Goal: Information Seeking & Learning: Learn about a topic

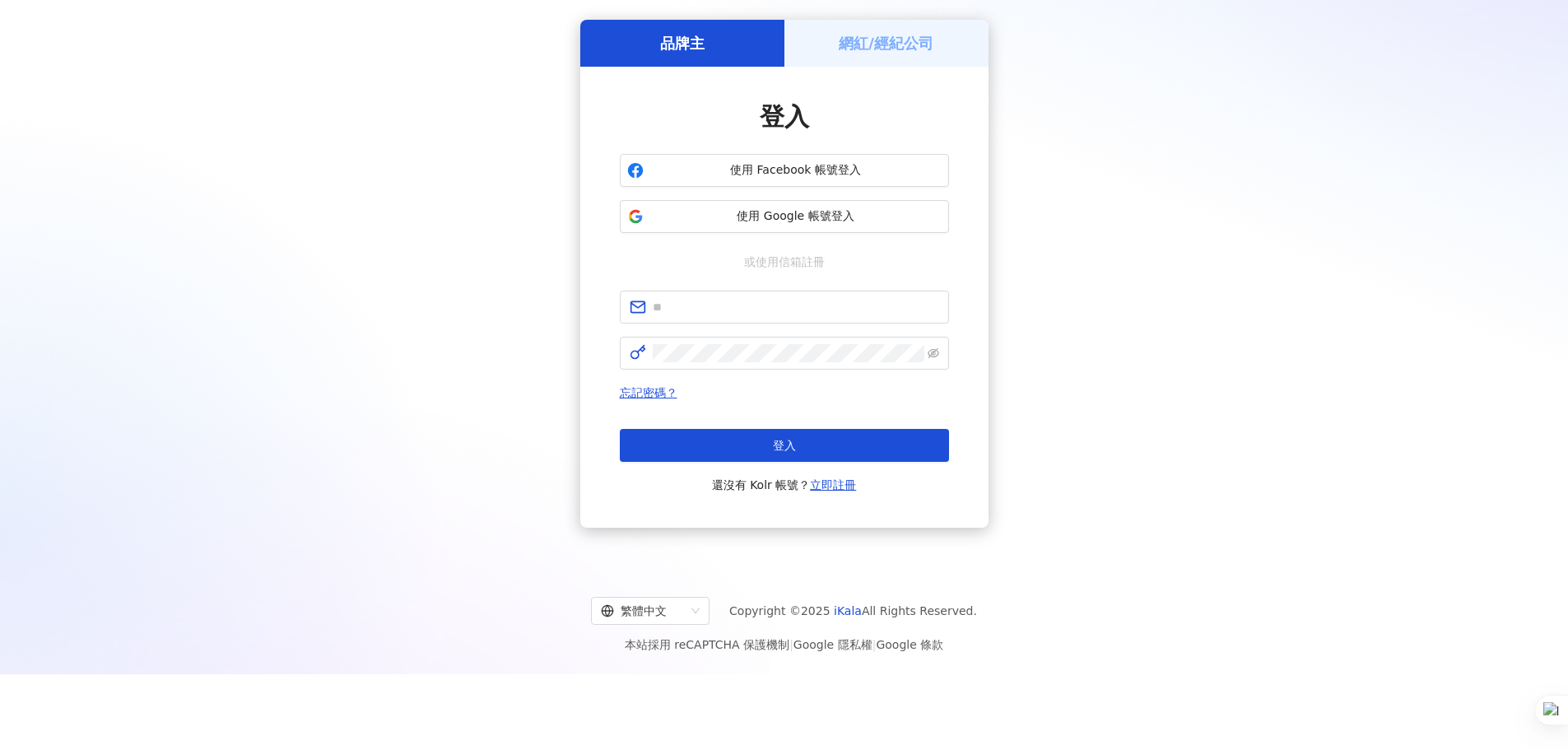
scroll to position [76, 0]
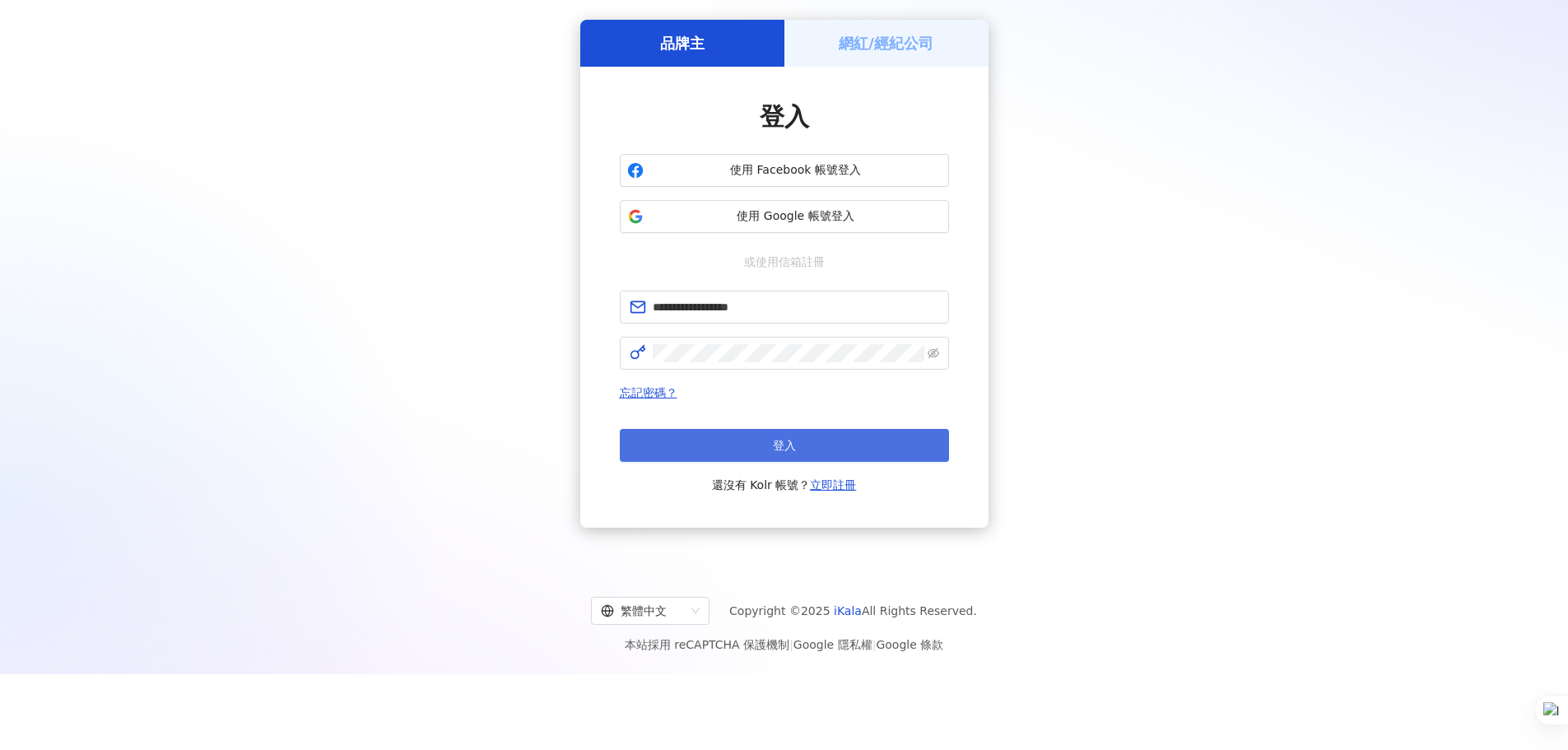
click at [714, 444] on button "登入" at bounding box center [784, 444] width 330 height 33
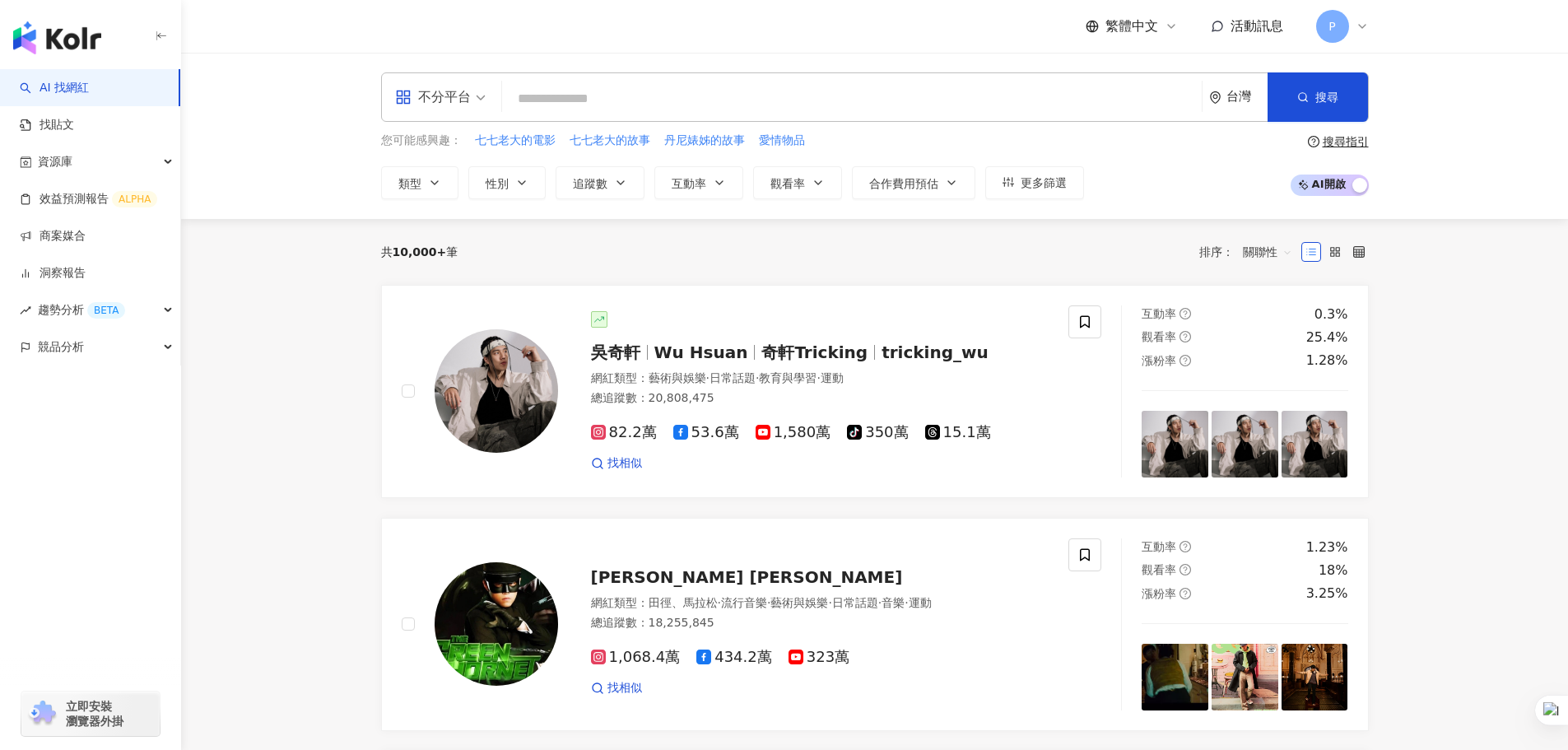
click at [1250, 104] on div "台灣" at bounding box center [1247, 97] width 42 height 14
click at [1133, 336] on div "泰國" at bounding box center [1177, 335] width 161 height 30
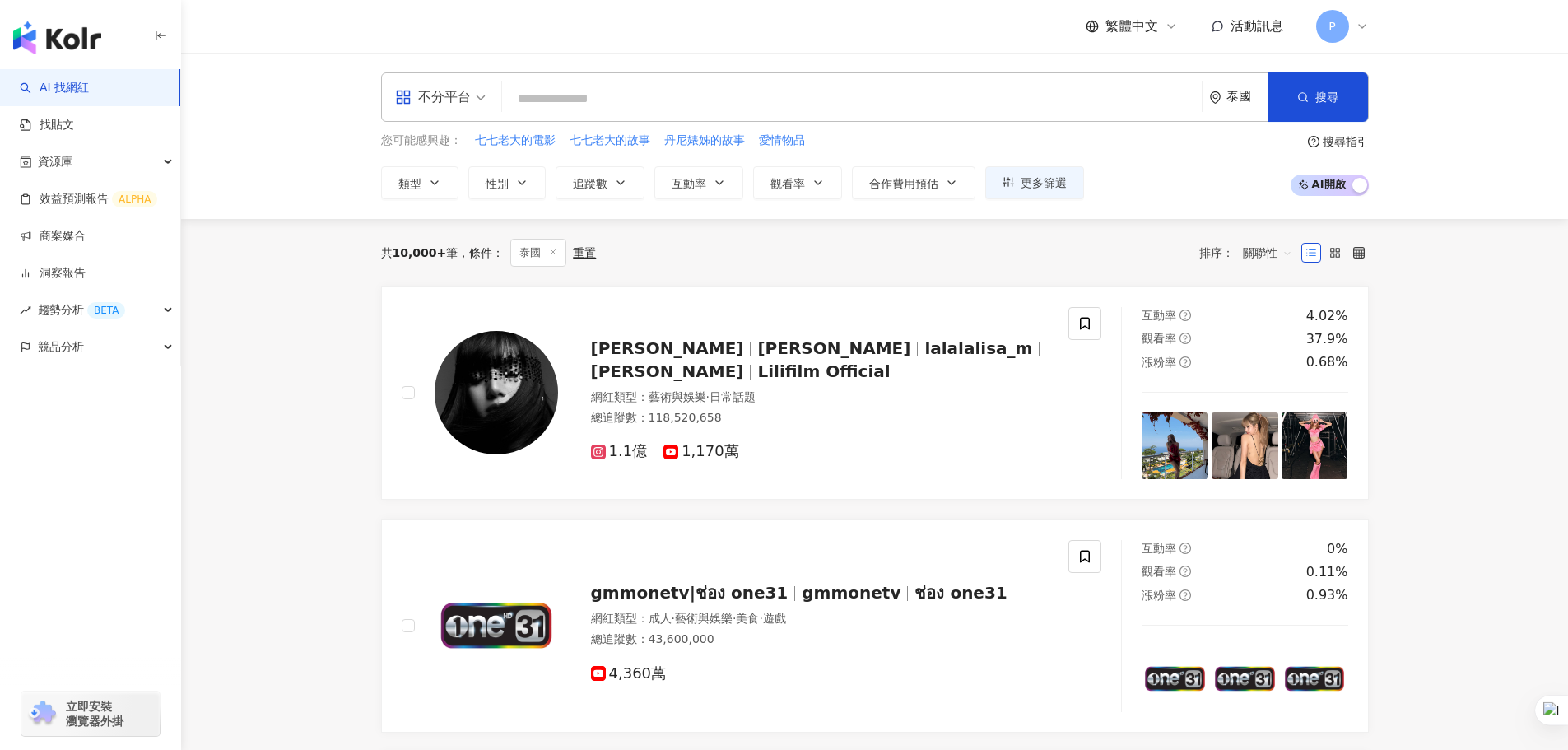
click at [572, 103] on input "search" at bounding box center [852, 99] width 687 height 32
paste input "**********"
type input "**********"
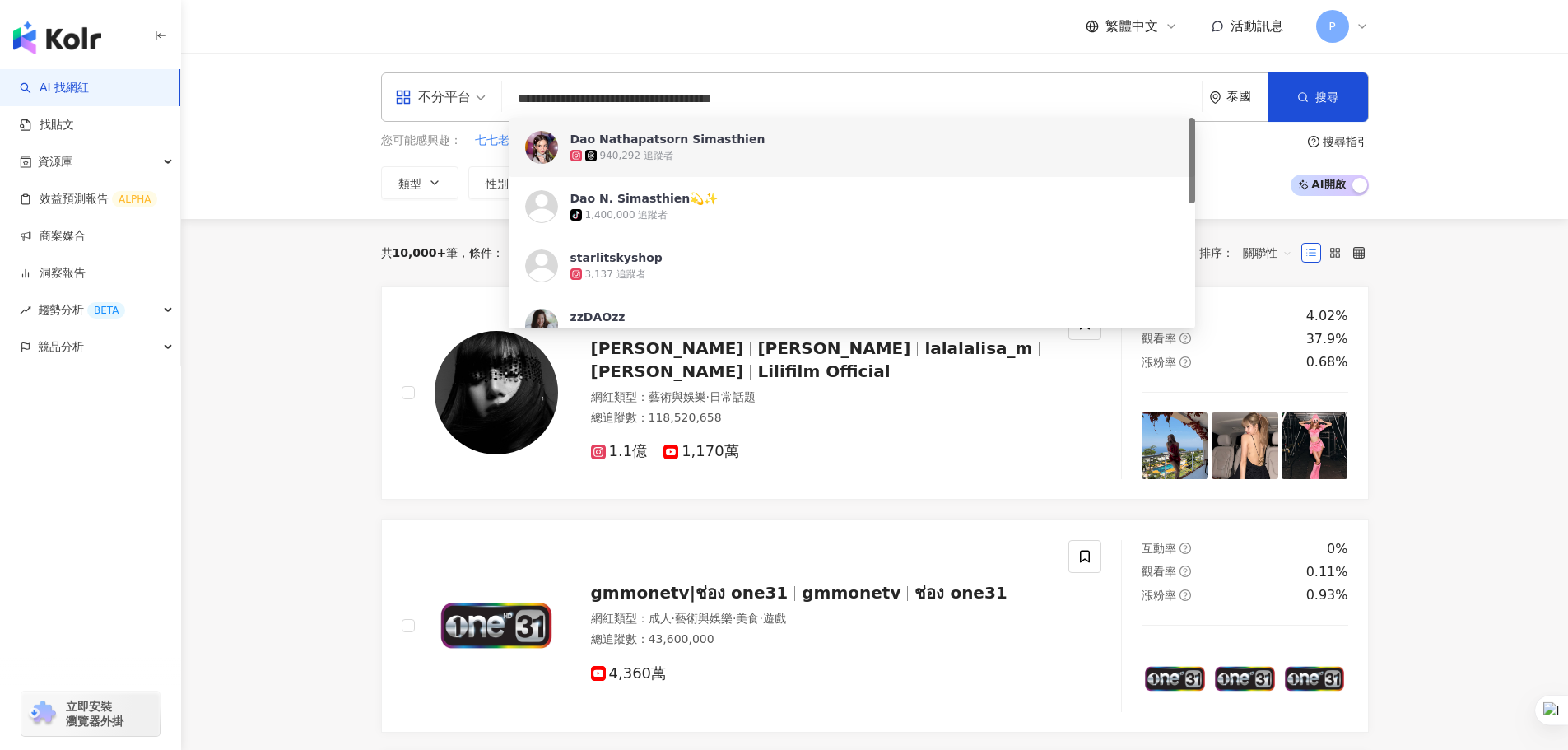
click at [711, 153] on div "940,292 追蹤者" at bounding box center [874, 155] width 609 height 17
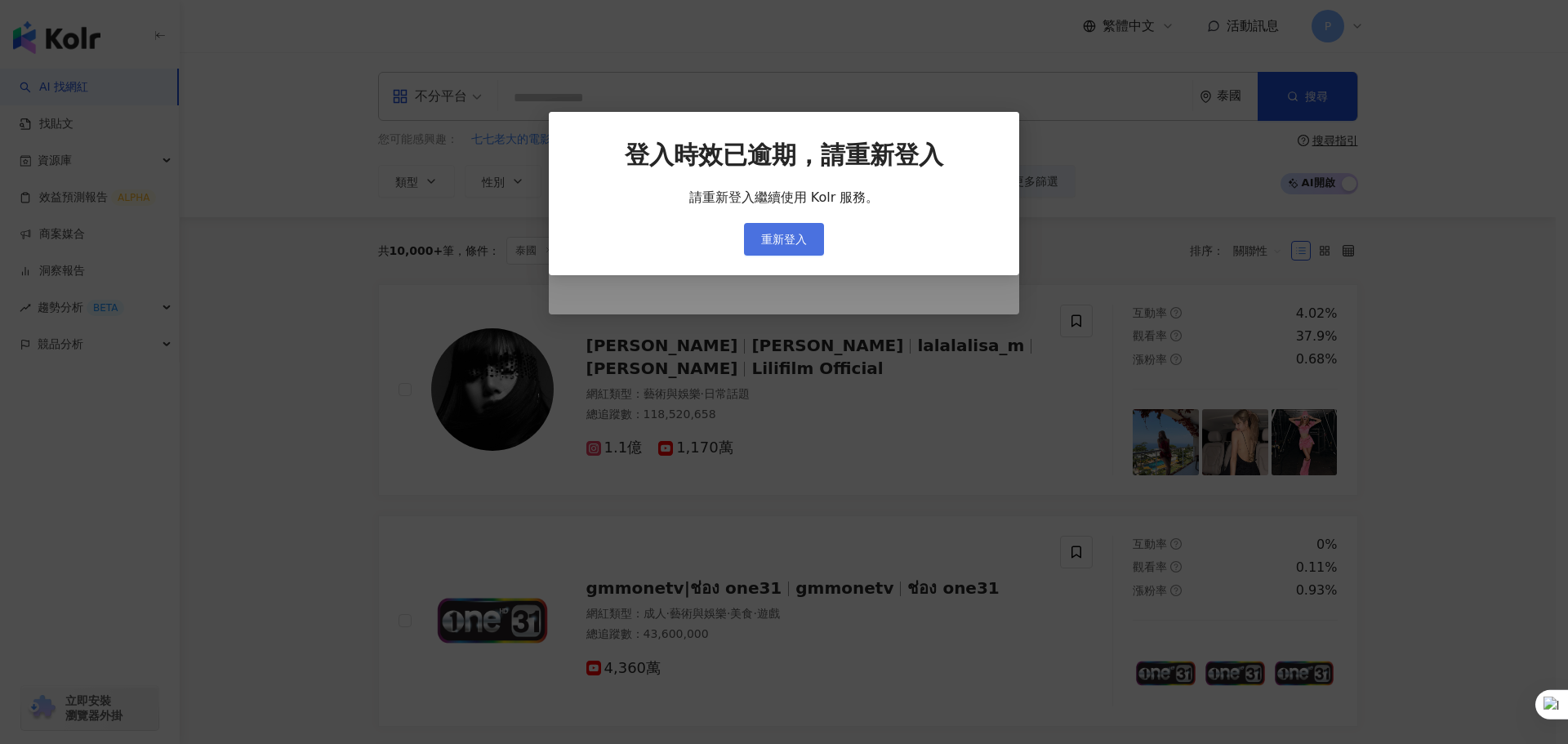
click at [815, 244] on button "重新登入" at bounding box center [784, 239] width 81 height 32
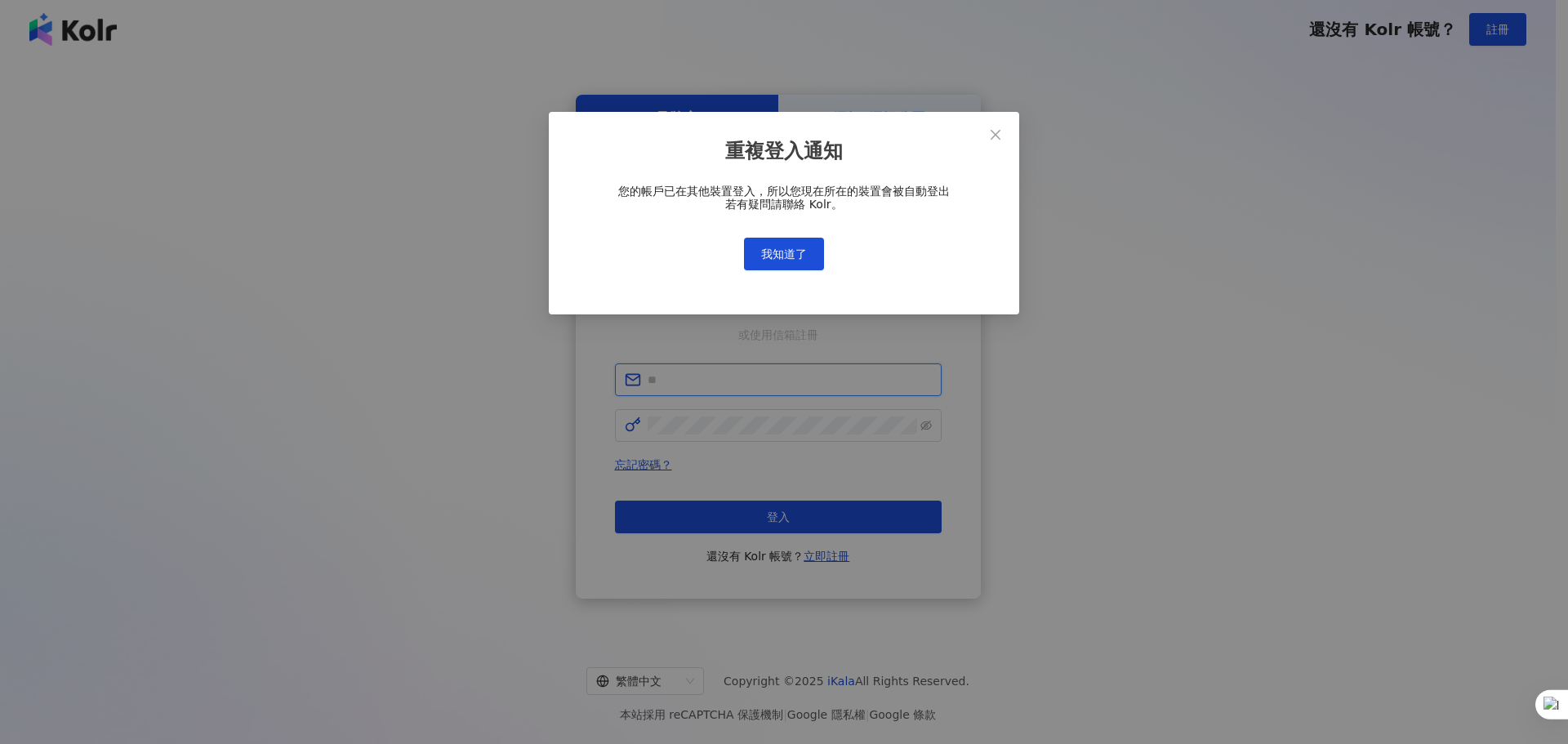
type input "**********"
click at [776, 259] on span "我知道了" at bounding box center [784, 253] width 46 height 13
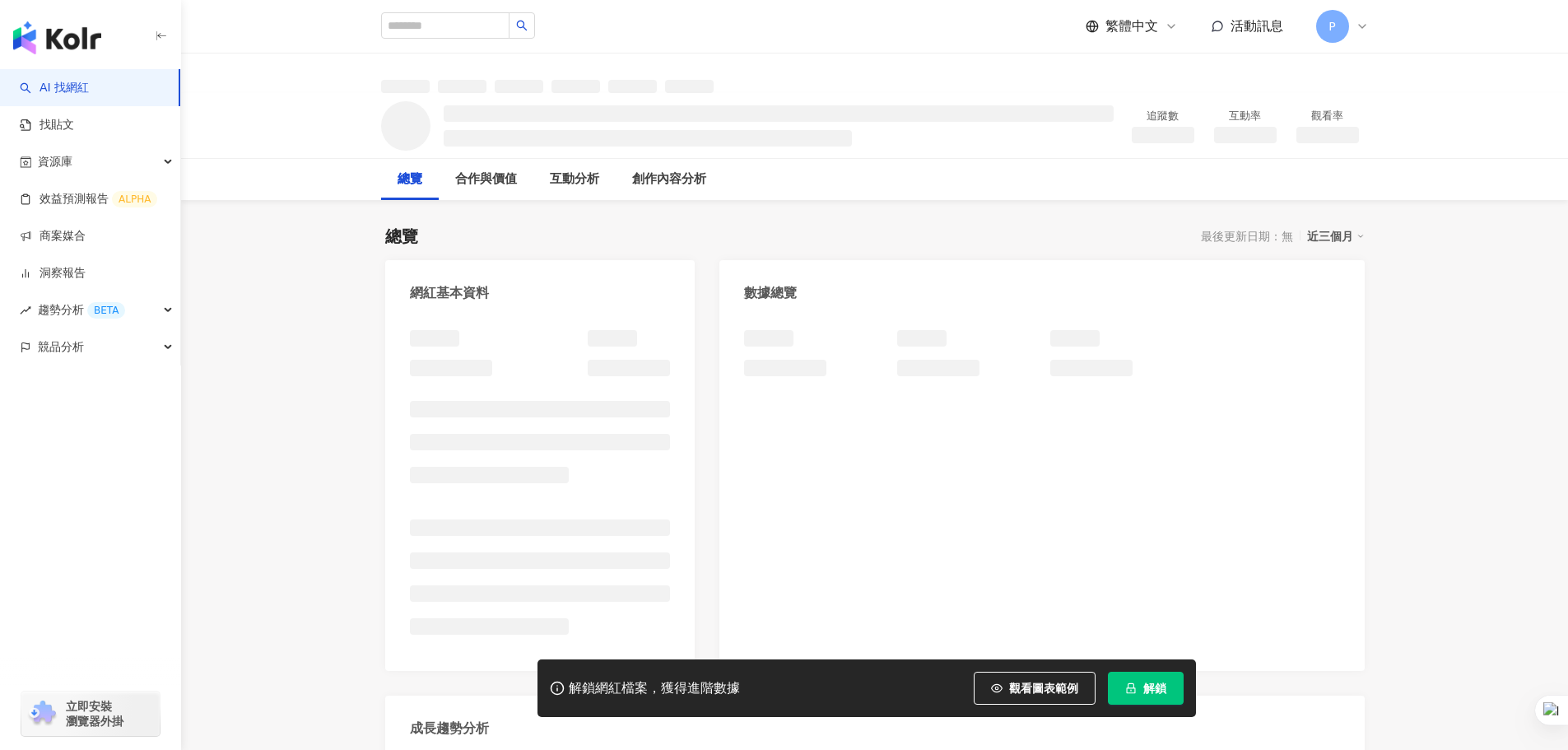
click at [1155, 697] on button "解鎖" at bounding box center [1146, 688] width 76 height 33
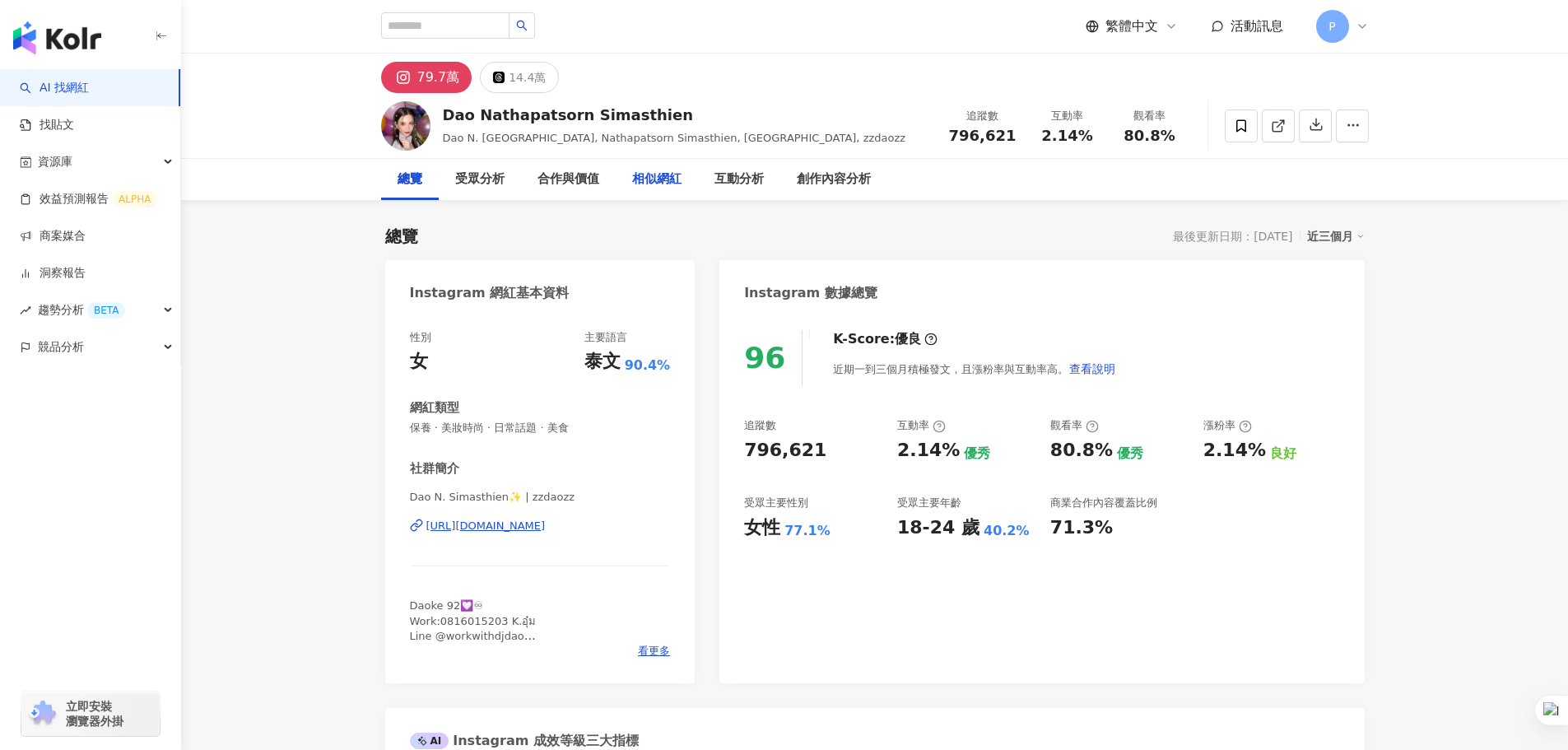
click at [670, 180] on div "相似網紅" at bounding box center [657, 179] width 49 height 20
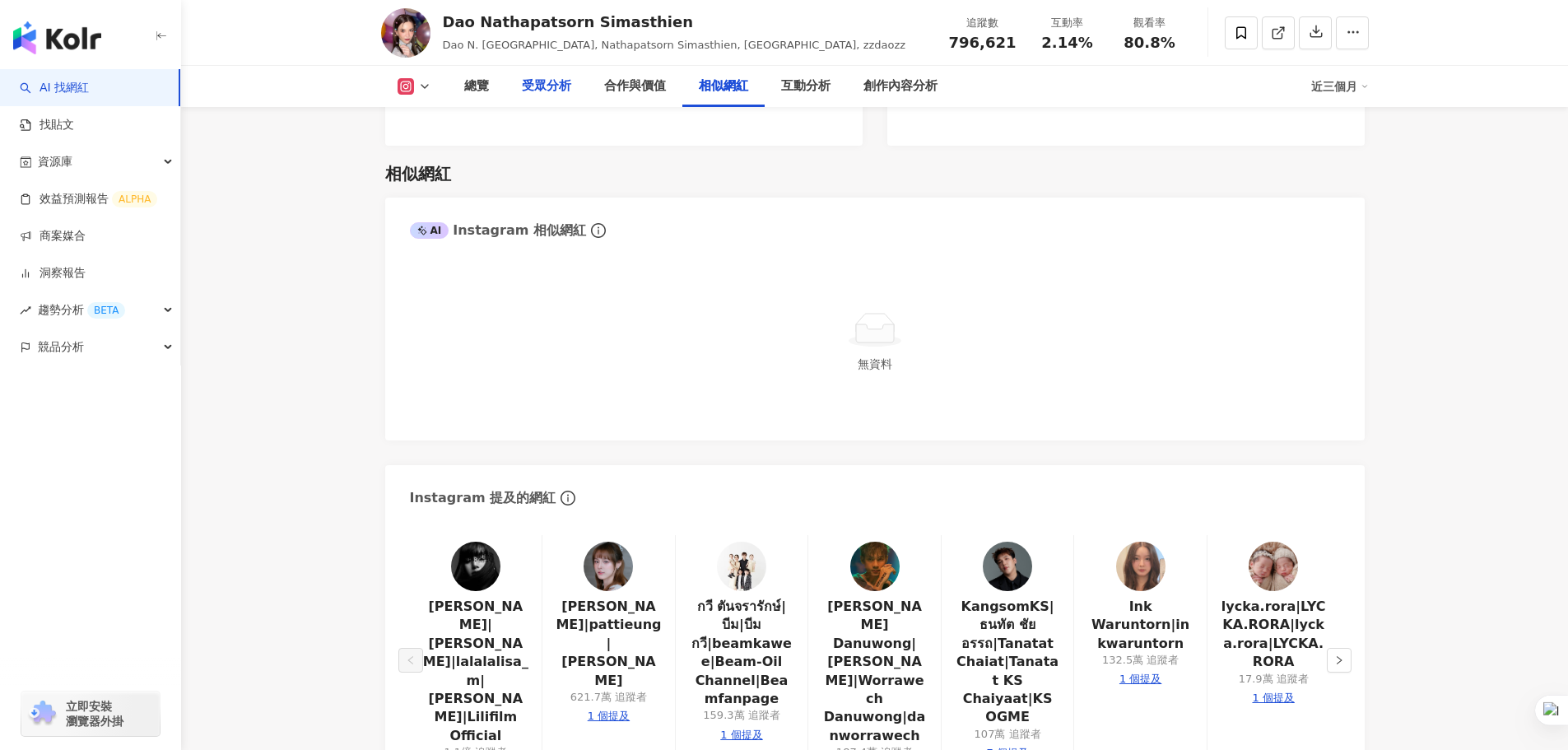
click at [525, 94] on div "受眾分析" at bounding box center [546, 86] width 49 height 20
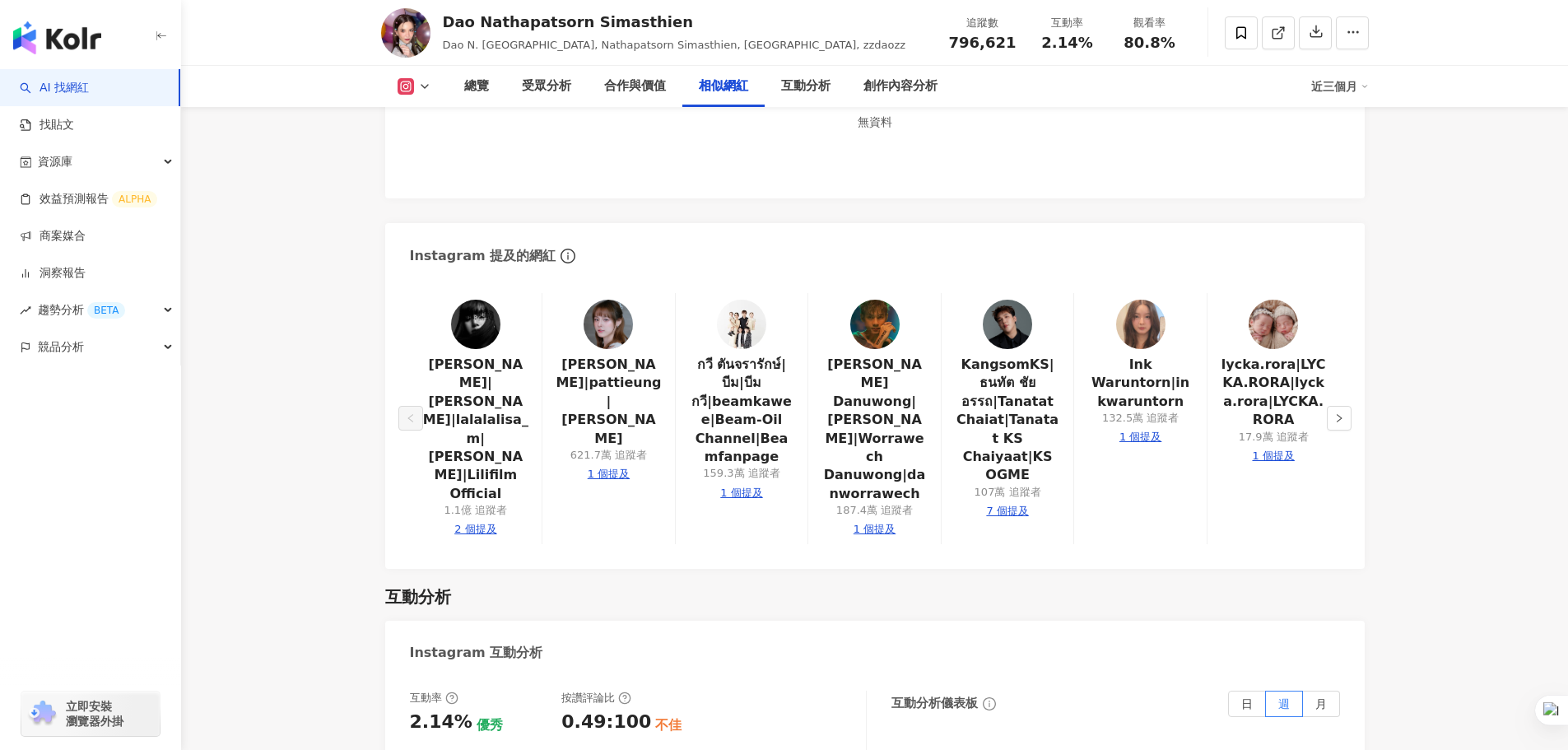
scroll to position [3134, 0]
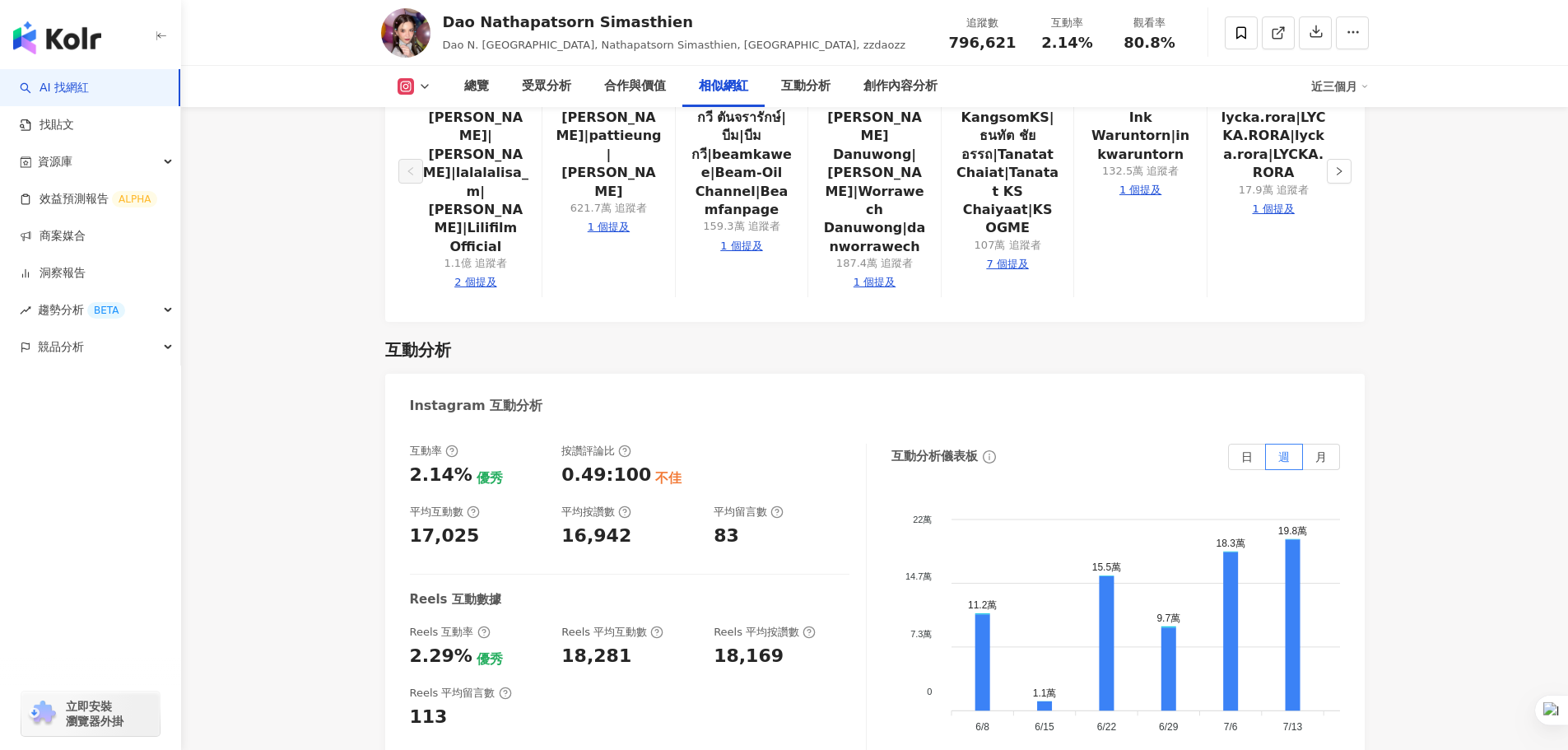
click at [76, 90] on link "AI 找網紅" at bounding box center [54, 88] width 69 height 17
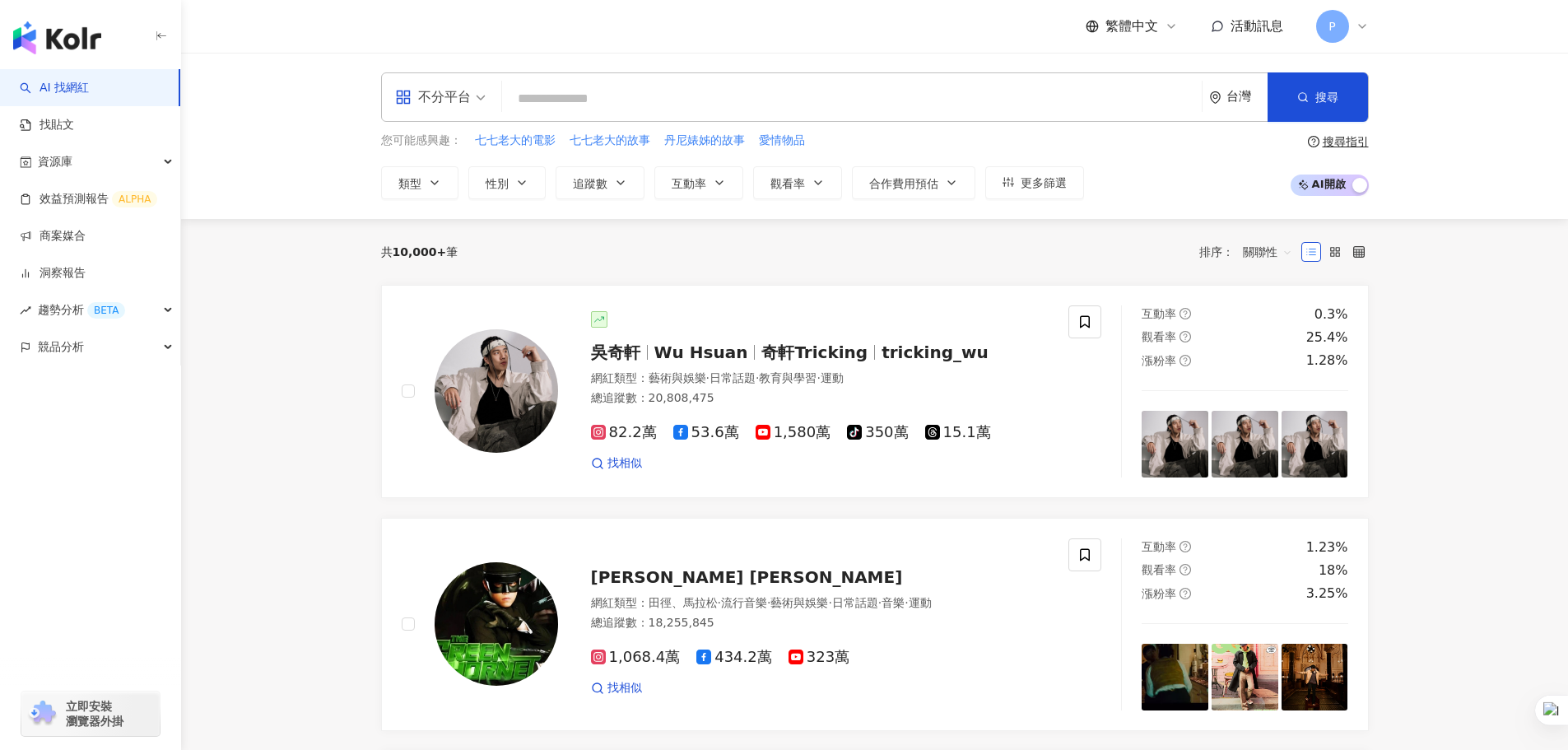
click at [1231, 97] on div "台灣" at bounding box center [1247, 97] width 42 height 14
click at [1157, 340] on div "泰國" at bounding box center [1177, 335] width 161 height 30
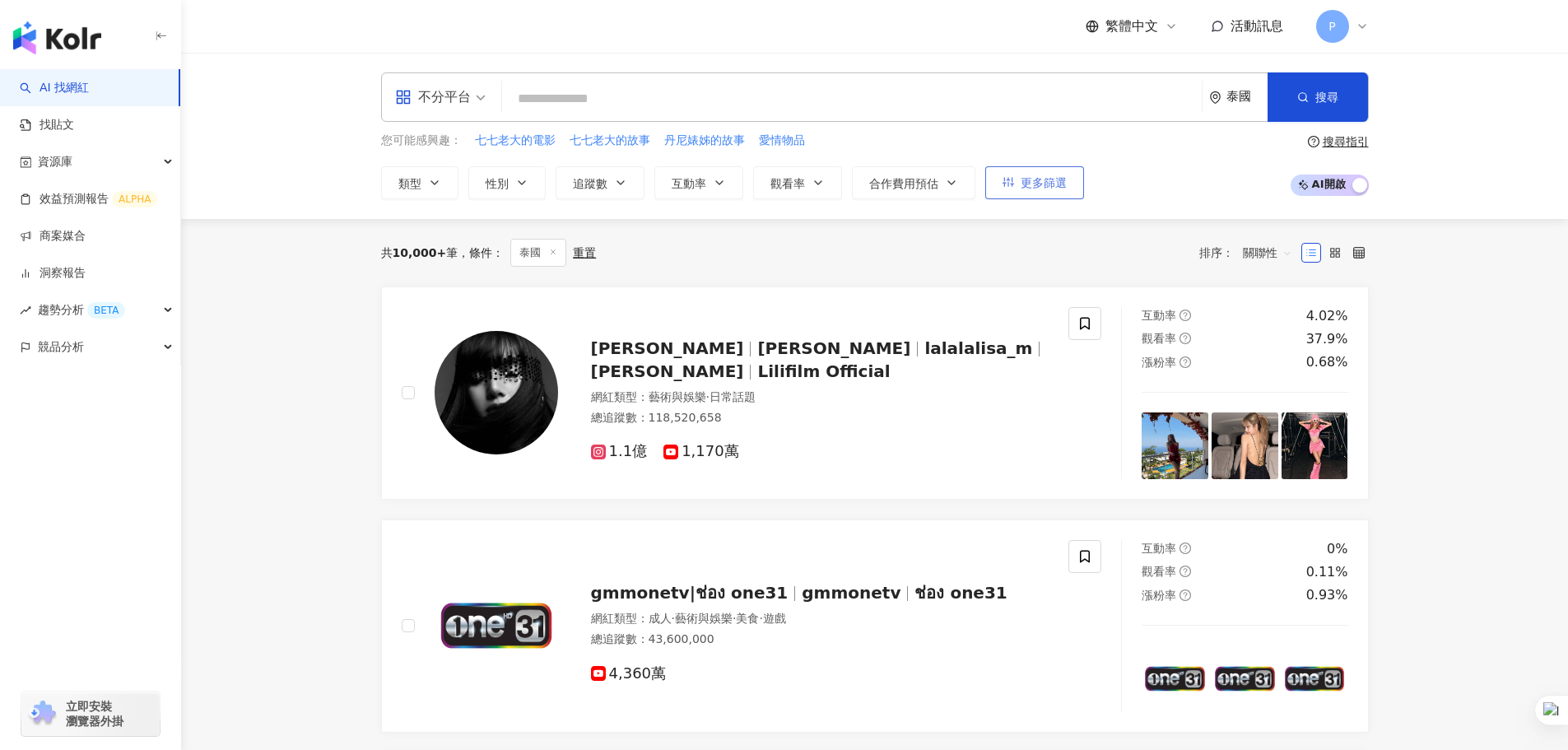
click at [1065, 182] on span "更多篩選" at bounding box center [1043, 182] width 47 height 13
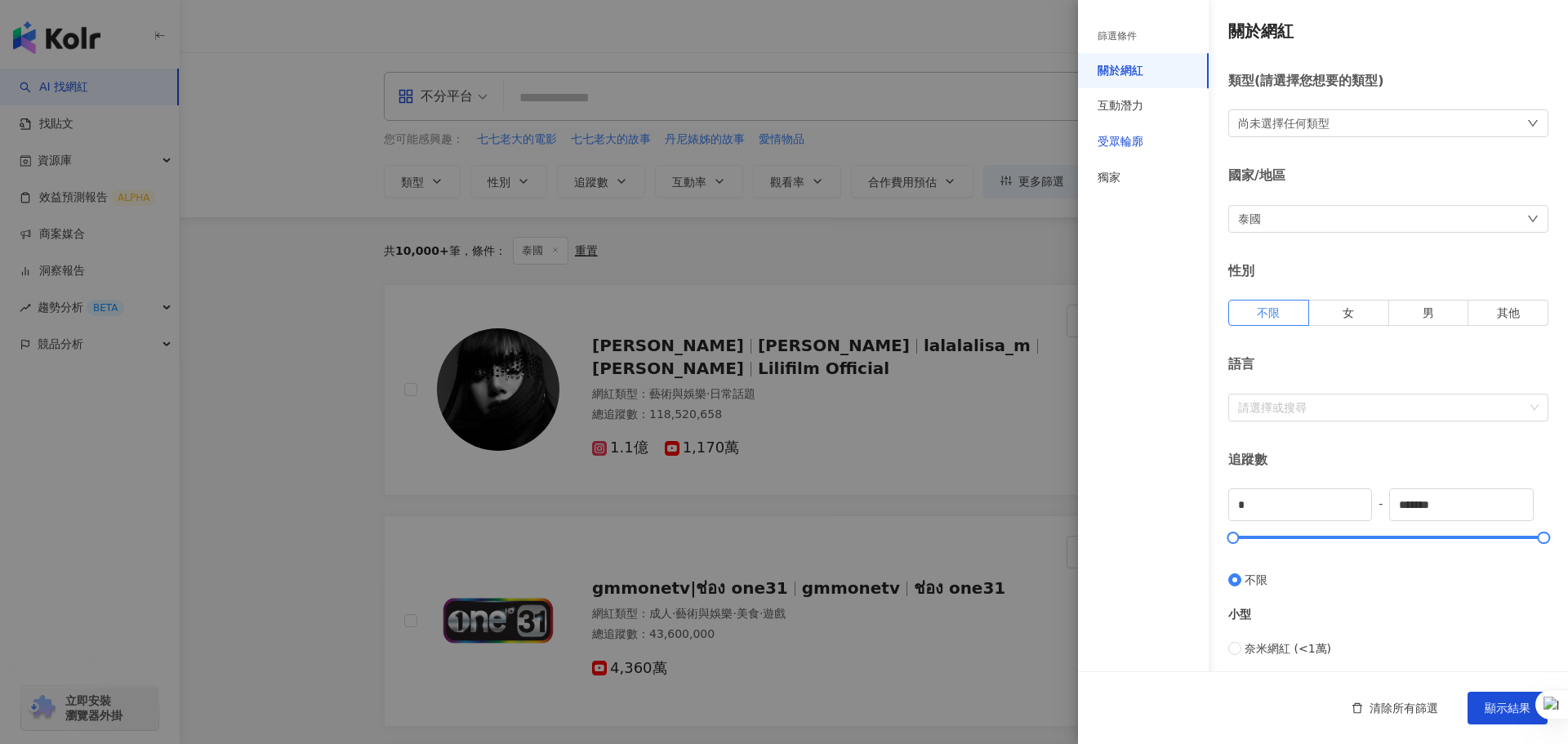
click at [1113, 144] on div "受眾輪廓" at bounding box center [1120, 141] width 46 height 17
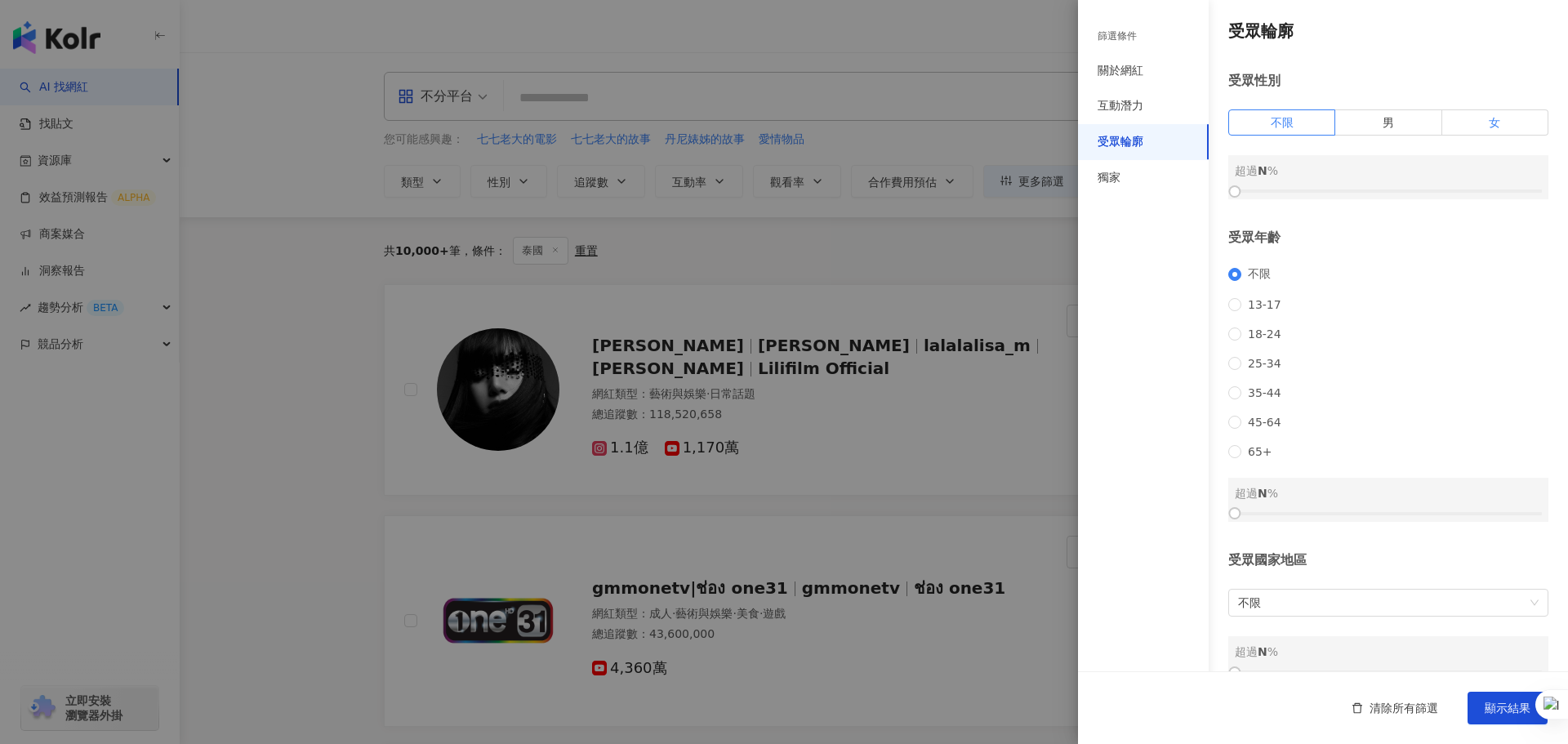
click at [1475, 116] on label "女" at bounding box center [1495, 122] width 106 height 27
drag, startPoint x: 1235, startPoint y: 193, endPoint x: 1396, endPoint y: 196, distance: 161.0
click at [1399, 196] on div at bounding box center [1403, 190] width 9 height 9
click at [1255, 399] on span "35-44" at bounding box center [1264, 392] width 46 height 13
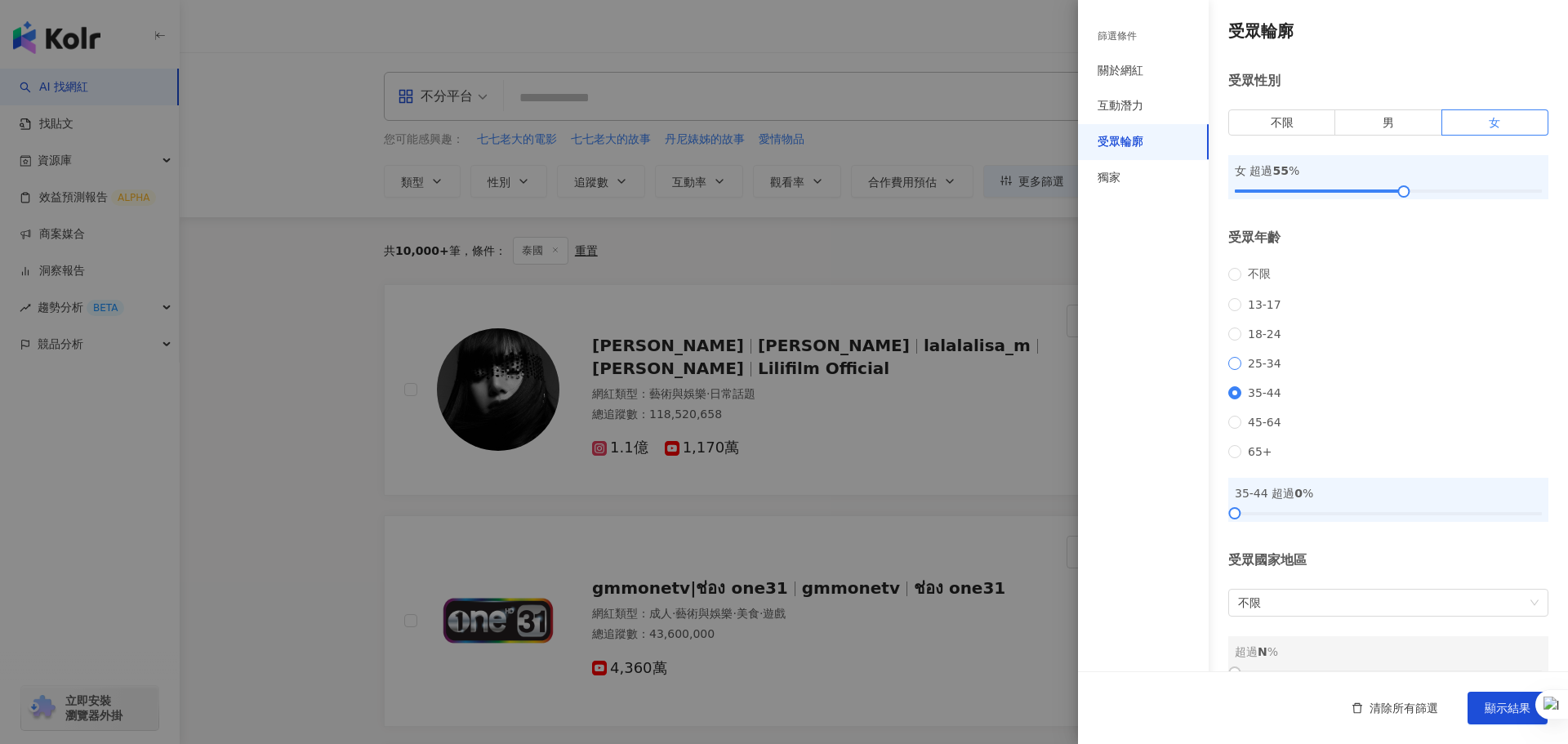
click at [1262, 370] on span "25-34" at bounding box center [1264, 362] width 46 height 13
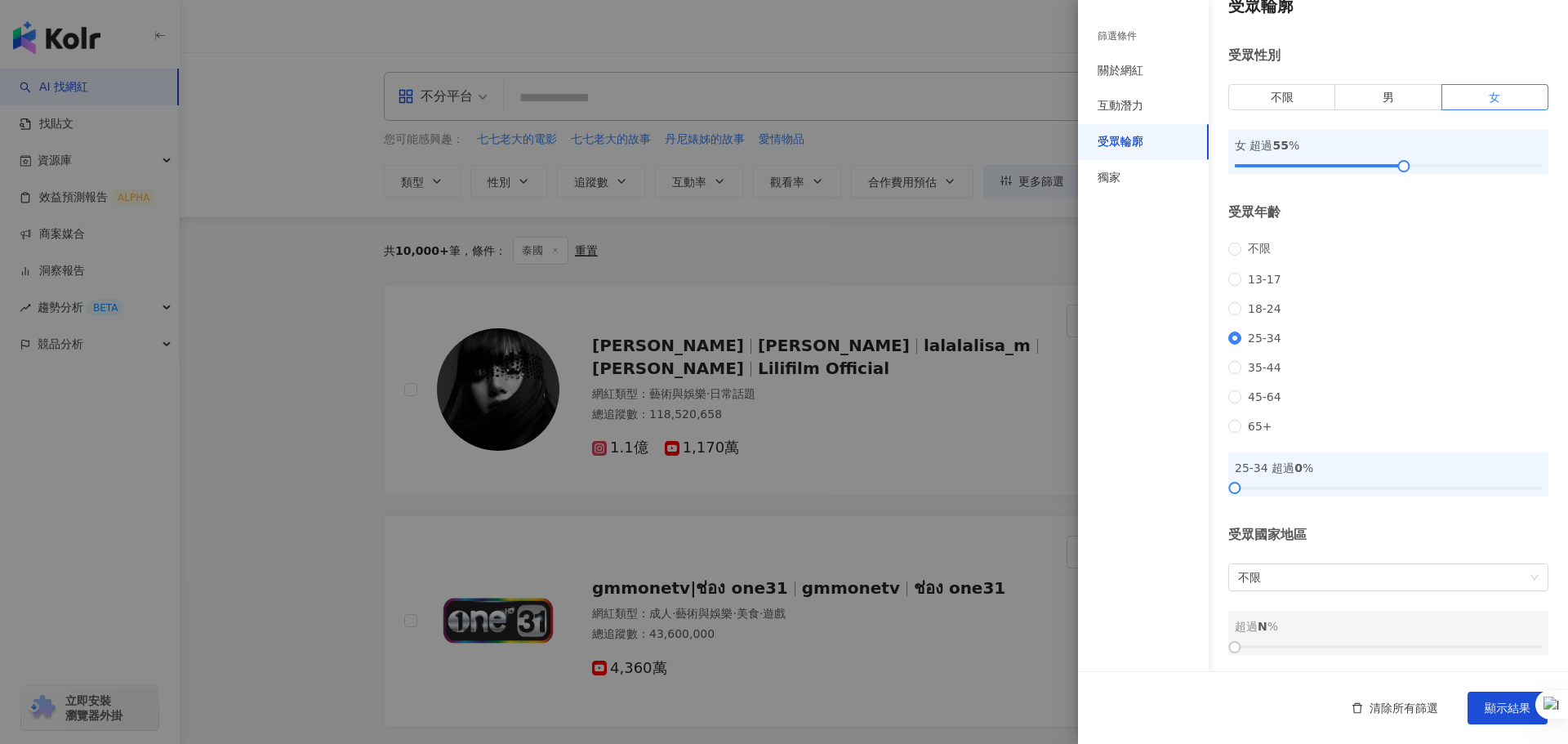
scroll to position [49, 0]
drag, startPoint x: 1232, startPoint y: 487, endPoint x: 1337, endPoint y: 488, distance: 105.0
click at [1337, 488] on div at bounding box center [1341, 485] width 9 height 9
click at [1406, 521] on div "受眾輪廓 受眾性別 不限 男 女 女 超過 55 % 受眾年齡 不限 13-17 18-24 25-34 35-44 45-64 65+ 25-34 超過 3…" at bounding box center [1323, 322] width 490 height 700
click at [1409, 565] on span "不限" at bounding box center [1388, 574] width 300 height 27
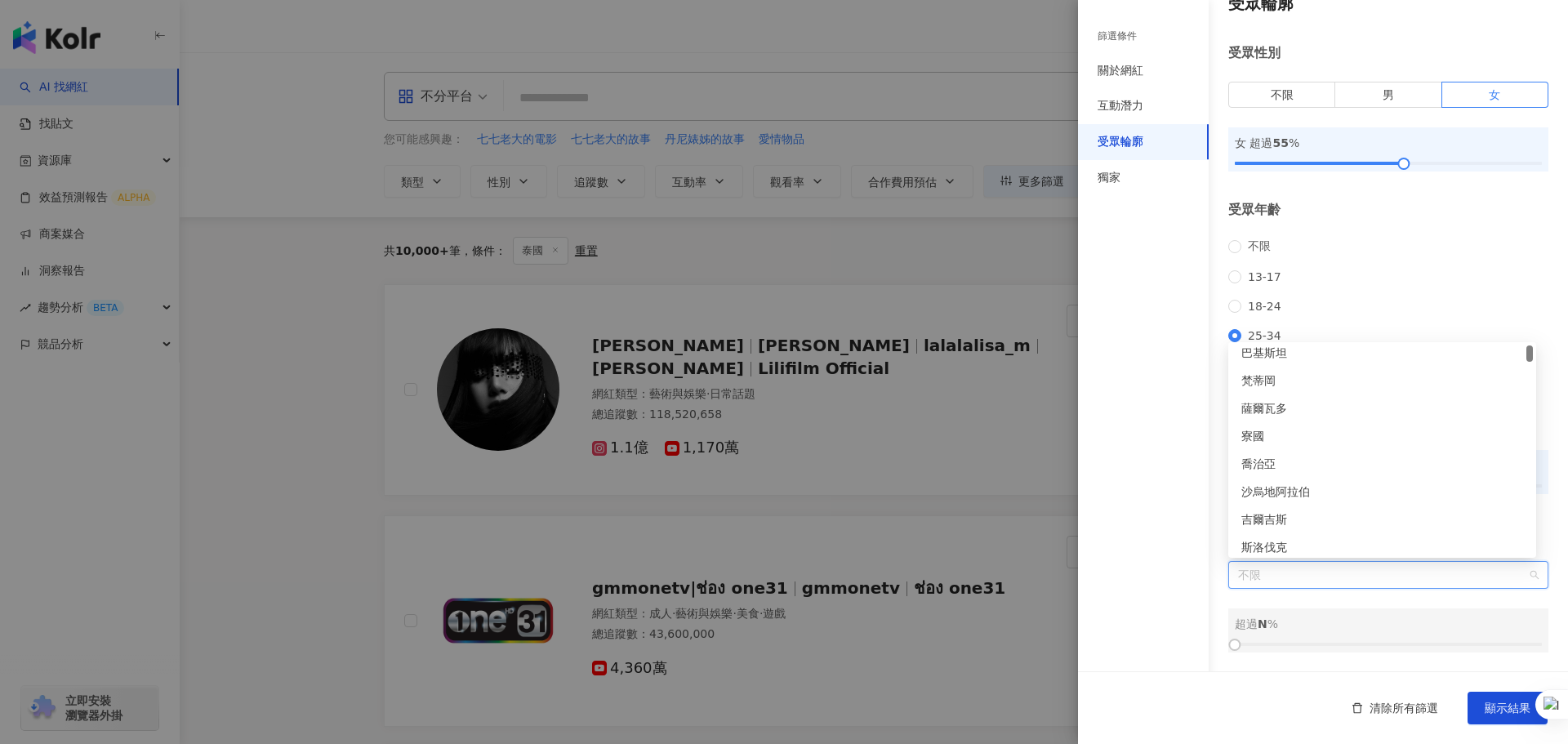
scroll to position [0, 0]
drag, startPoint x: 1532, startPoint y: 467, endPoint x: 1510, endPoint y: 338, distance: 130.9
click at [1510, 338] on body "AI 找網紅 找貼文 資源庫 效益預測報告 ALPHA 商案媒合 洞察報告 趨勢分析 BETA 競品分析 立即安裝 瀏覽器外掛 繁體中文 活動訊息 P 不分平…" at bounding box center [784, 372] width 1568 height 744
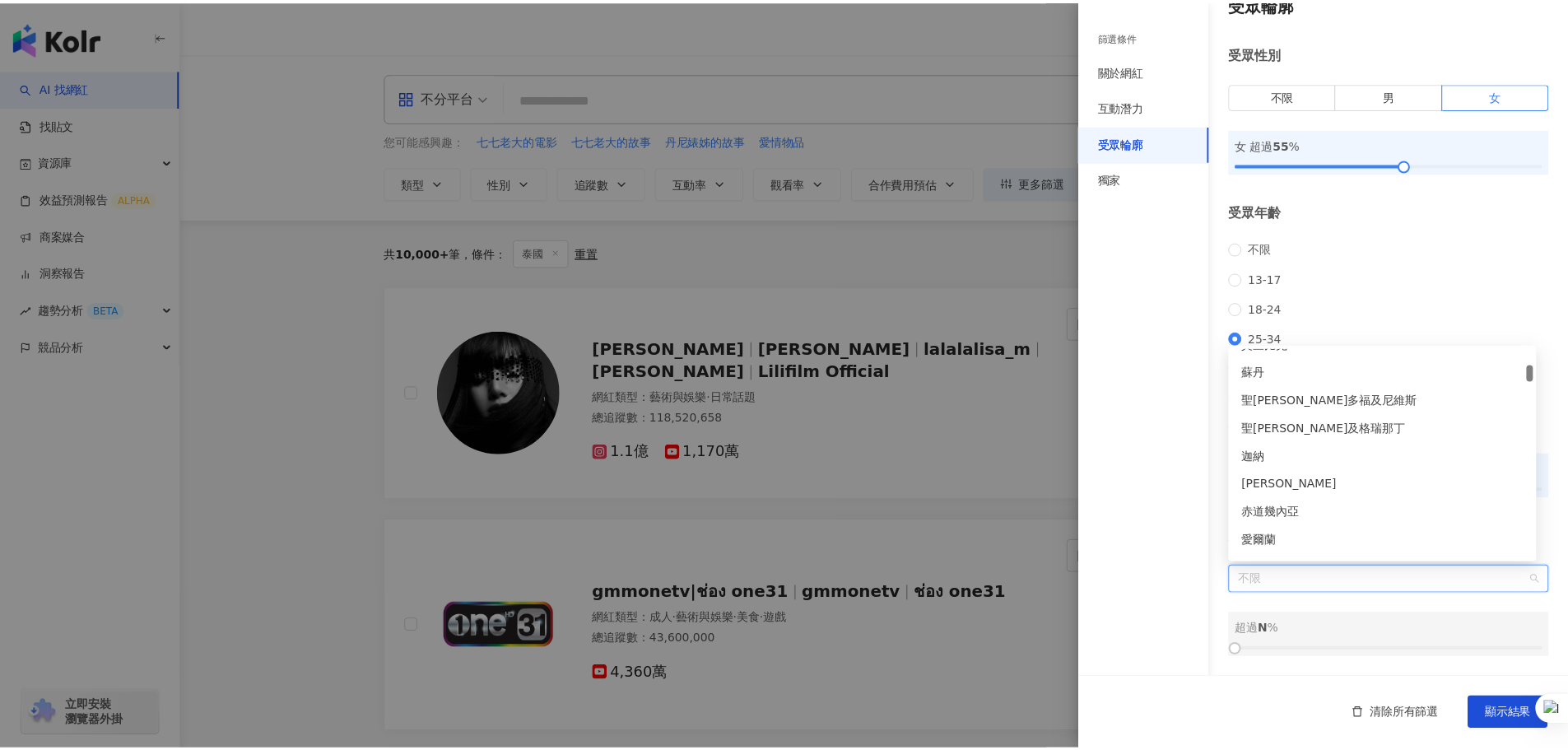
scroll to position [576, 0]
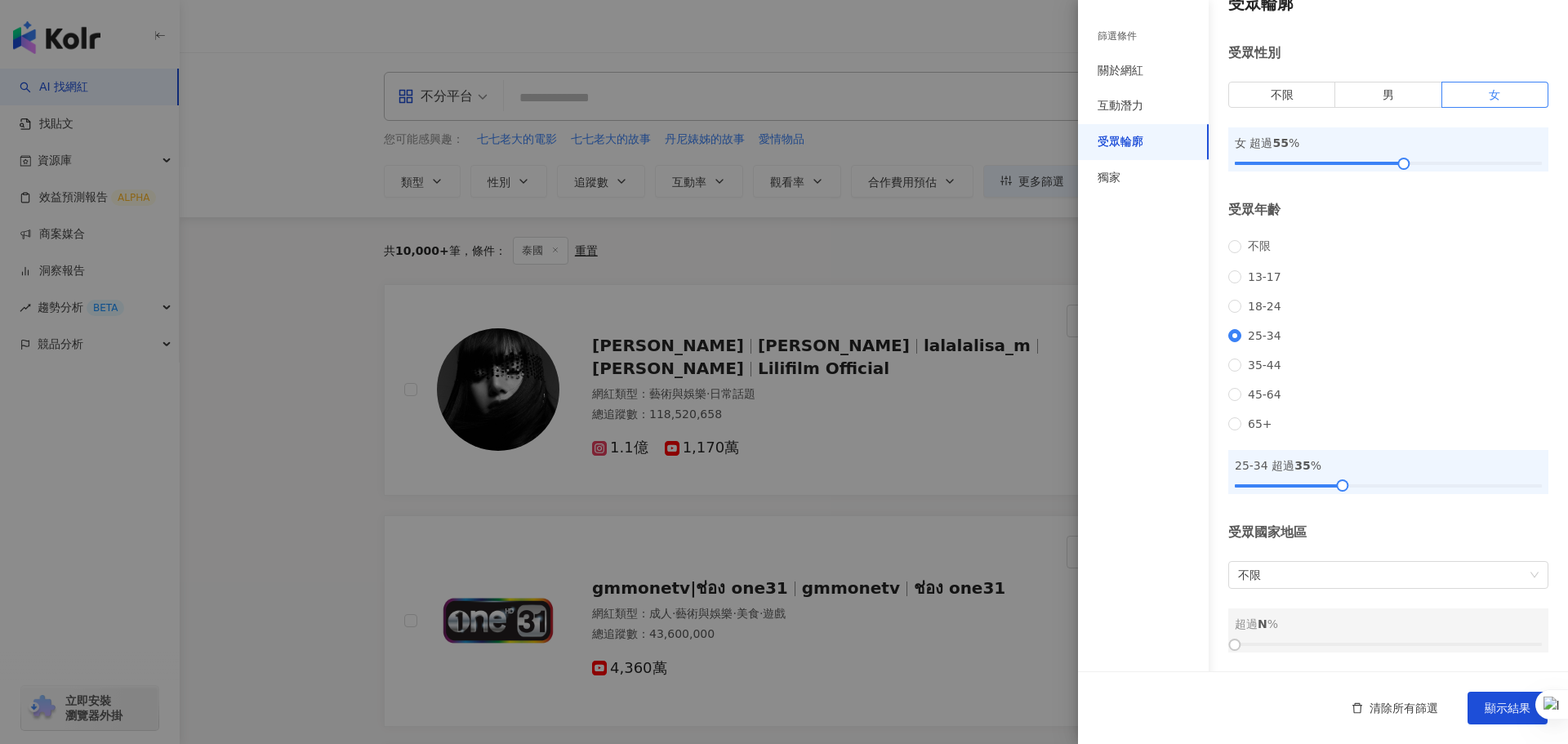
click at [1384, 272] on div "不限 13-17 18-24 25-34 35-44 45-64 65+" at bounding box center [1388, 335] width 320 height 191
drag, startPoint x: 1517, startPoint y: 717, endPoint x: 1421, endPoint y: 714, distance: 96.0
click at [1517, 717] on button "顯示結果" at bounding box center [1508, 707] width 81 height 32
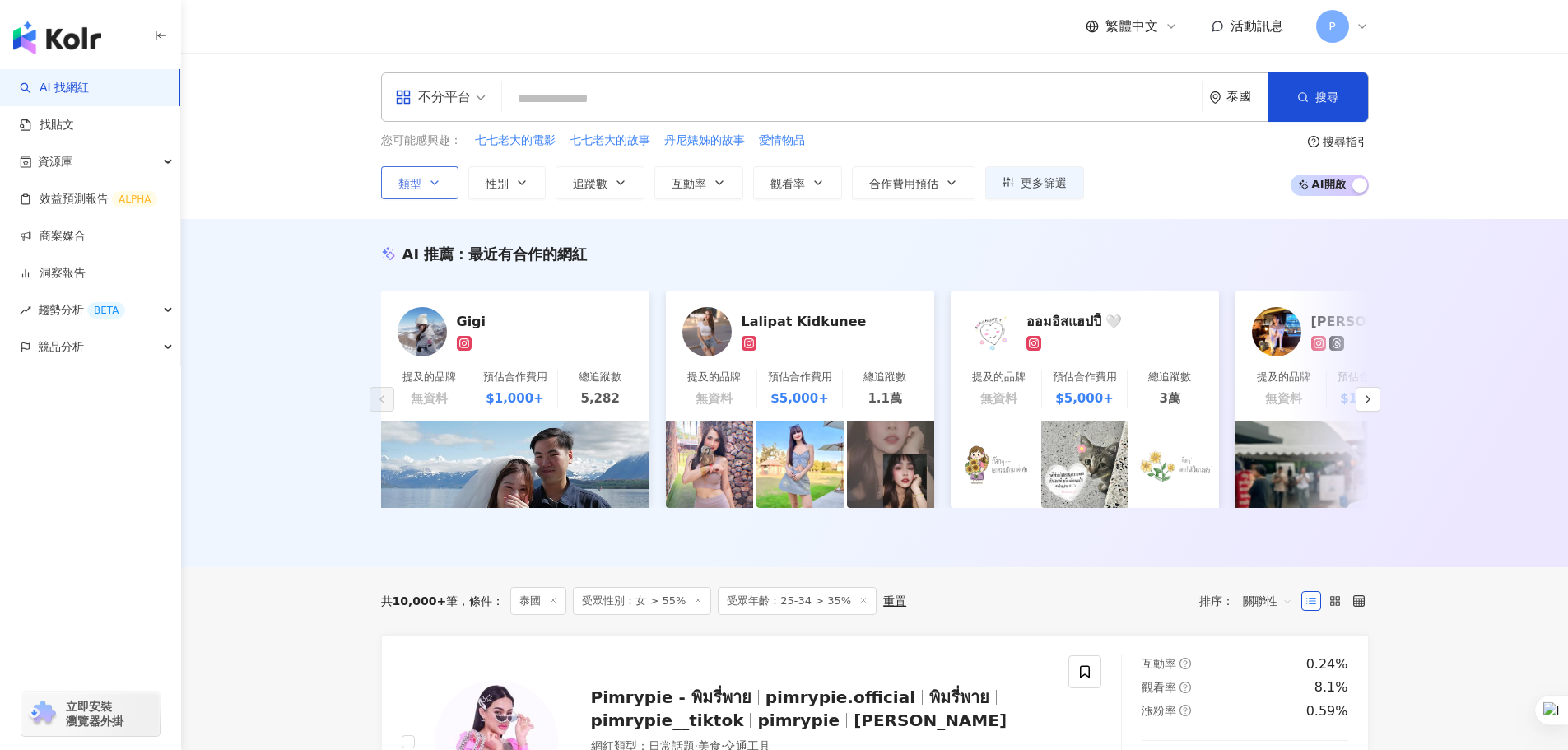
click at [438, 190] on button "類型" at bounding box center [420, 182] width 77 height 33
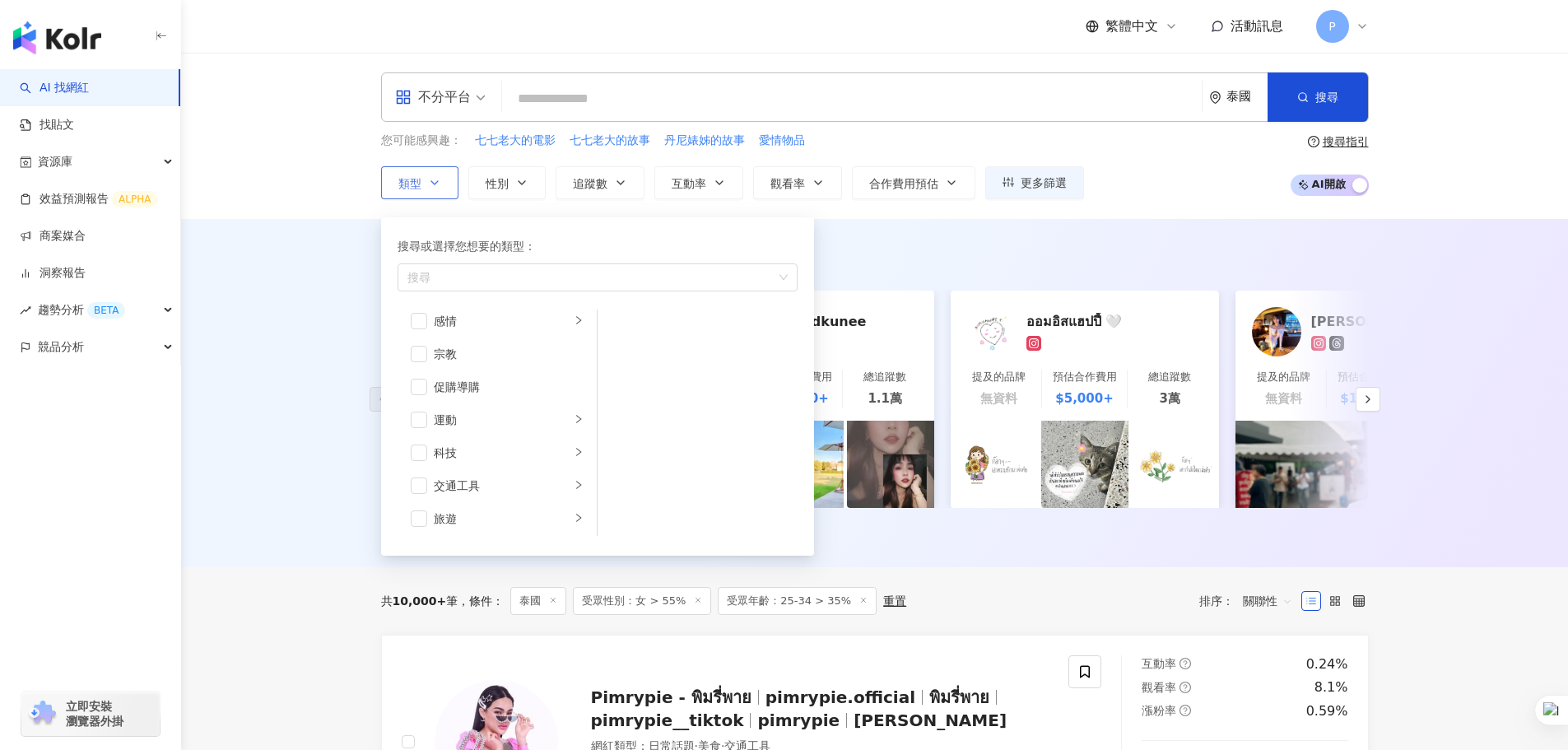
scroll to position [570, 0]
click at [414, 386] on span "button" at bounding box center [419, 384] width 17 height 17
click at [419, 492] on span "button" at bounding box center [419, 494] width 17 height 17
click at [468, 362] on div "美妝時尚" at bounding box center [502, 362] width 137 height 18
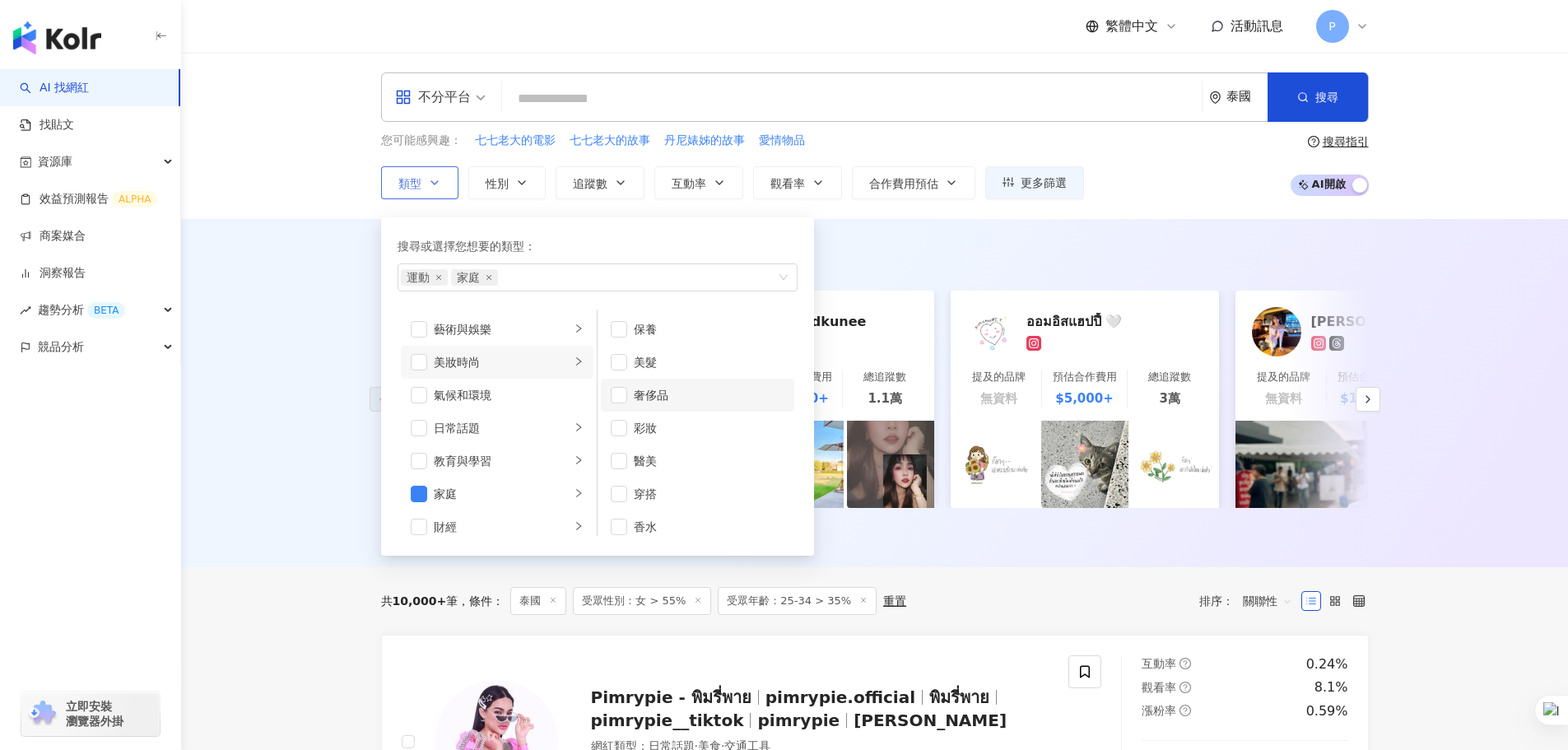
scroll to position [11, 0]
click at [419, 369] on span "button" at bounding box center [419, 362] width 17 height 17
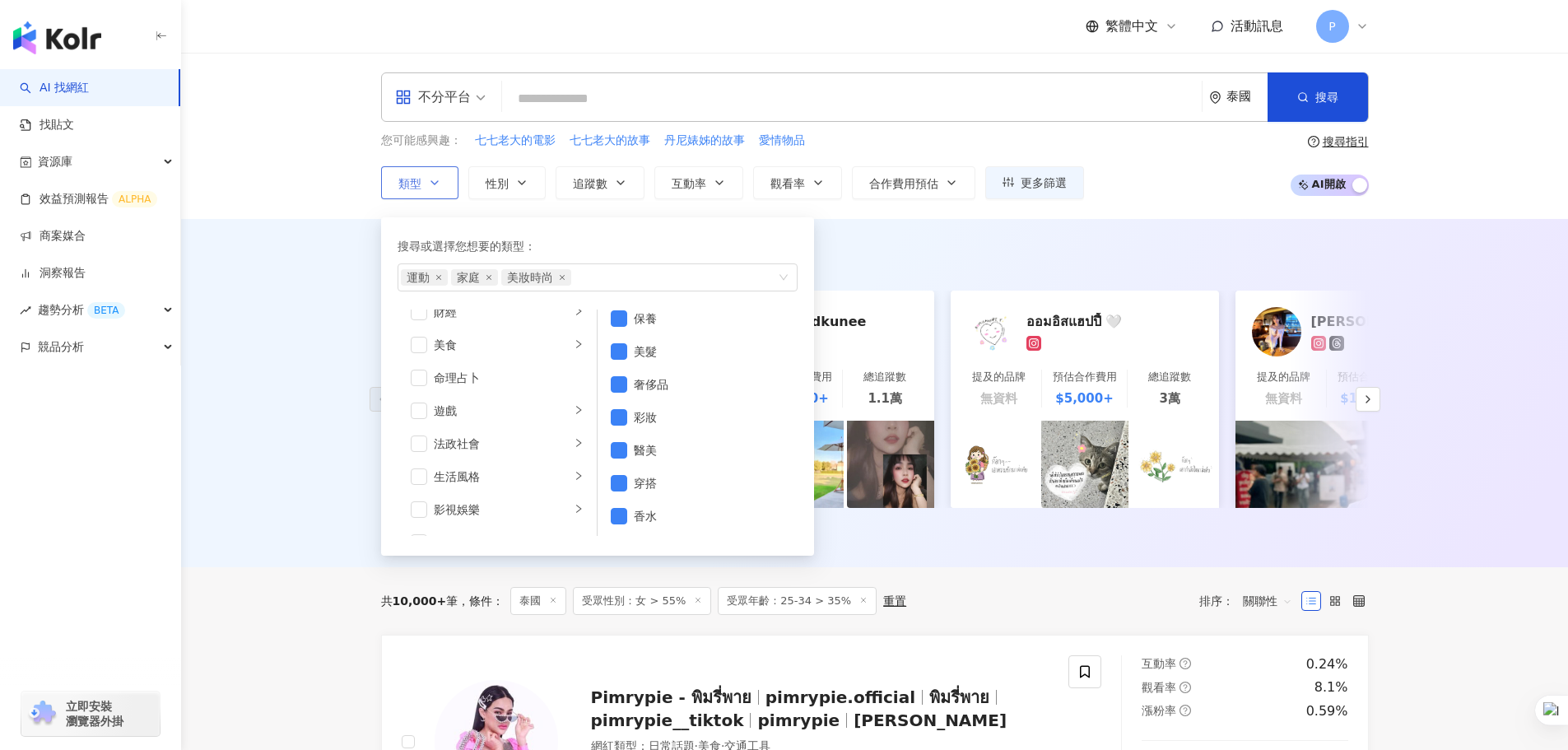
scroll to position [241, 0]
click at [424, 454] on span "button" at bounding box center [419, 450] width 17 height 17
click at [416, 341] on li "醫療與健康" at bounding box center [497, 351] width 193 height 33
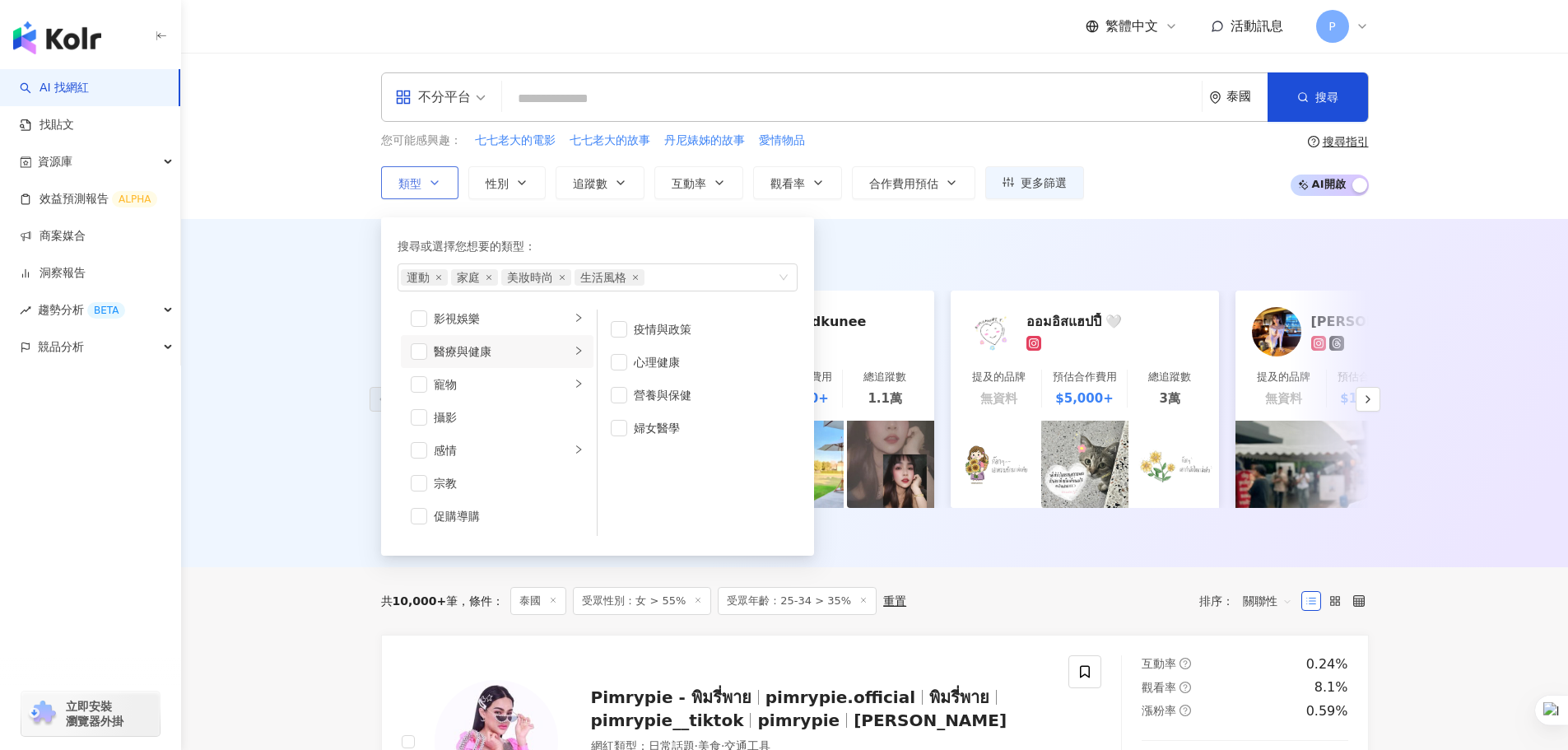
click at [411, 360] on li "醫療與健康" at bounding box center [497, 351] width 193 height 33
click at [420, 354] on span "button" at bounding box center [419, 351] width 17 height 17
click at [1180, 181] on div "您可能感興趣： 七七老大的電影 七七老大的故事 丹尼婊姊的故事 愛情物品 類型 搜尋或選擇您想要的類型： 運動 家庭 美妝時尚 生活風格 醫療與健康 藝術與娛…" at bounding box center [875, 165] width 988 height 67
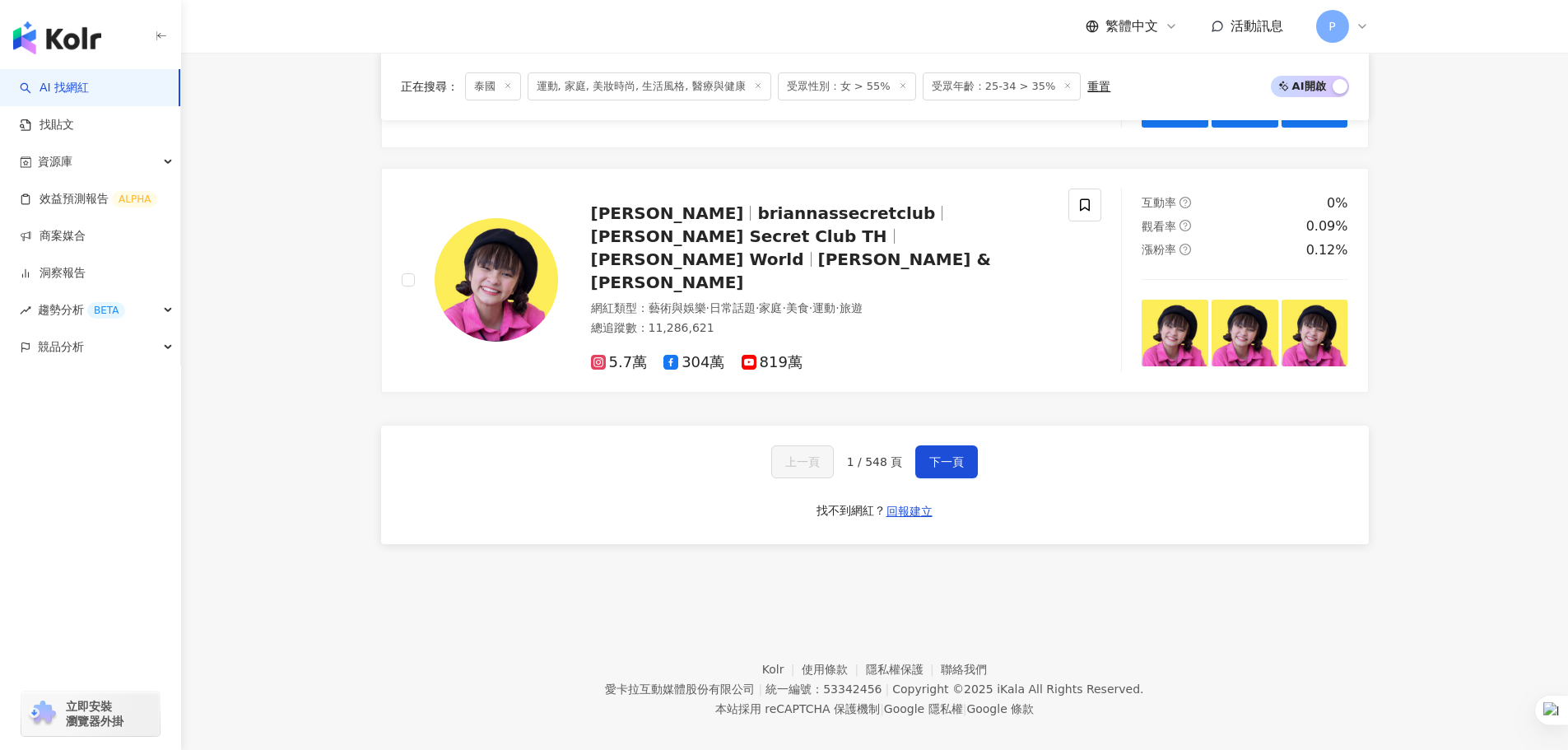
scroll to position [3048, 0]
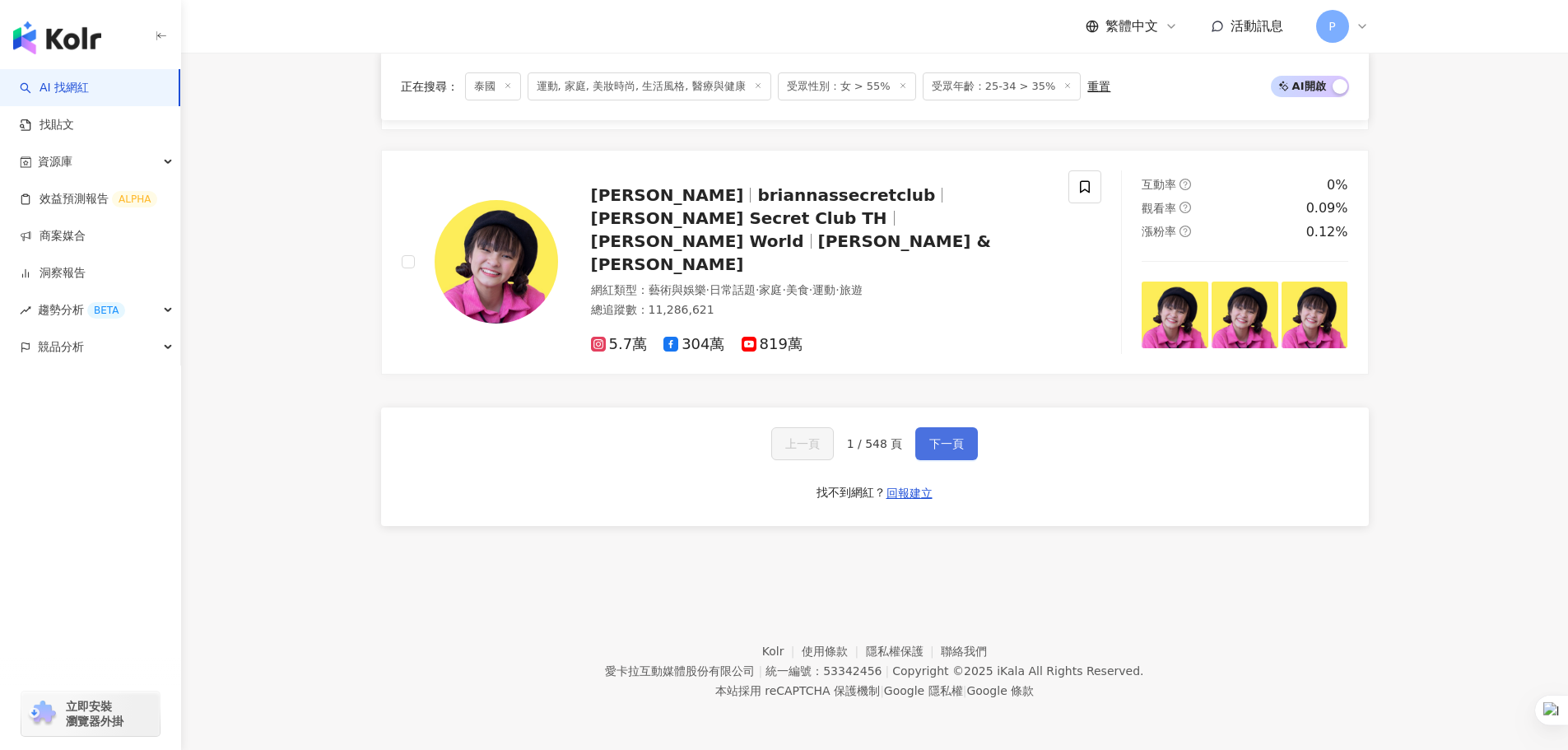
click at [918, 442] on button "下一頁" at bounding box center [946, 443] width 62 height 33
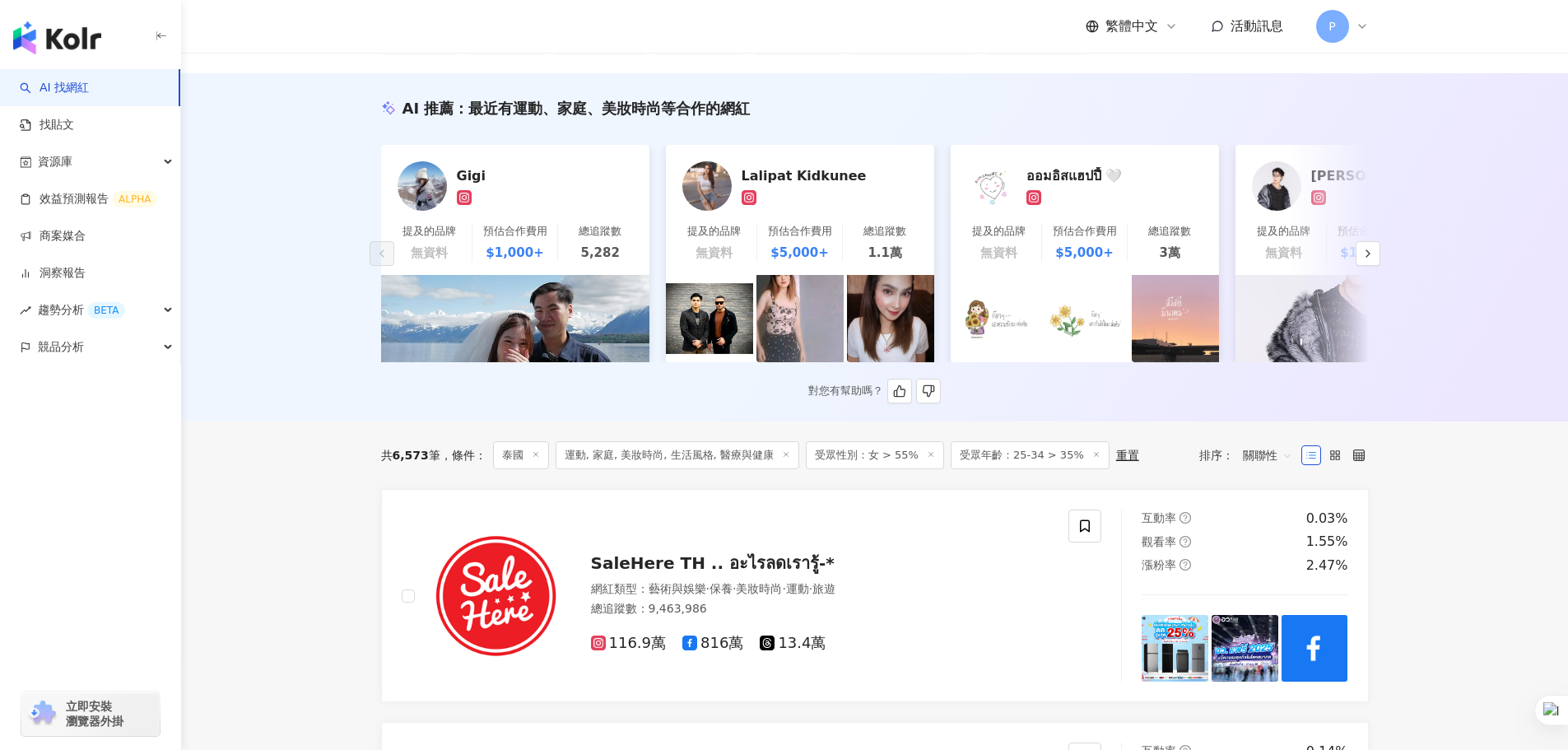
scroll to position [0, 0]
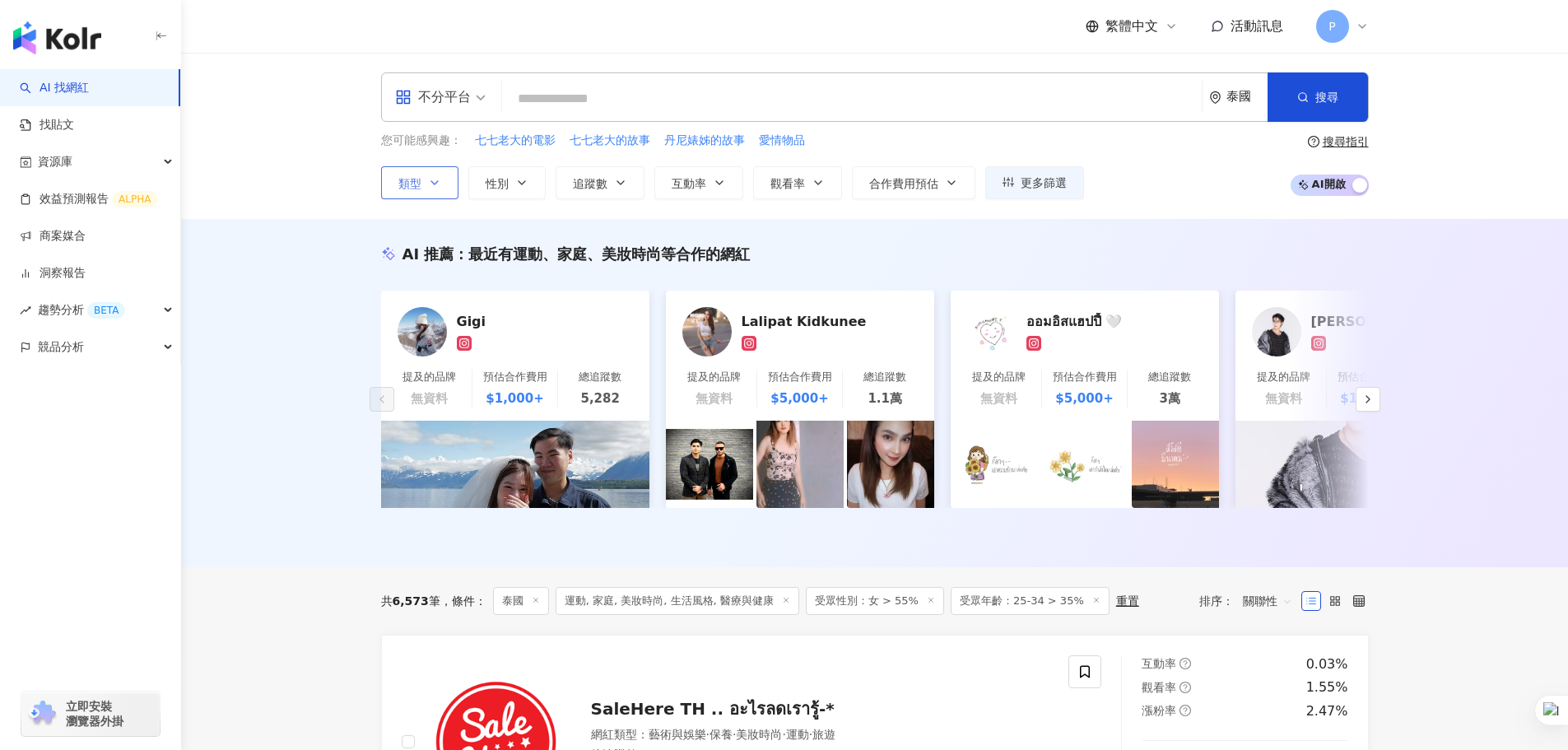
click at [441, 187] on button "類型" at bounding box center [420, 182] width 77 height 33
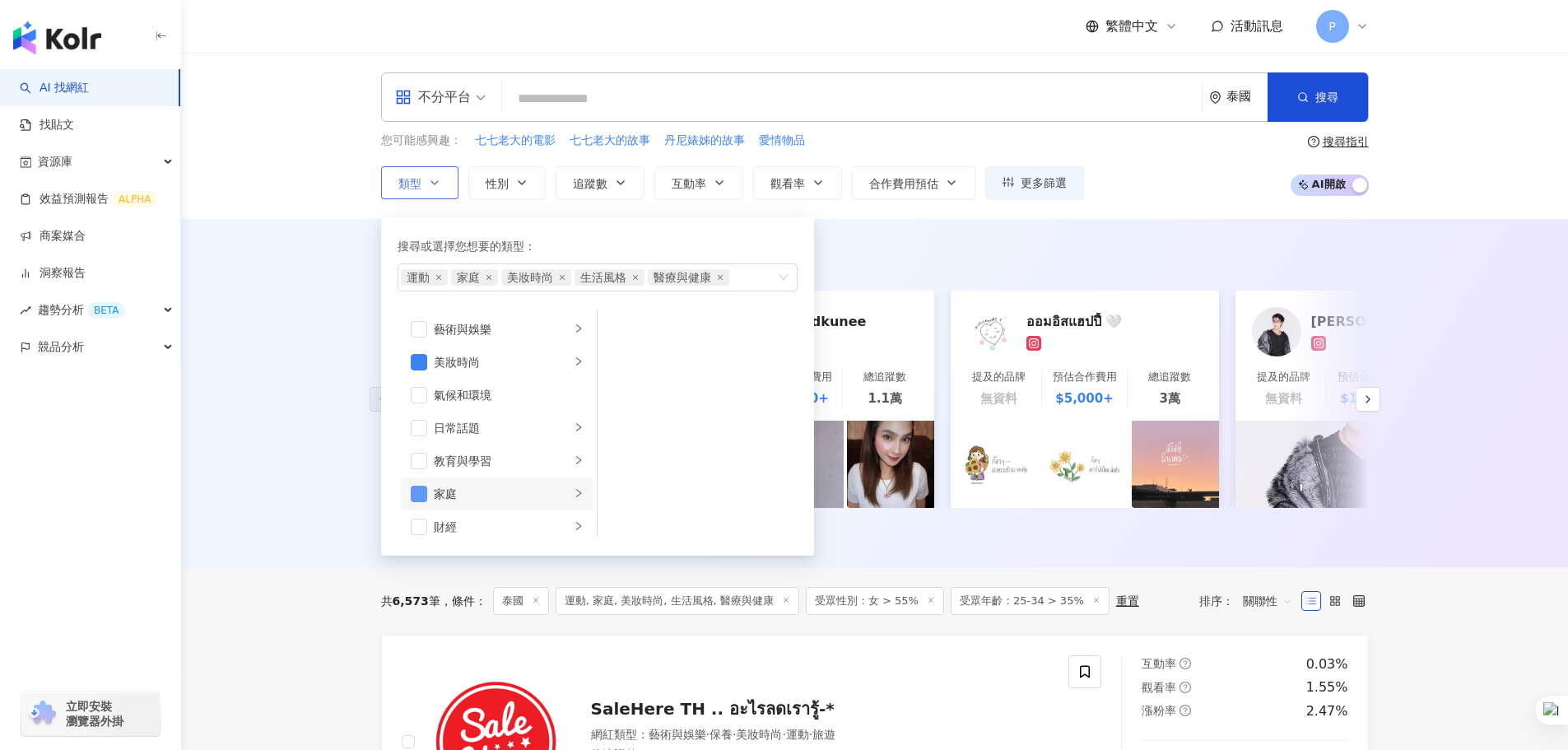
click at [413, 491] on span "button" at bounding box center [419, 494] width 17 height 17
click at [512, 280] on icon "close" at bounding box center [512, 277] width 7 height 7
click at [1159, 258] on div "AI 推薦 ： 最近有運動、家庭、美妝時尚等合作的網紅" at bounding box center [875, 253] width 988 height 21
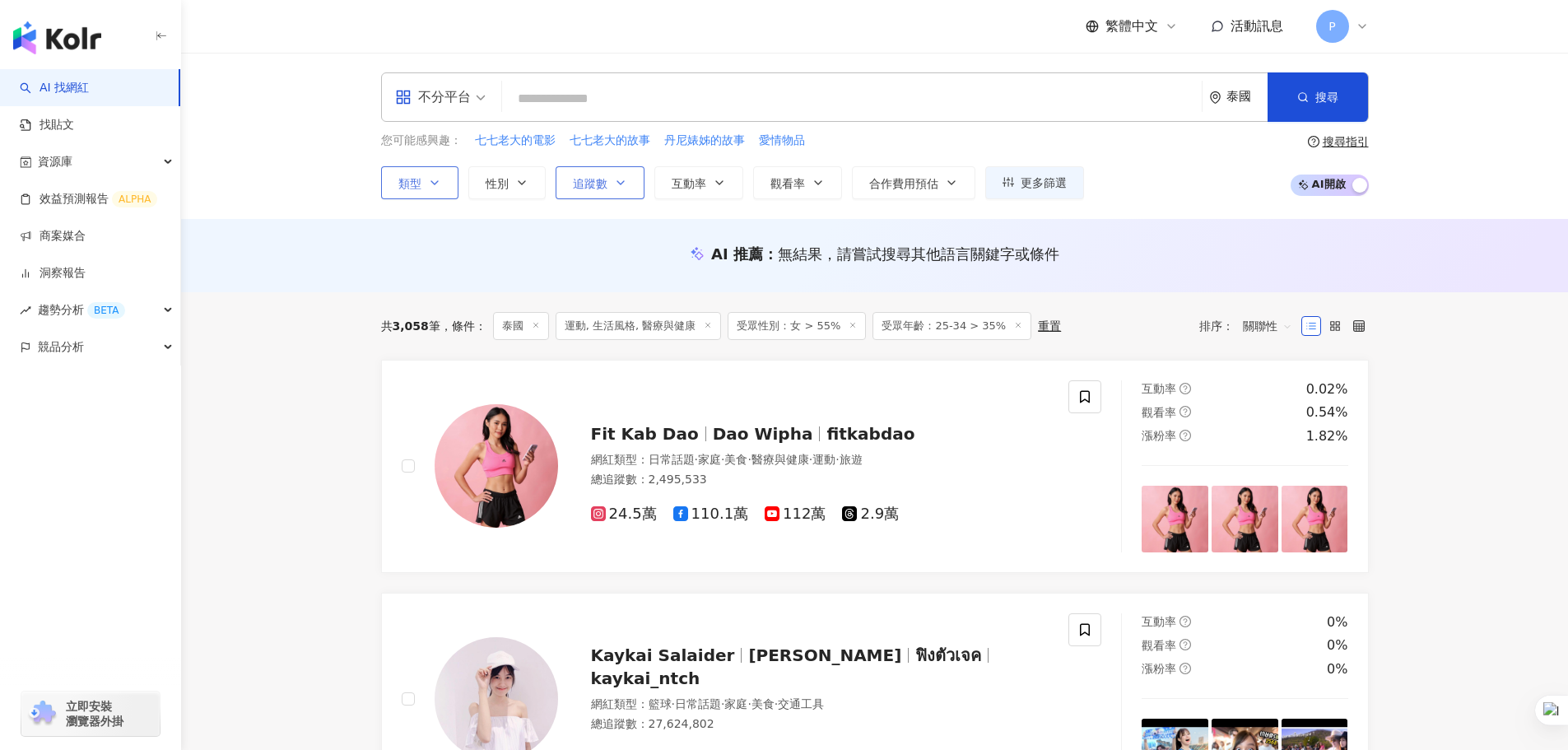
click at [593, 182] on span "追蹤數" at bounding box center [590, 183] width 35 height 13
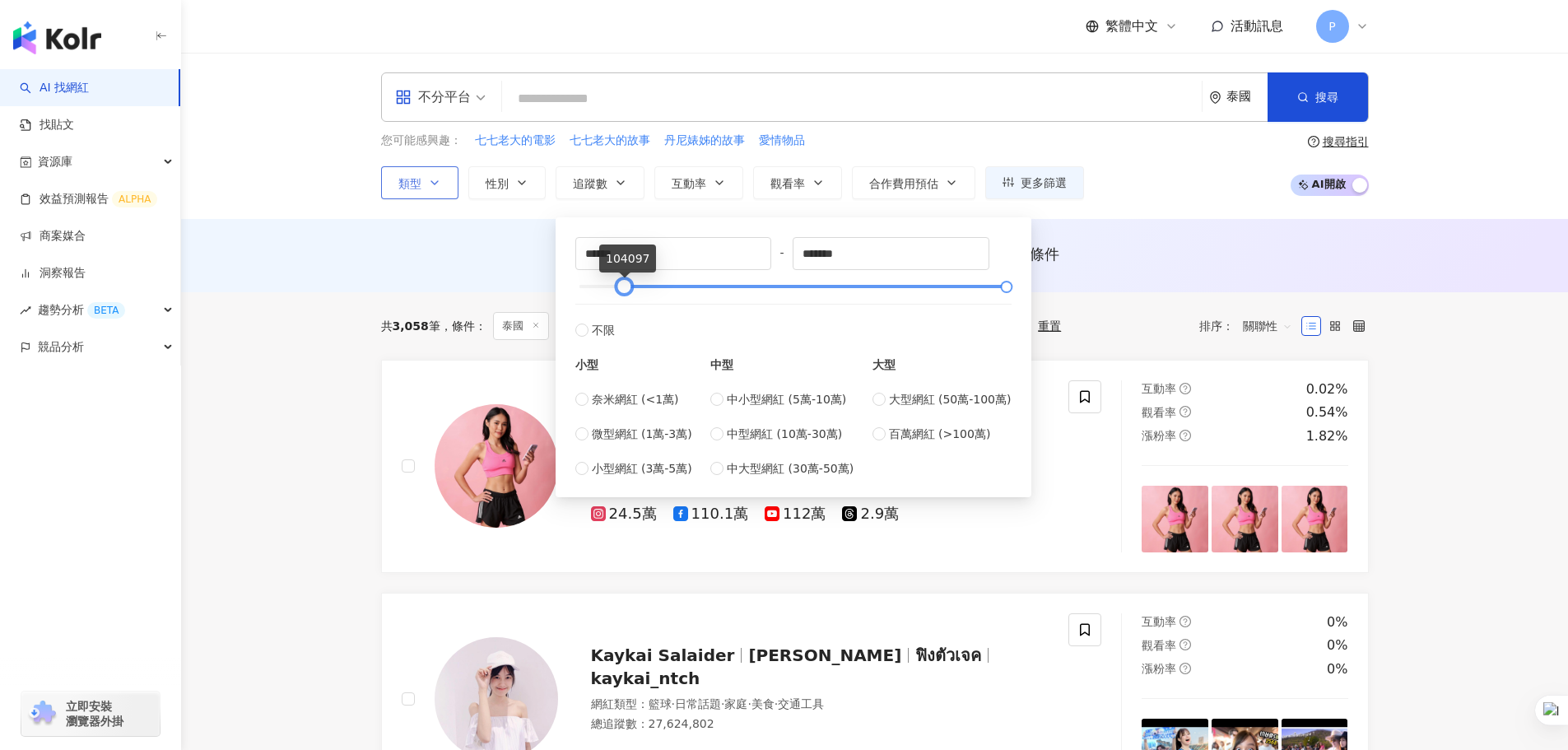
type input "******"
drag, startPoint x: 581, startPoint y: 286, endPoint x: 625, endPoint y: 278, distance: 44.7
click at [625, 282] on div at bounding box center [623, 286] width 9 height 9
type input "******"
drag, startPoint x: 1004, startPoint y: 289, endPoint x: 754, endPoint y: 291, distance: 250.0
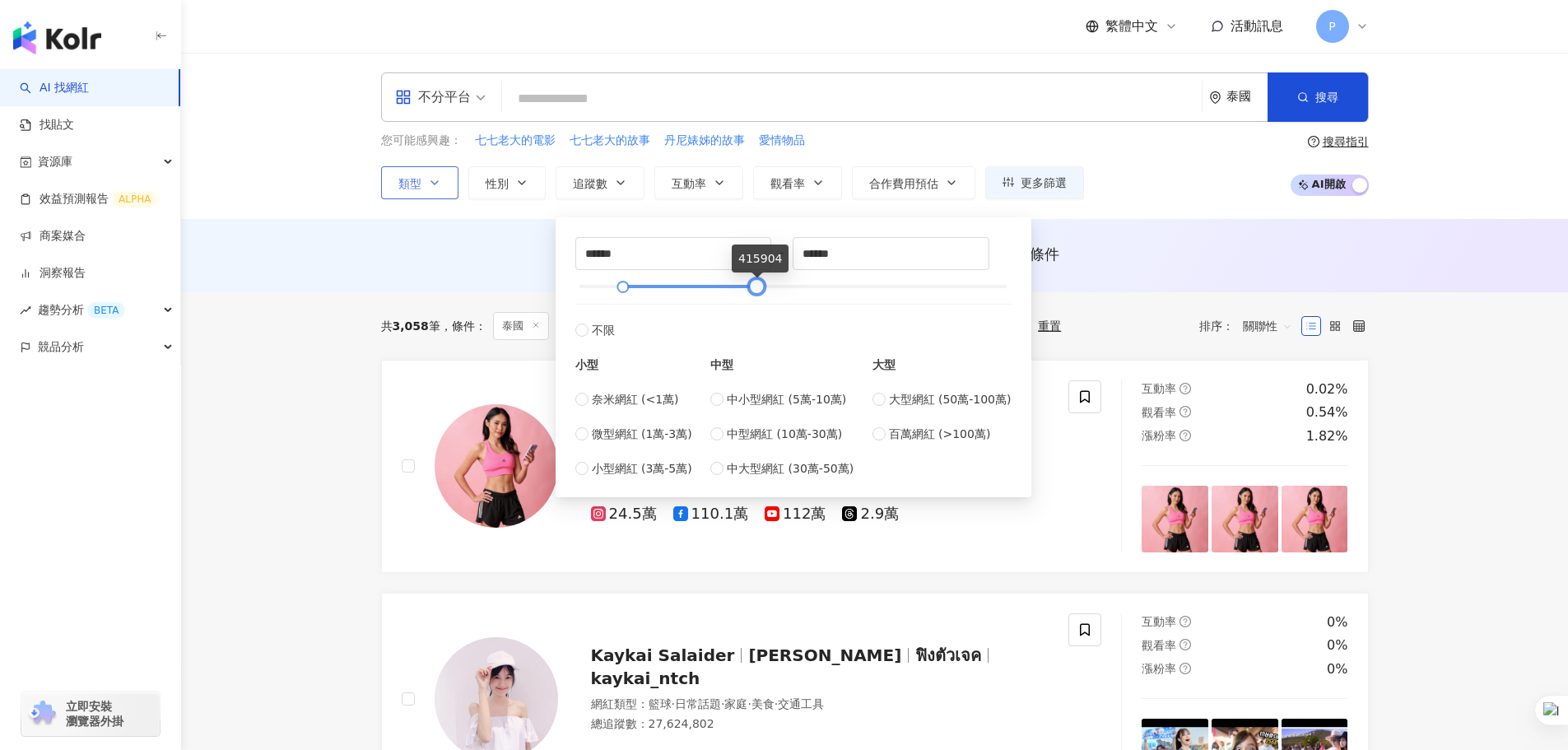
click at [754, 291] on div at bounding box center [756, 286] width 9 height 9
type input "*****"
drag, startPoint x: 621, startPoint y: 290, endPoint x: 598, endPoint y: 290, distance: 23.0
click at [598, 290] on div at bounding box center [600, 286] width 9 height 9
type input "******"
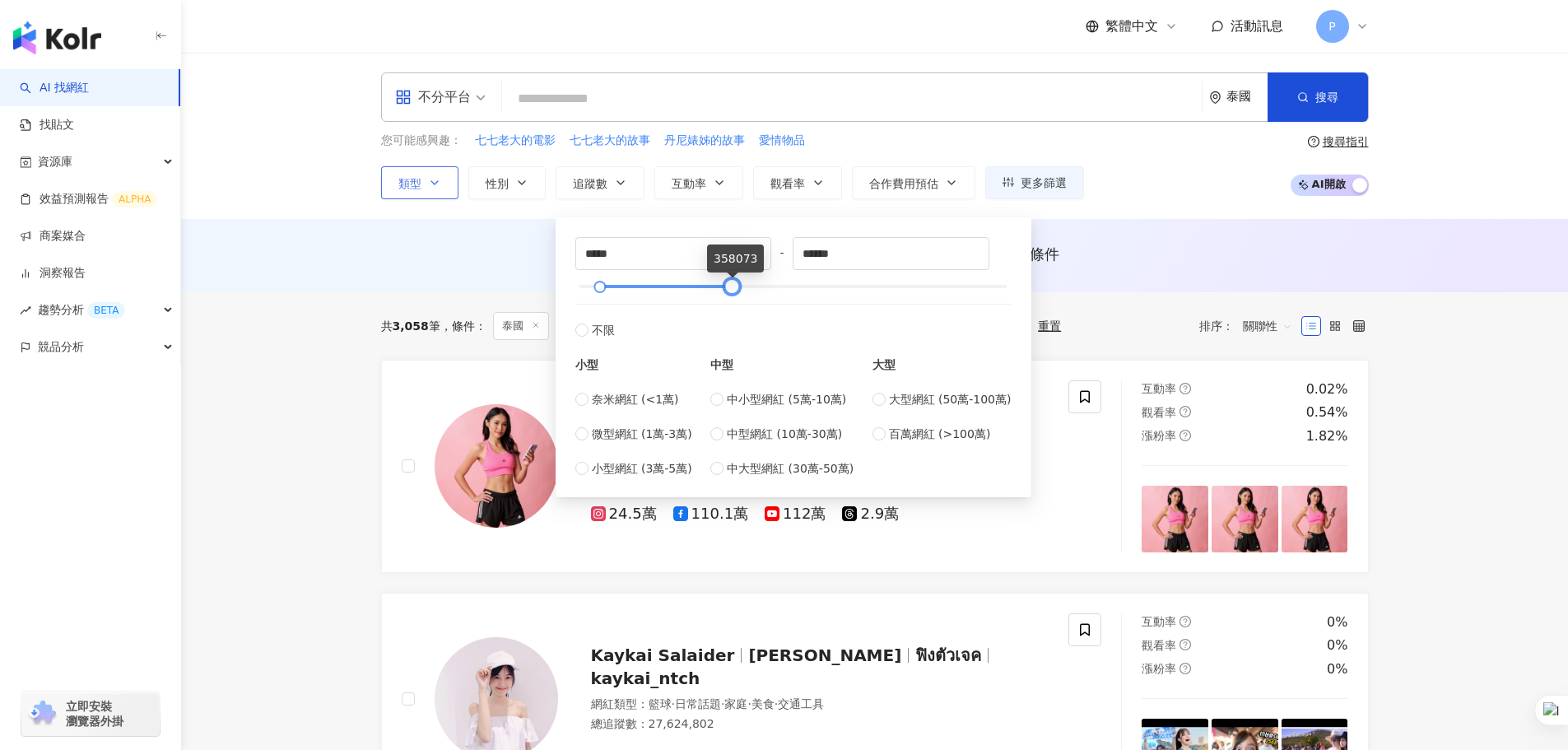
drag, startPoint x: 755, startPoint y: 287, endPoint x: 731, endPoint y: 288, distance: 24.0
click at [731, 288] on div at bounding box center [732, 286] width 9 height 9
click at [1261, 254] on div "AI 推薦 ： 無結果，請嘗試搜尋其他語言關鍵字或條件" at bounding box center [875, 253] width 988 height 21
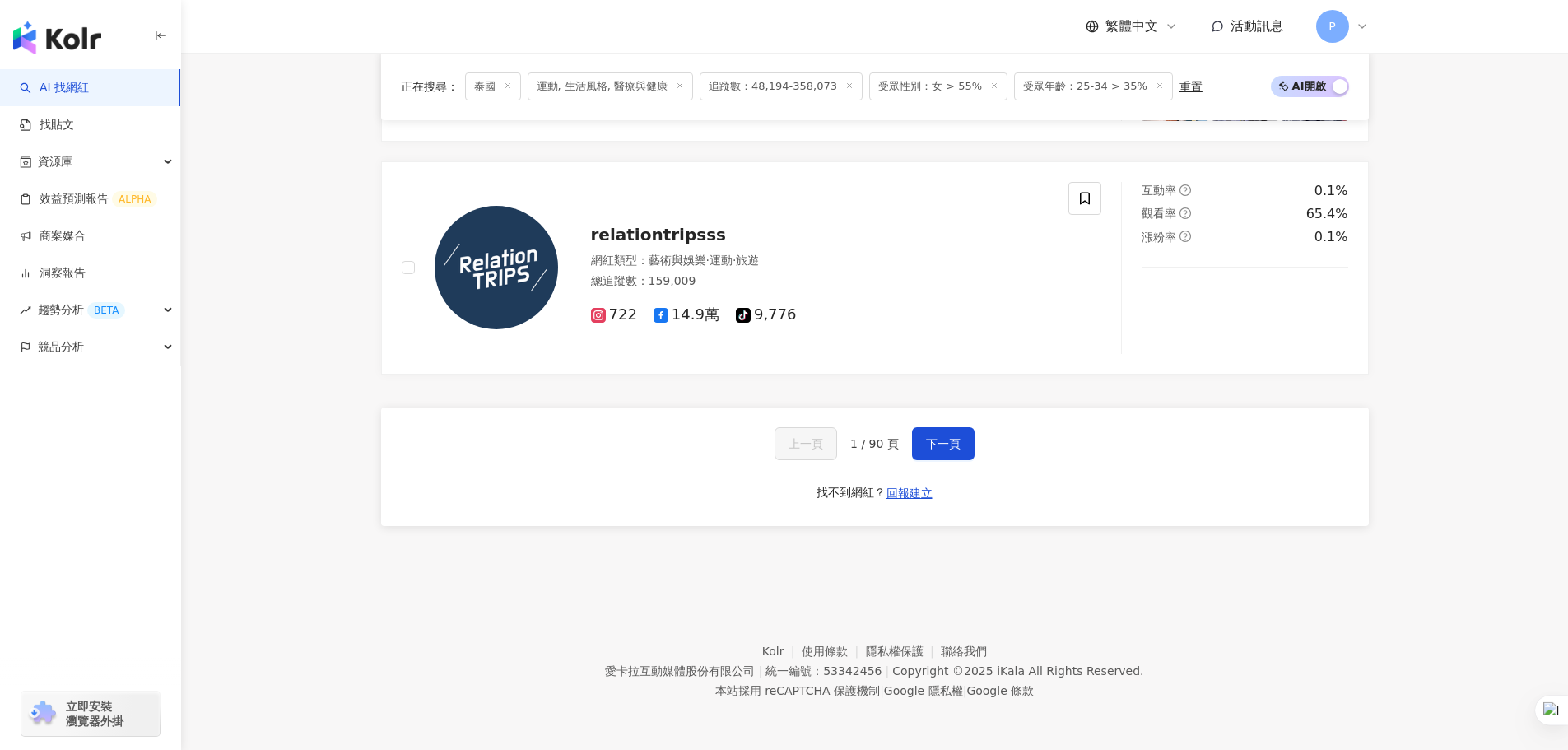
scroll to position [3049, 0]
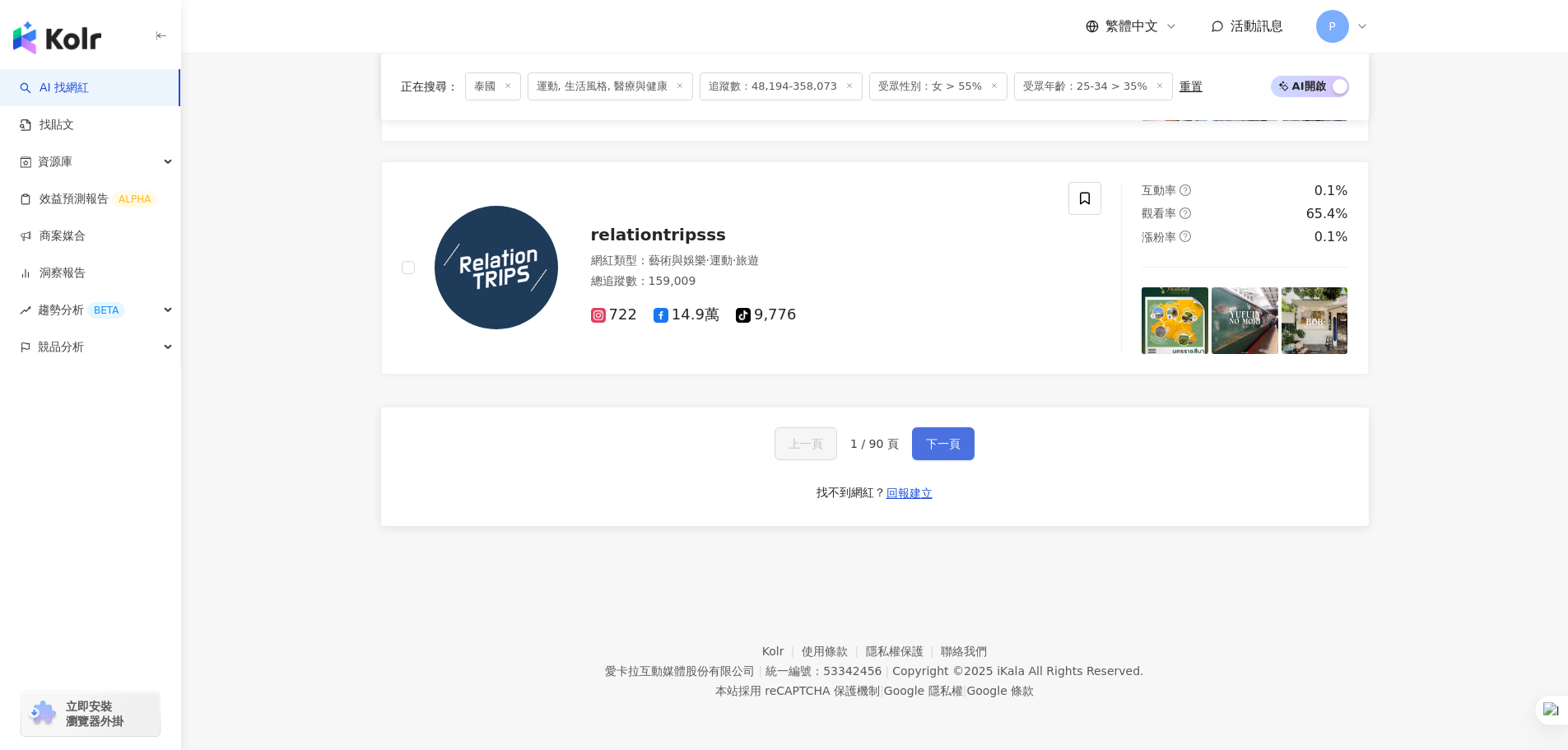
click at [933, 452] on button "下一頁" at bounding box center [943, 443] width 62 height 33
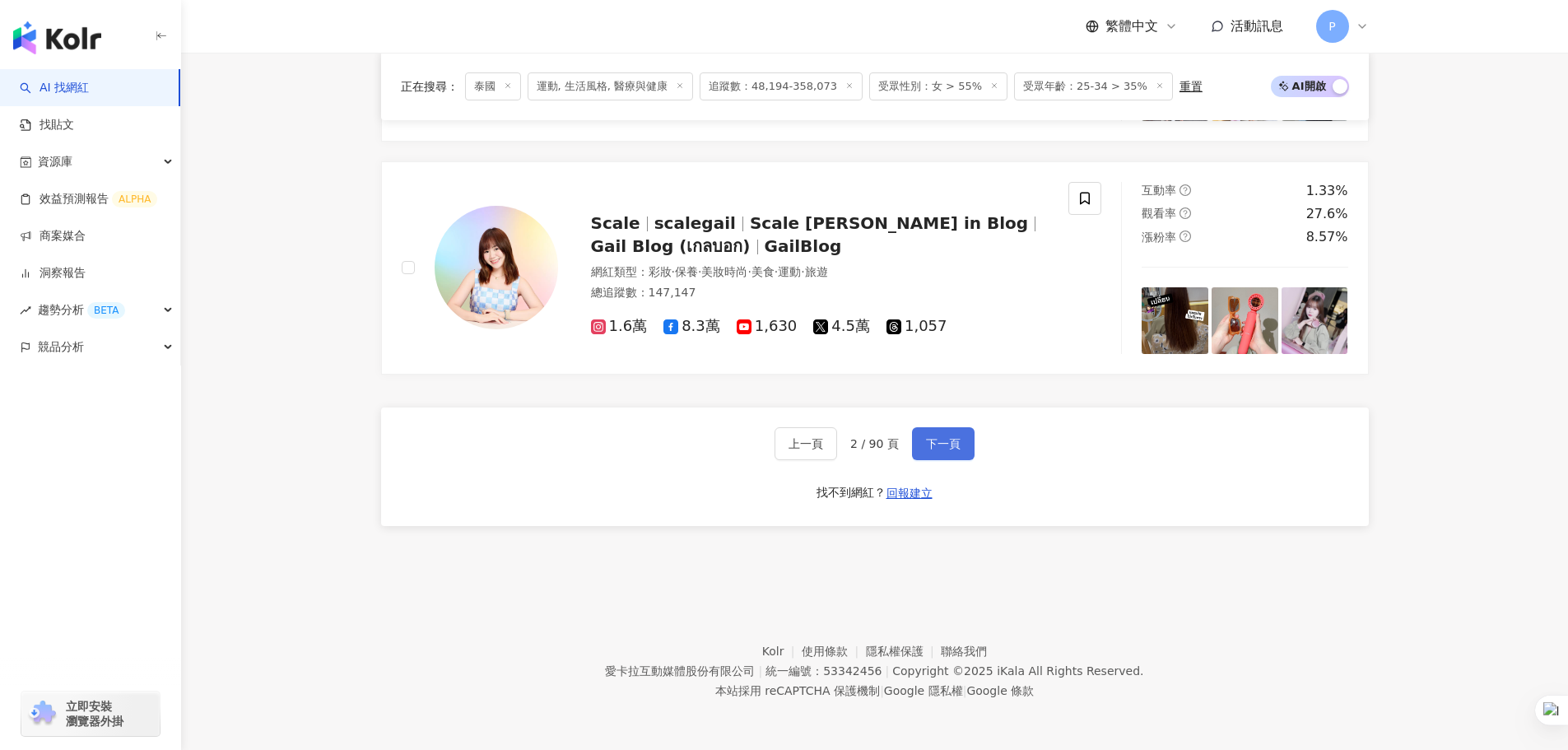
click at [959, 444] on button "下一頁" at bounding box center [943, 443] width 62 height 33
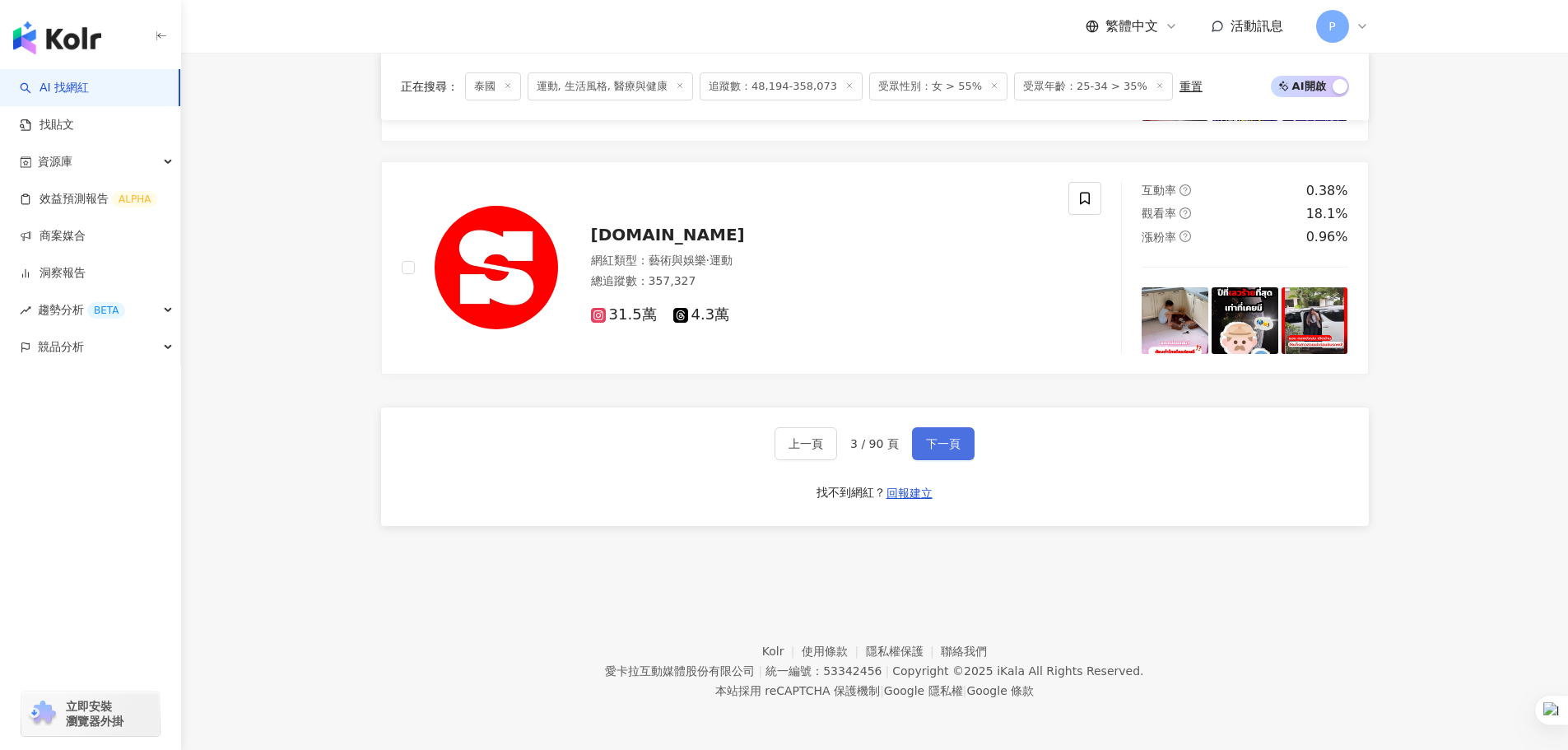
click at [966, 449] on button "下一頁" at bounding box center [943, 443] width 62 height 33
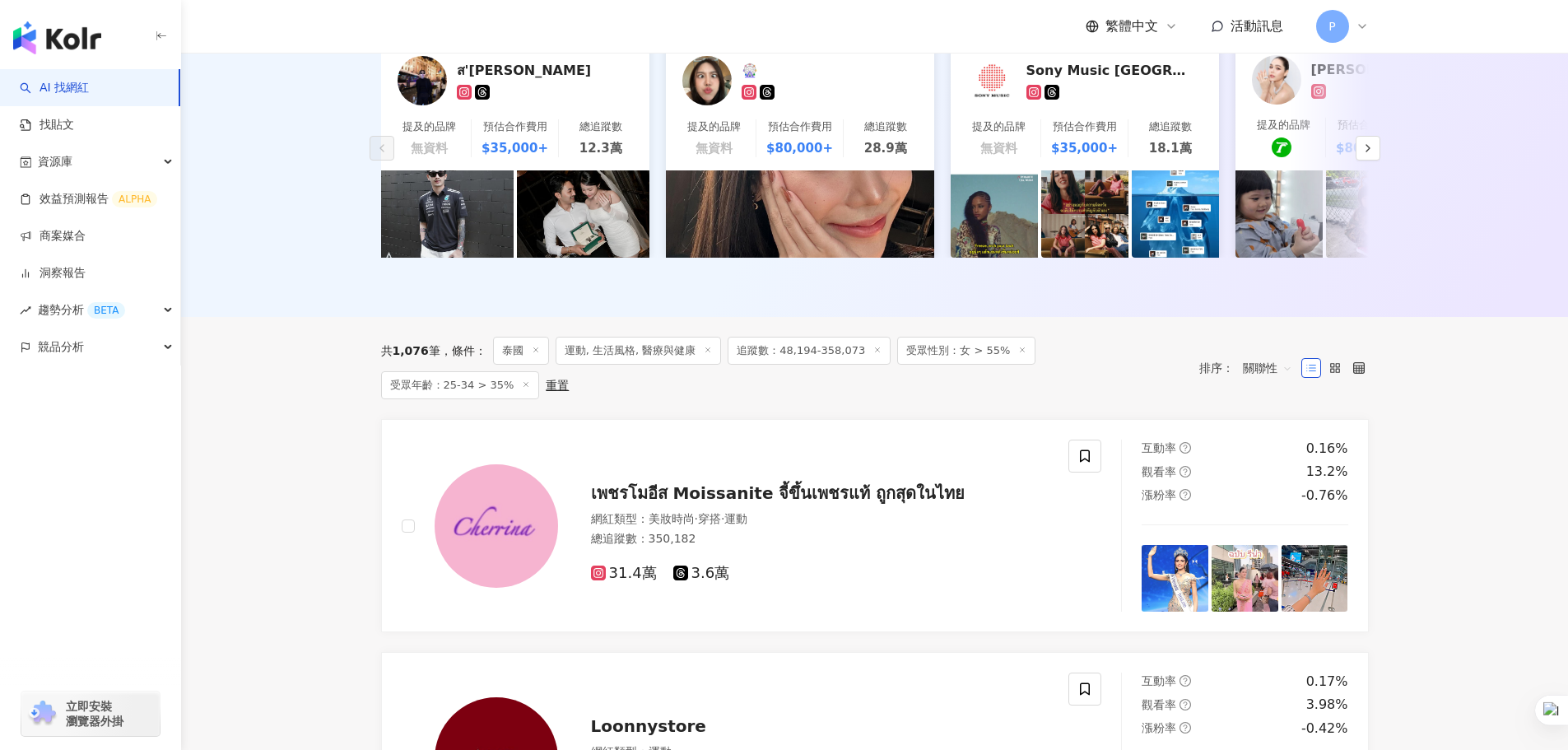
scroll to position [0, 0]
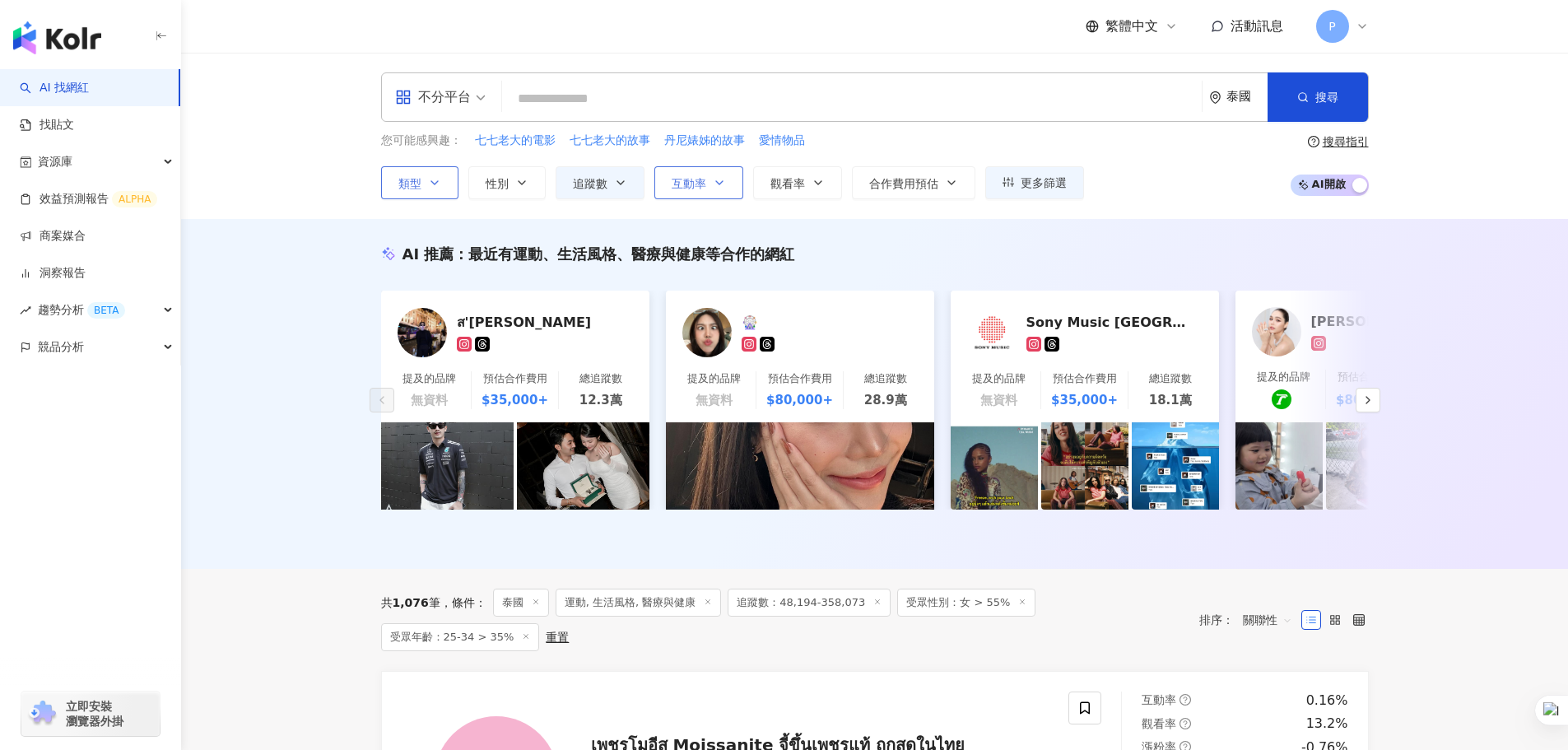
click at [713, 185] on icon "button" at bounding box center [719, 182] width 13 height 13
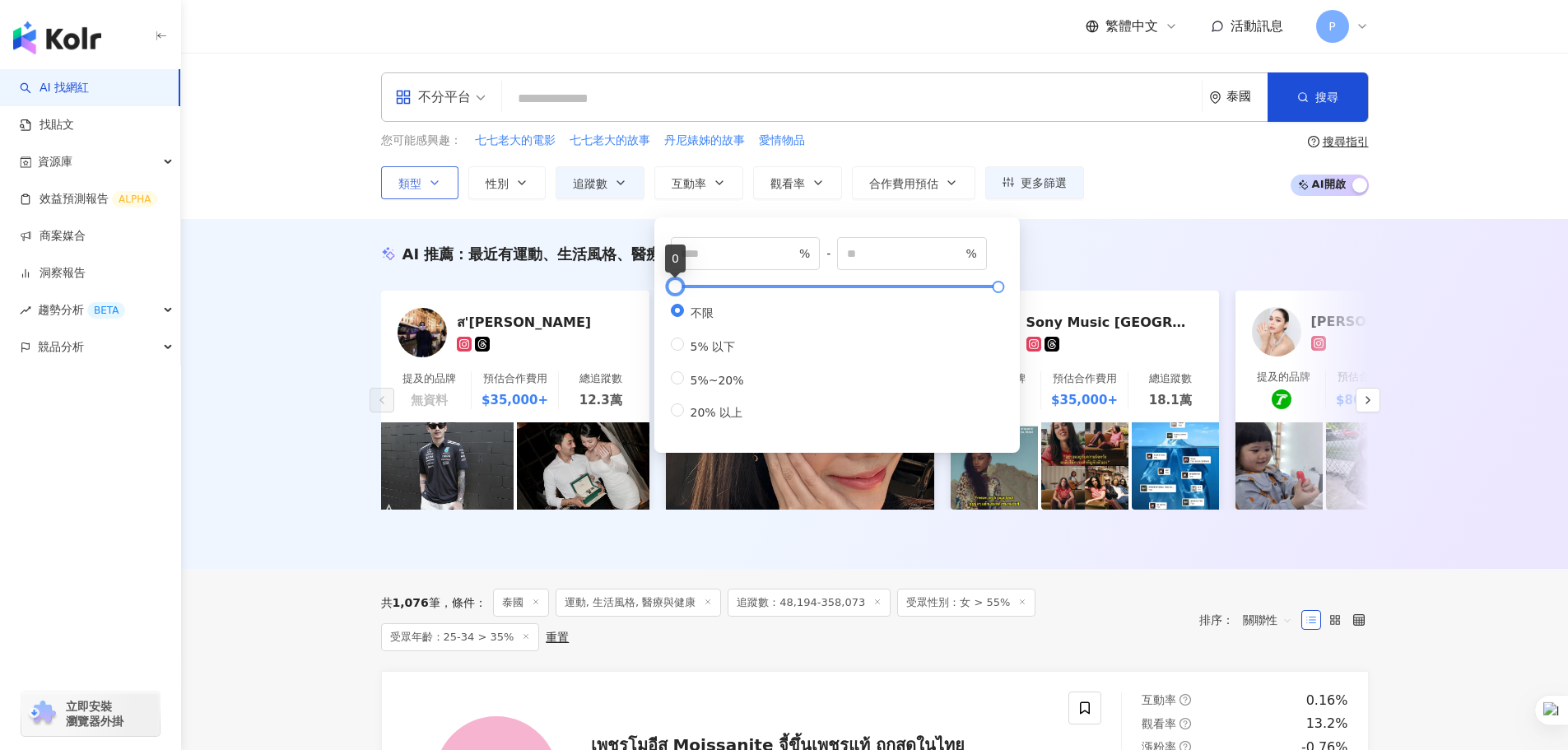
type input "**"
type input "*****"
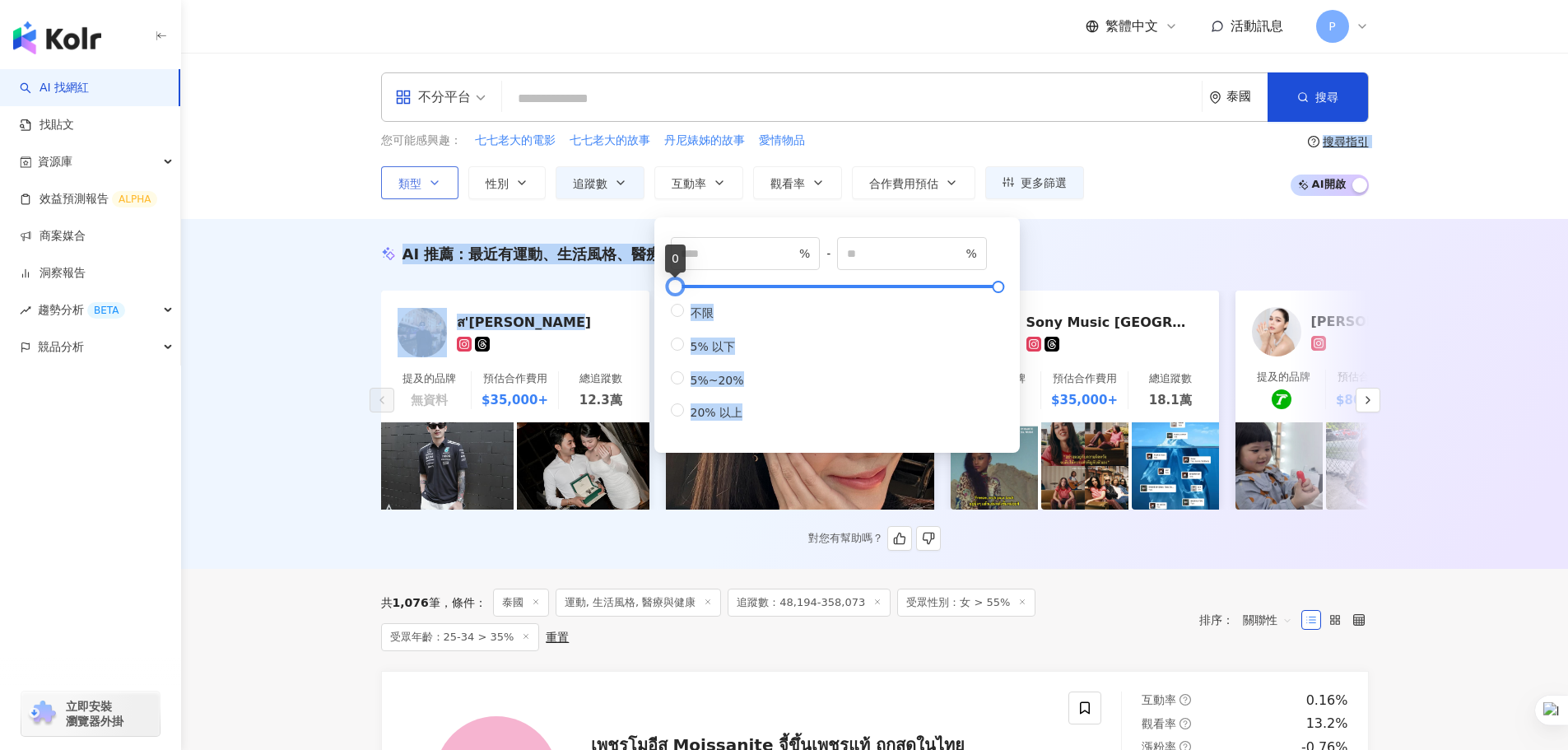
drag, startPoint x: 677, startPoint y: 284, endPoint x: 638, endPoint y: 284, distance: 39.0
click at [811, 325] on div "不限 5% 以下 5%~20% 20% 以上" at bounding box center [837, 362] width 333 height 118
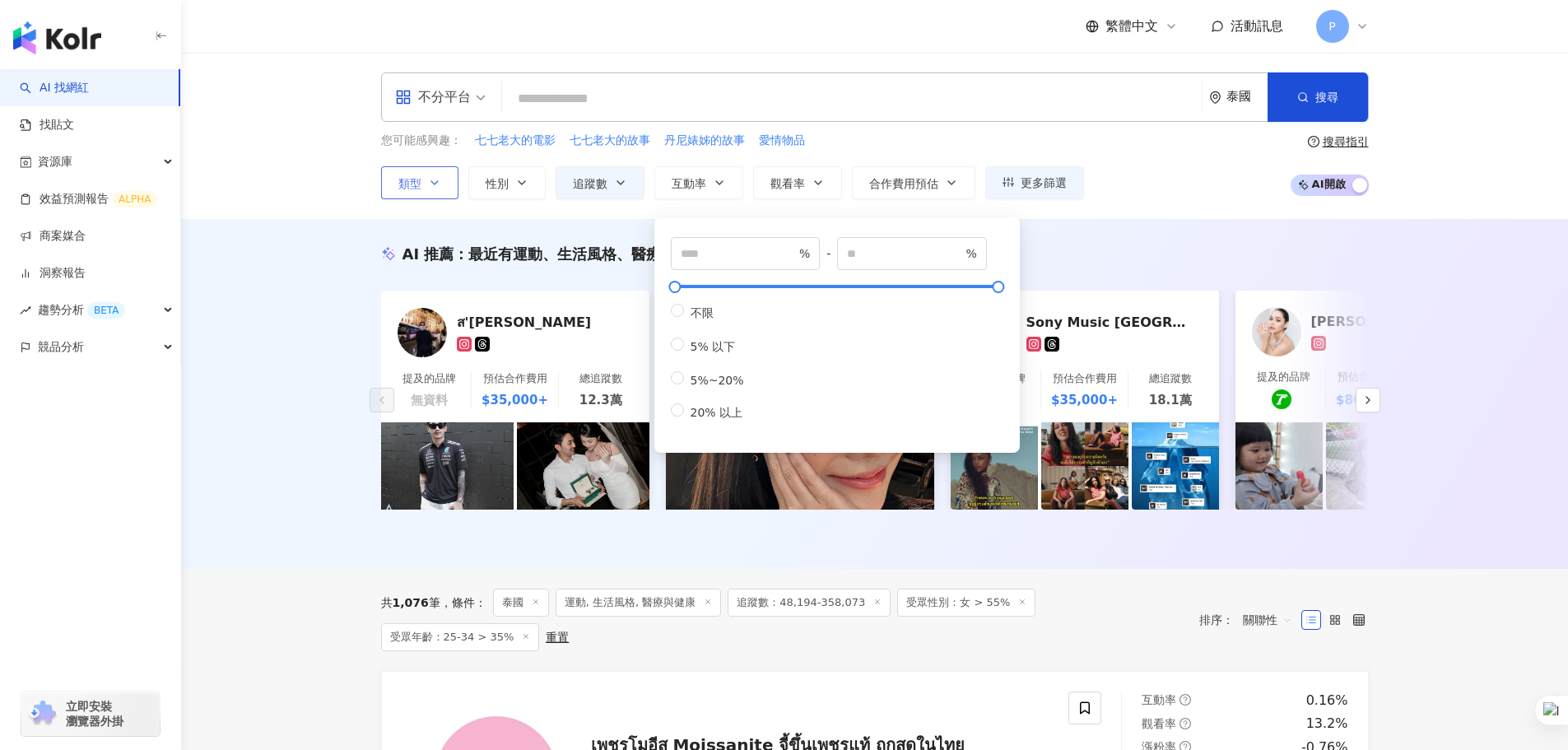
click at [708, 396] on div "不限 5% 以下 5%~20% 20% 以上" at bounding box center [714, 362] width 86 height 117
click at [687, 387] on span "5%~20%" at bounding box center [717, 380] width 66 height 13
type input "*"
type input "**"
type input "*"
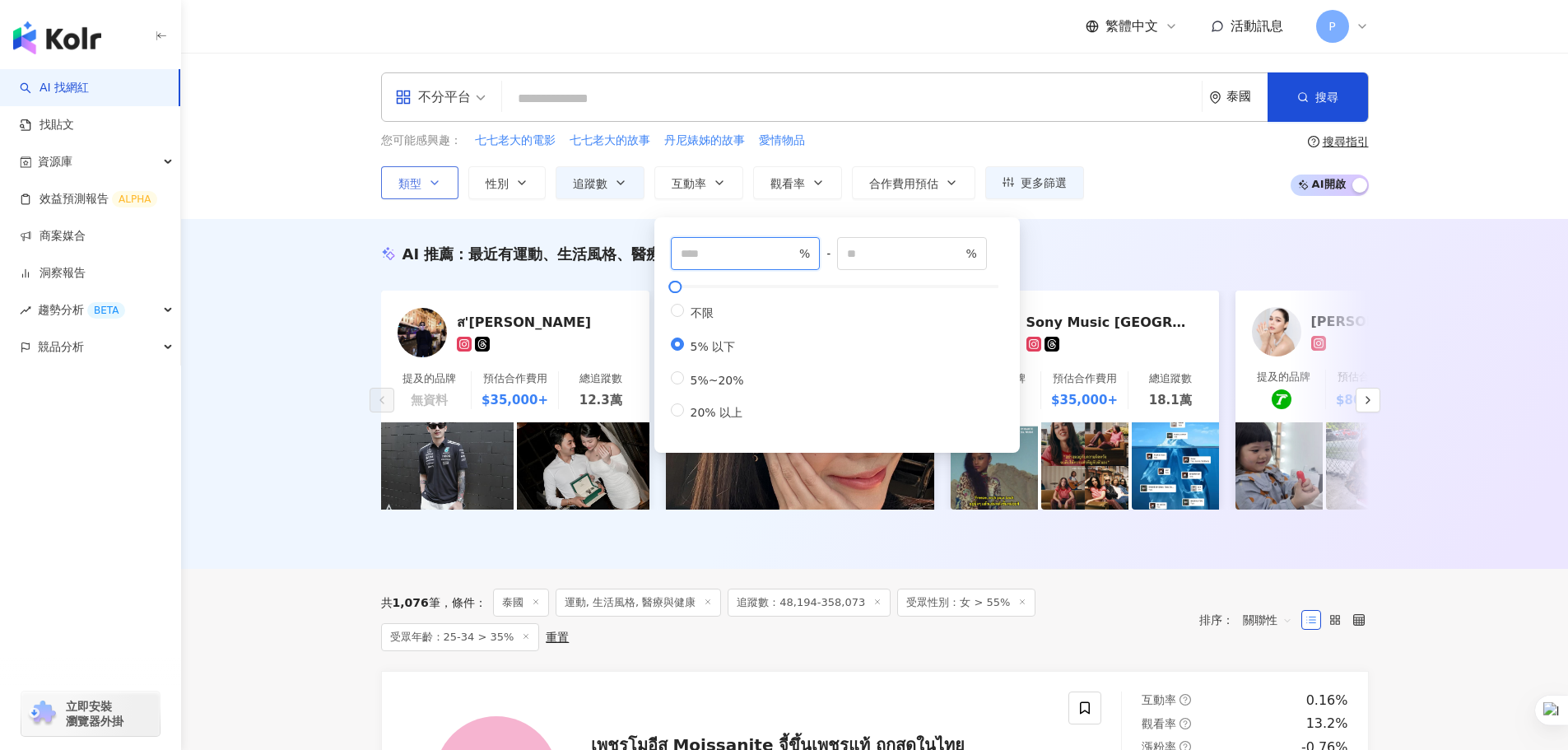
click at [771, 257] on input "number" at bounding box center [738, 253] width 115 height 18
type input "*"
drag, startPoint x: 893, startPoint y: 254, endPoint x: 840, endPoint y: 254, distance: 53.0
click at [840, 254] on div "* % - * % 不限 5% 以下 5%~20% 20% 以上" at bounding box center [837, 329] width 333 height 184
type input "**"
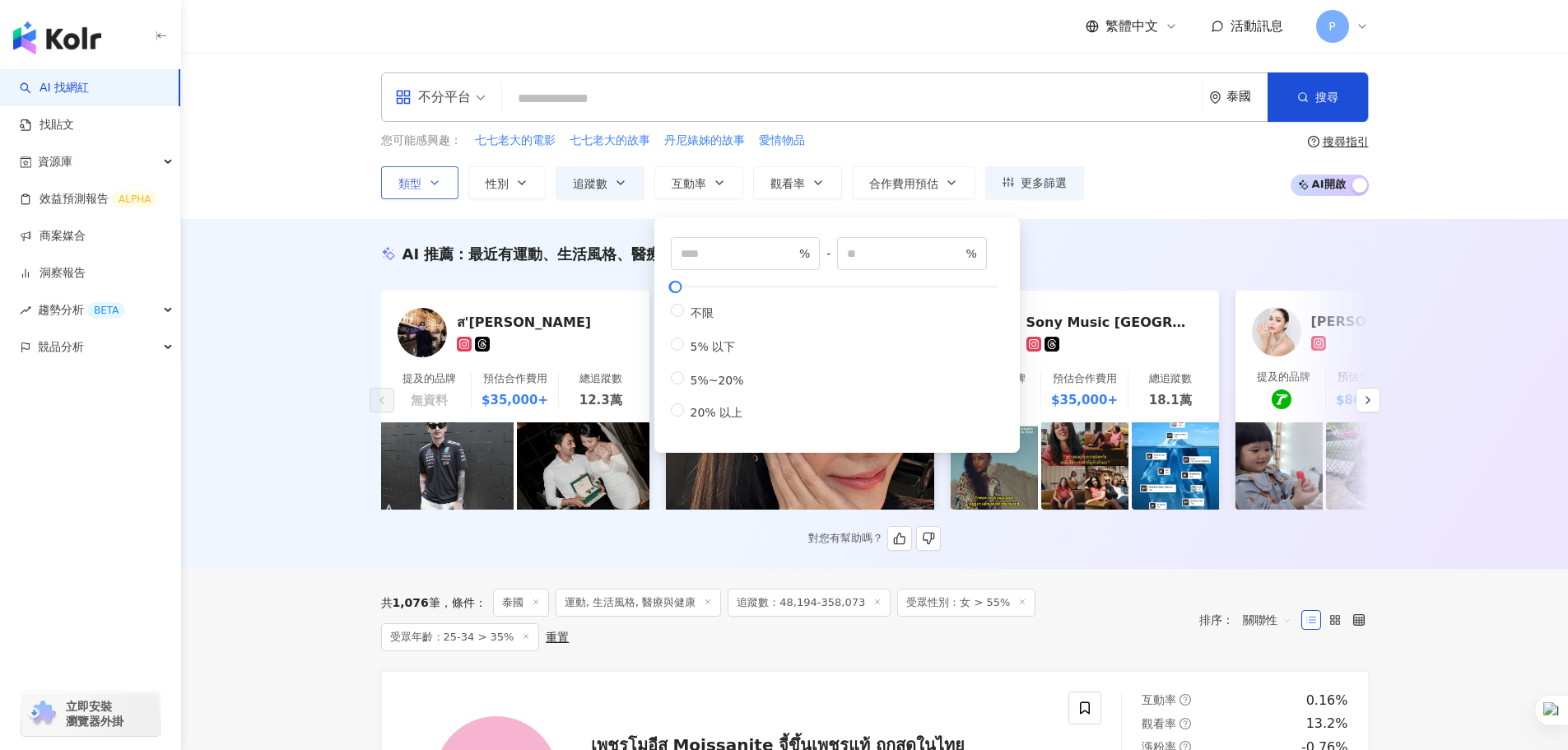
click at [1081, 257] on div "AI 推薦 ： 最近有運動、生活風格、醫療與健康等合作的網紅" at bounding box center [875, 253] width 988 height 21
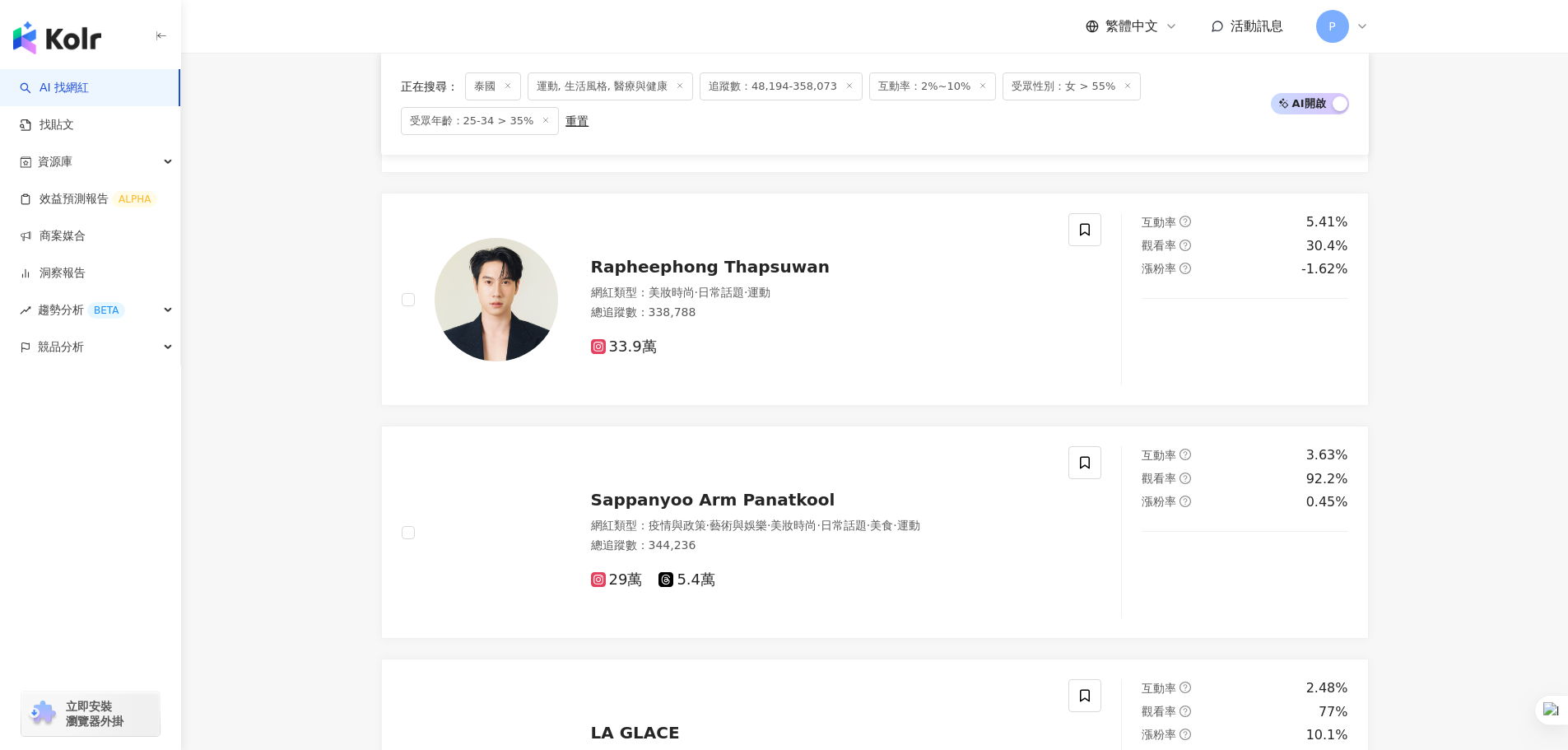
scroll to position [905, 0]
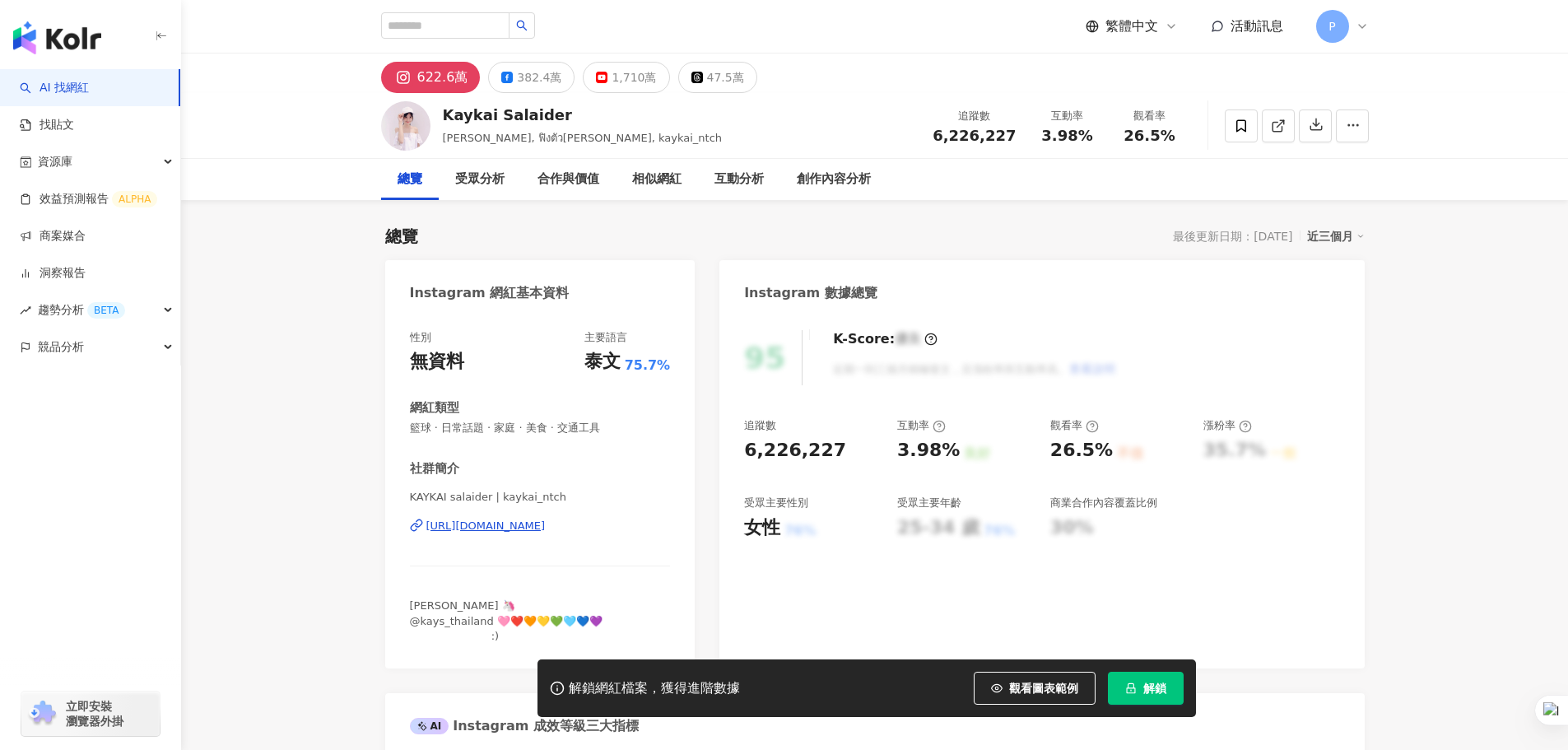
click at [482, 529] on div "https://www.instagram.com/kaykai_ntch/" at bounding box center [486, 525] width 120 height 15
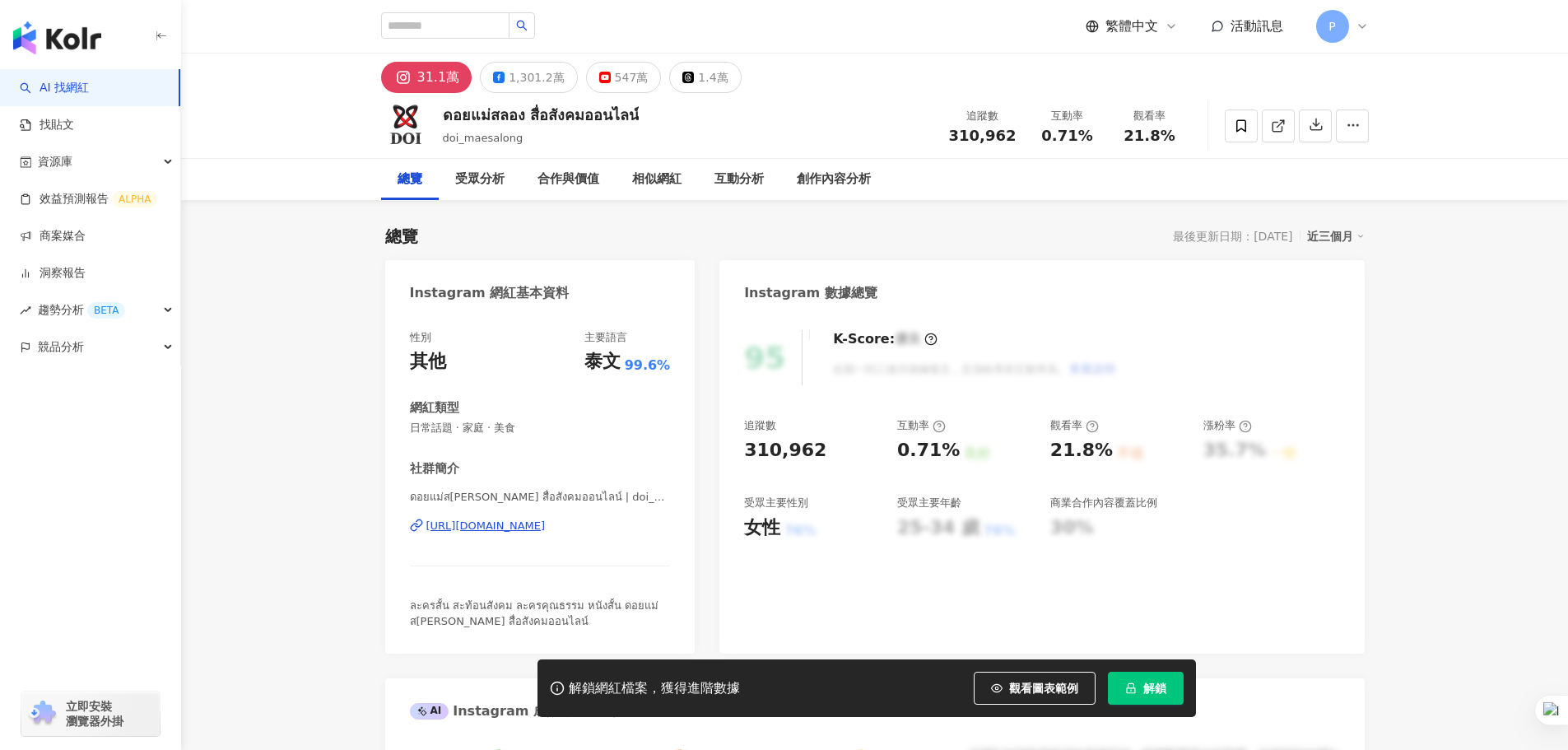
click at [524, 527] on div "[URL][DOMAIN_NAME]" at bounding box center [486, 525] width 120 height 15
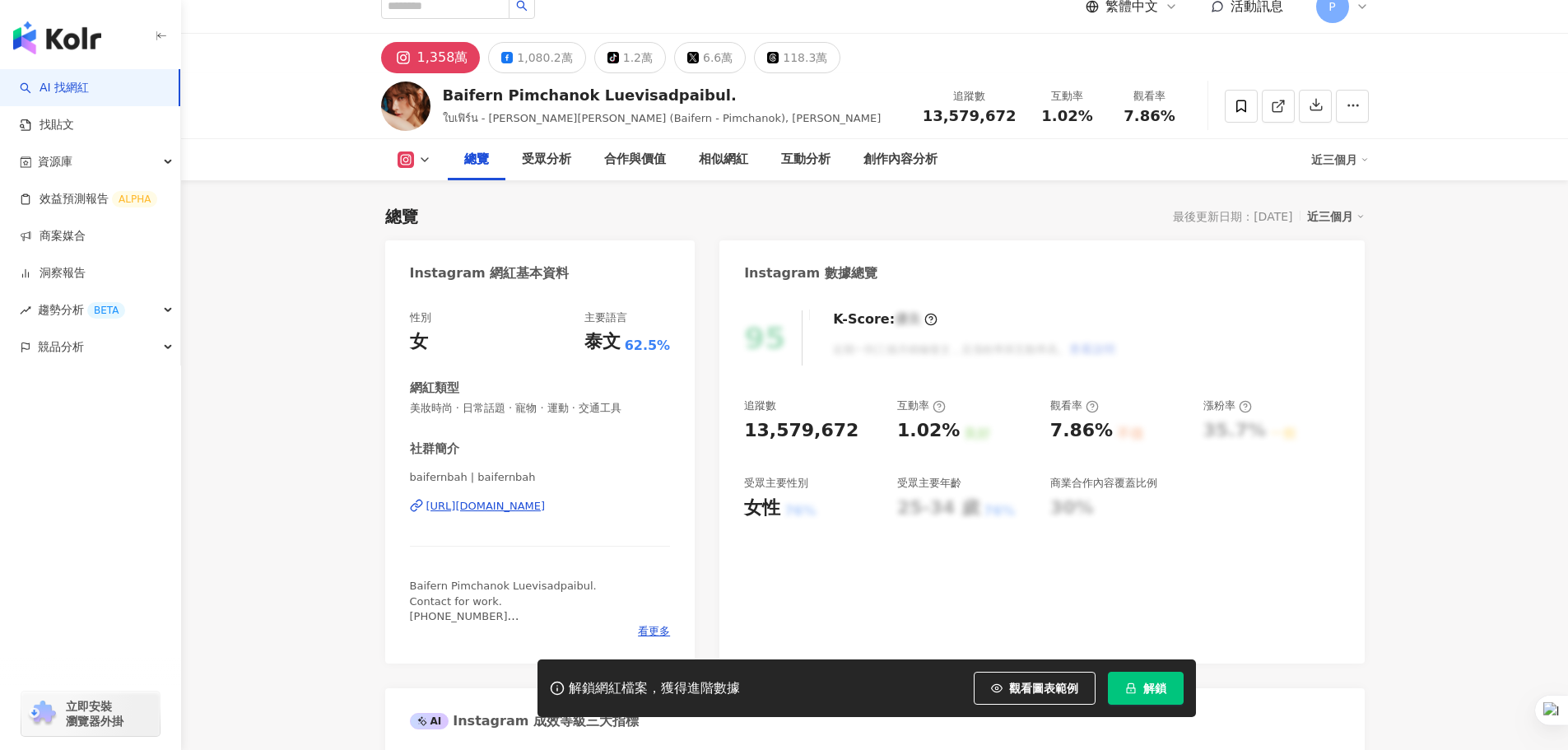
scroll to position [247, 0]
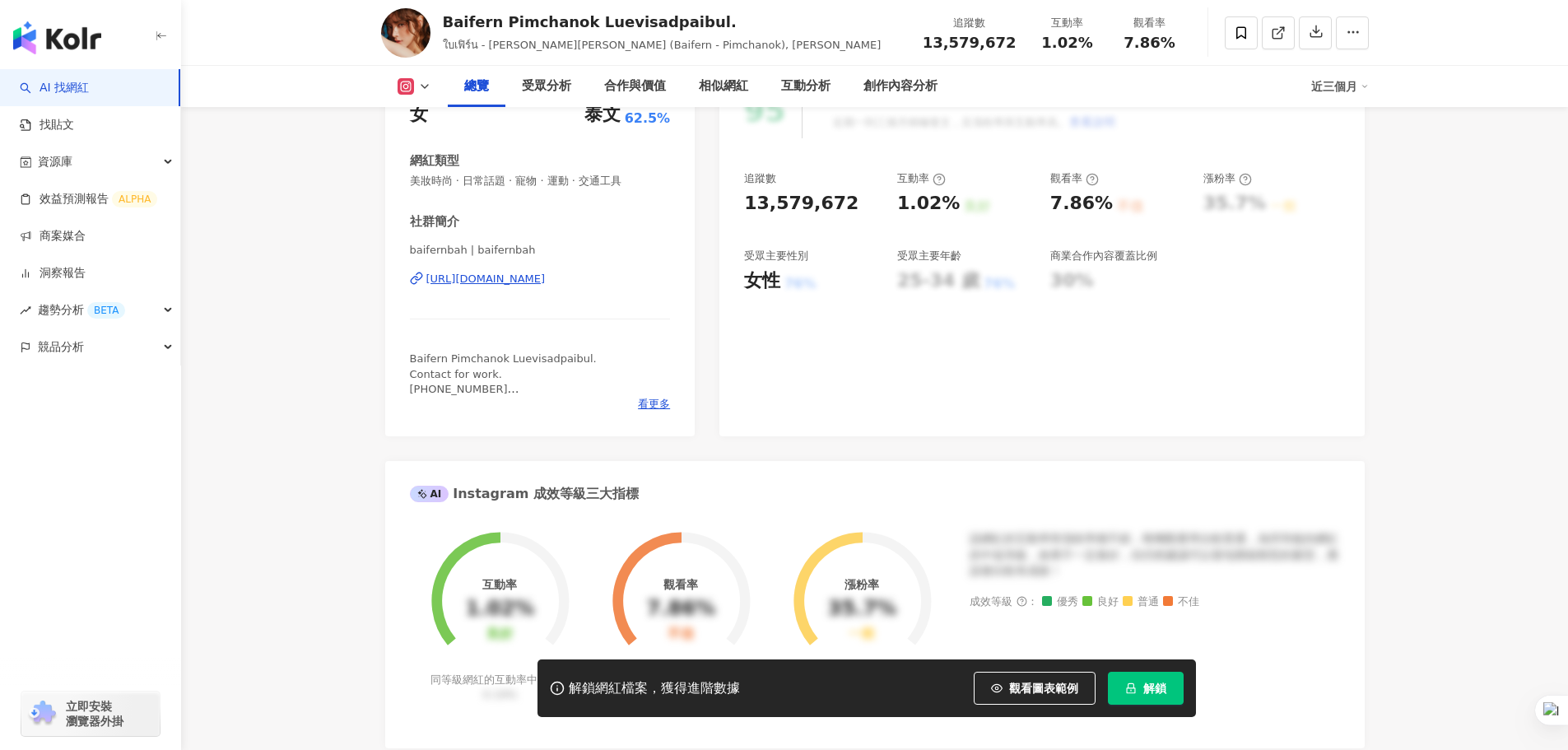
click at [545, 276] on div "[URL][DOMAIN_NAME]" at bounding box center [486, 278] width 120 height 15
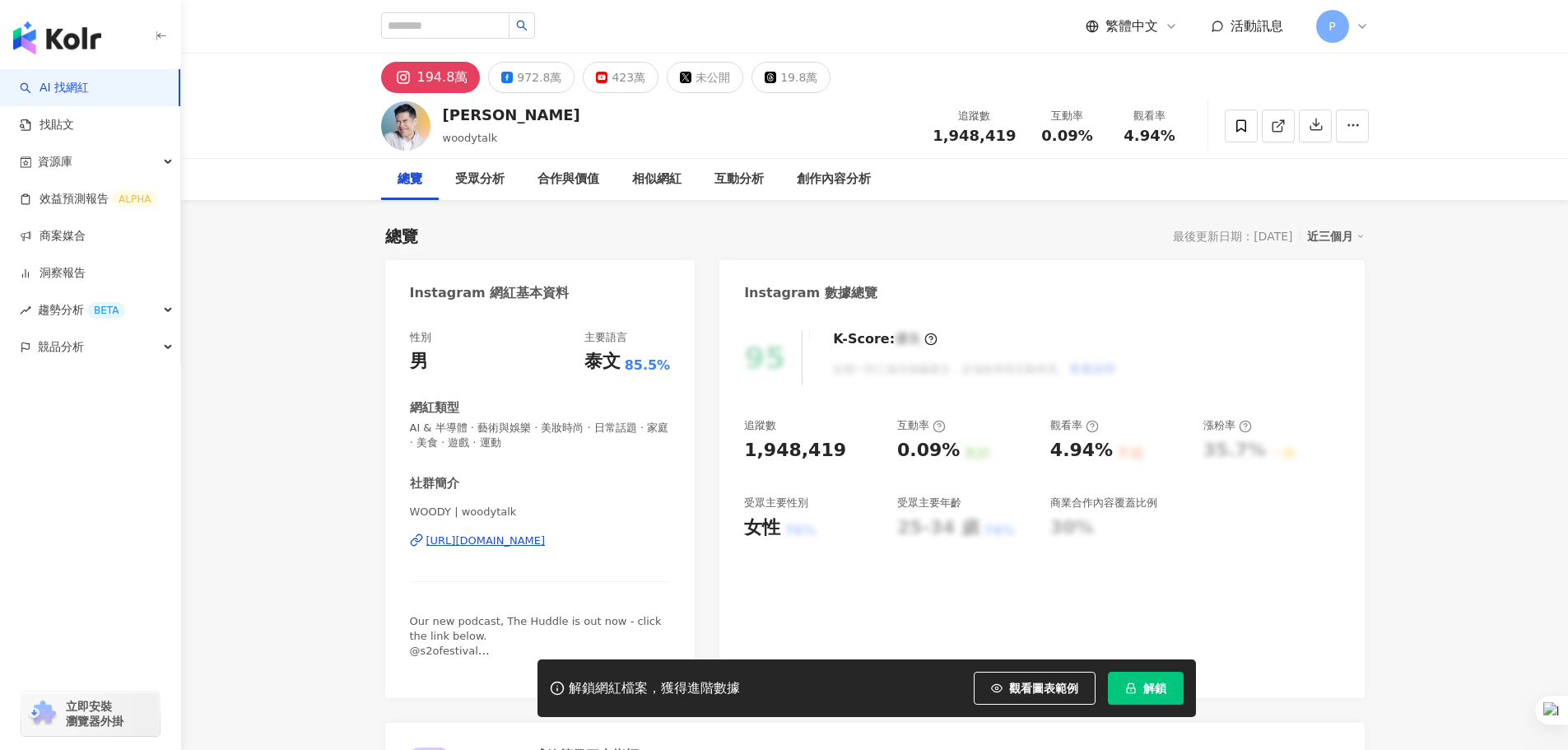
click at [494, 544] on div "https://www.instagram.com/woodytalk/" at bounding box center [486, 540] width 120 height 15
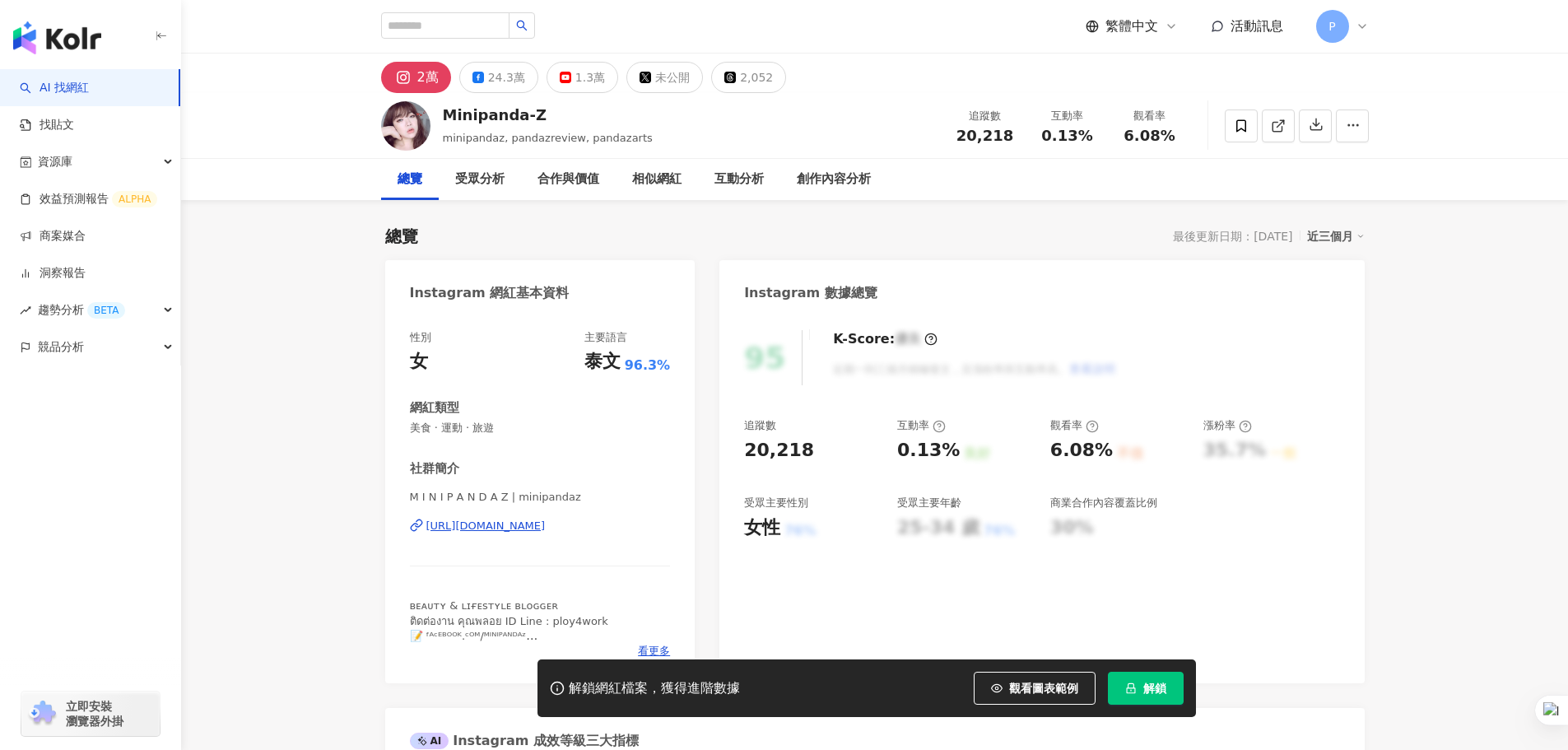
click at [492, 530] on div "https://www.instagram.com/minipandaz/" at bounding box center [486, 525] width 120 height 15
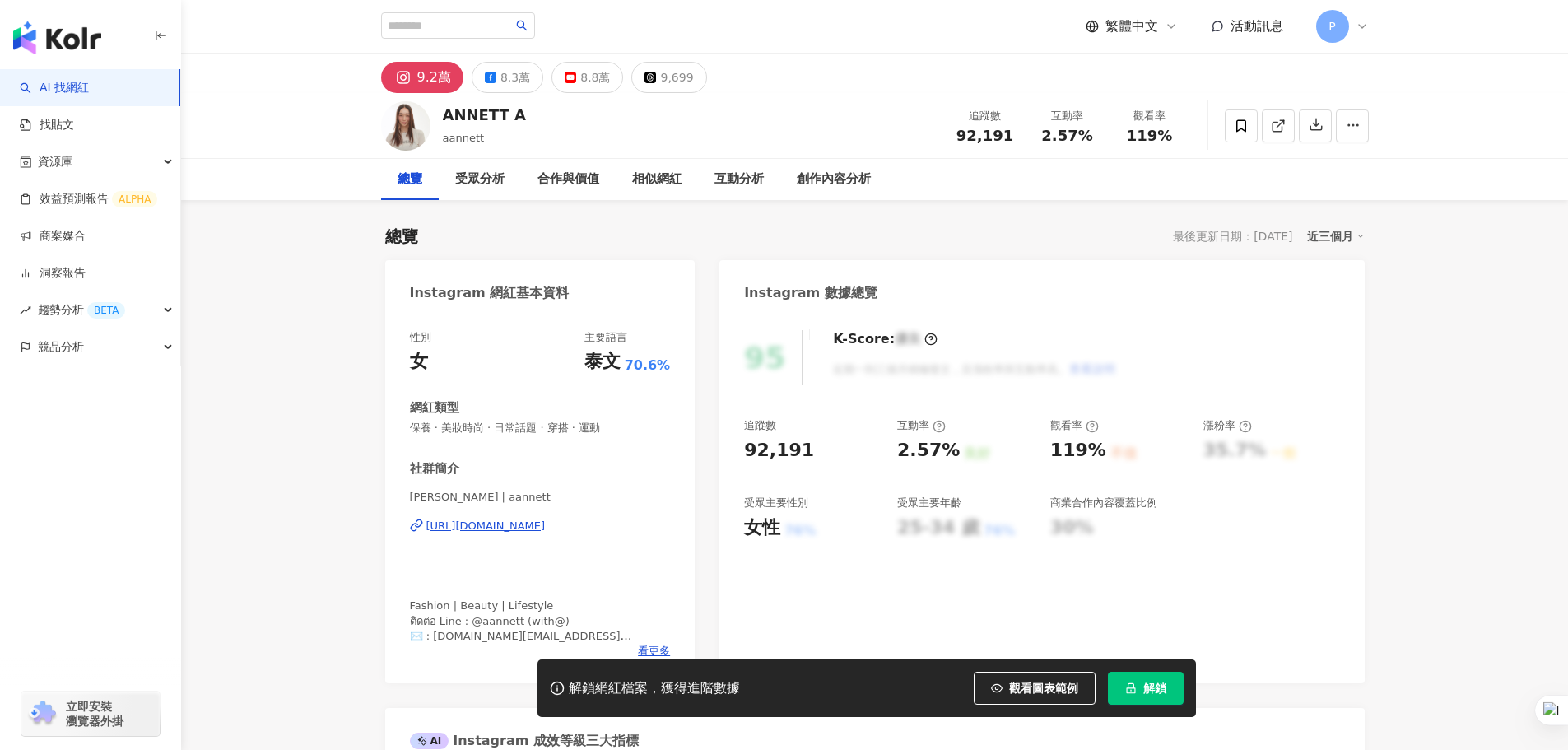
click at [554, 525] on div "社群簡介 annett anthonsen | aannett https://www.instagram.com/aannett/ Fashion | Be…" at bounding box center [540, 559] width 261 height 198
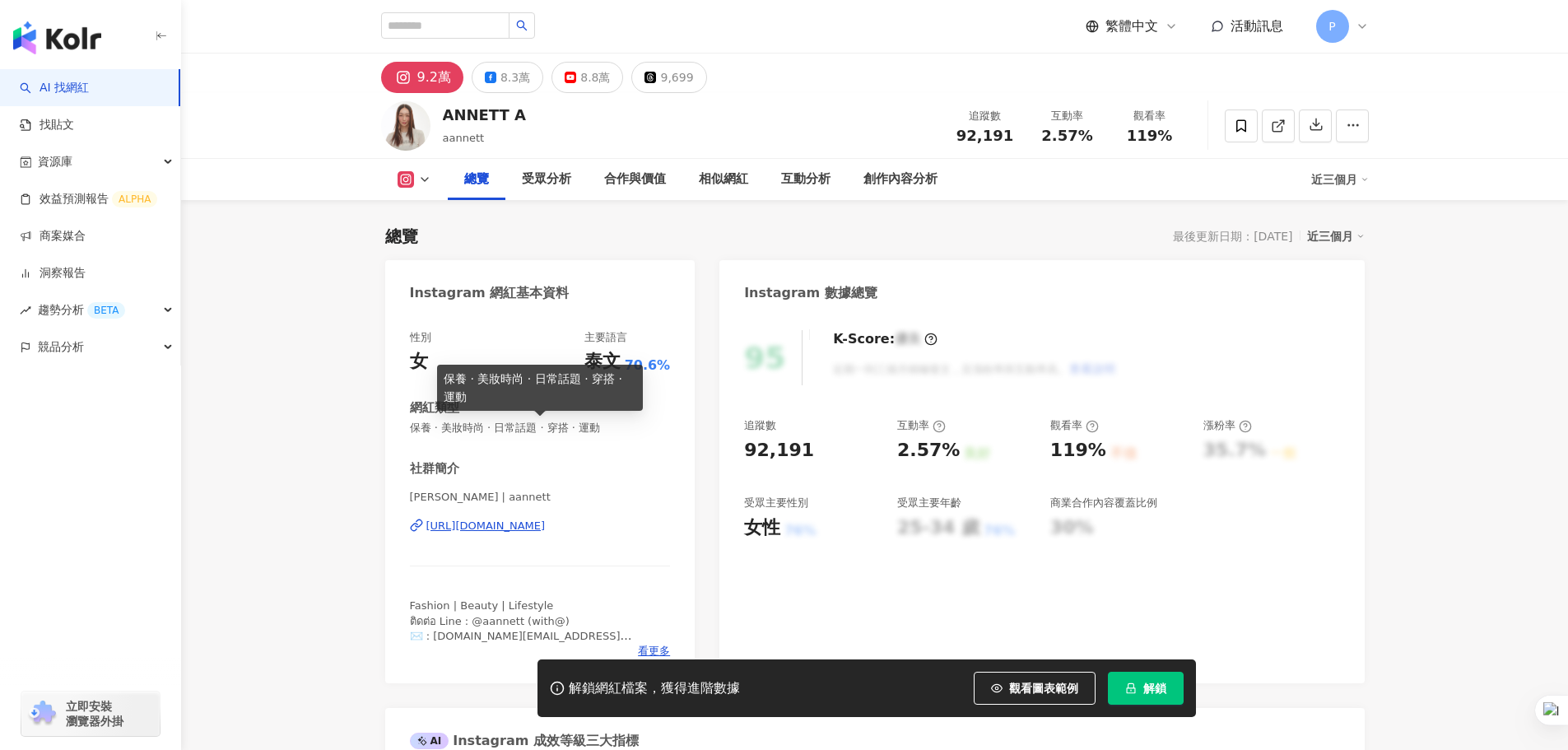
scroll to position [164, 0]
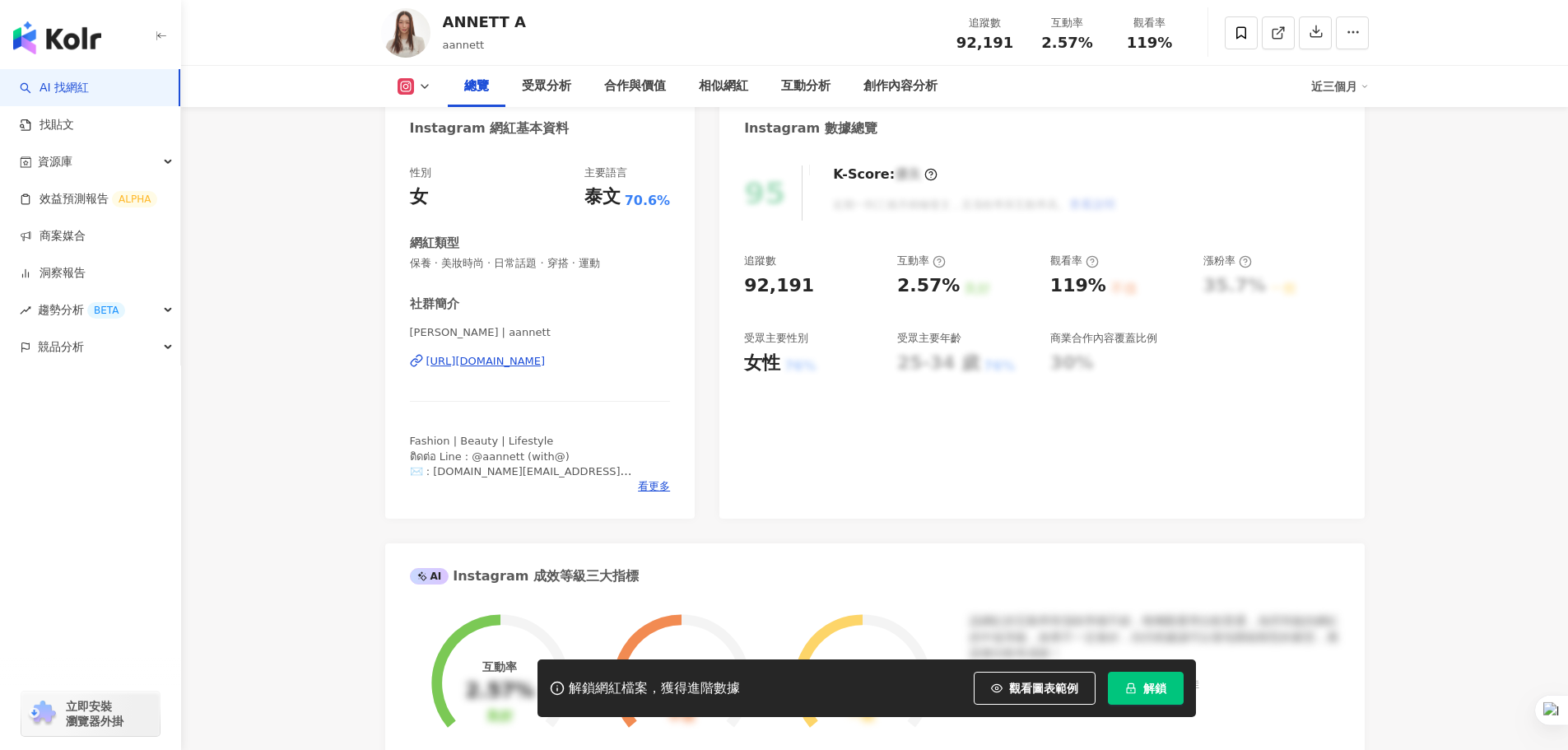
click at [517, 364] on div "https://www.instagram.com/aannett/" at bounding box center [486, 361] width 120 height 15
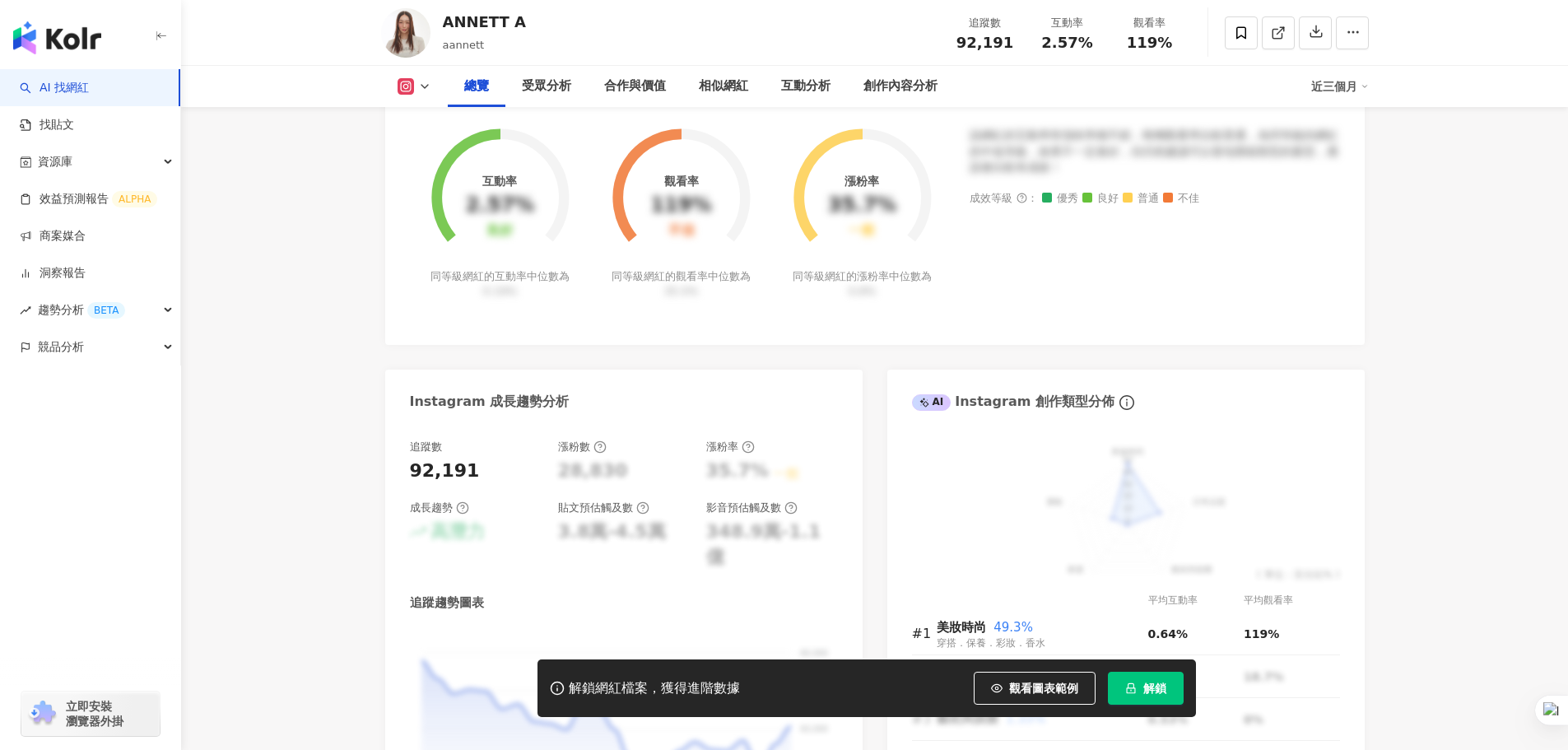
scroll to position [823, 0]
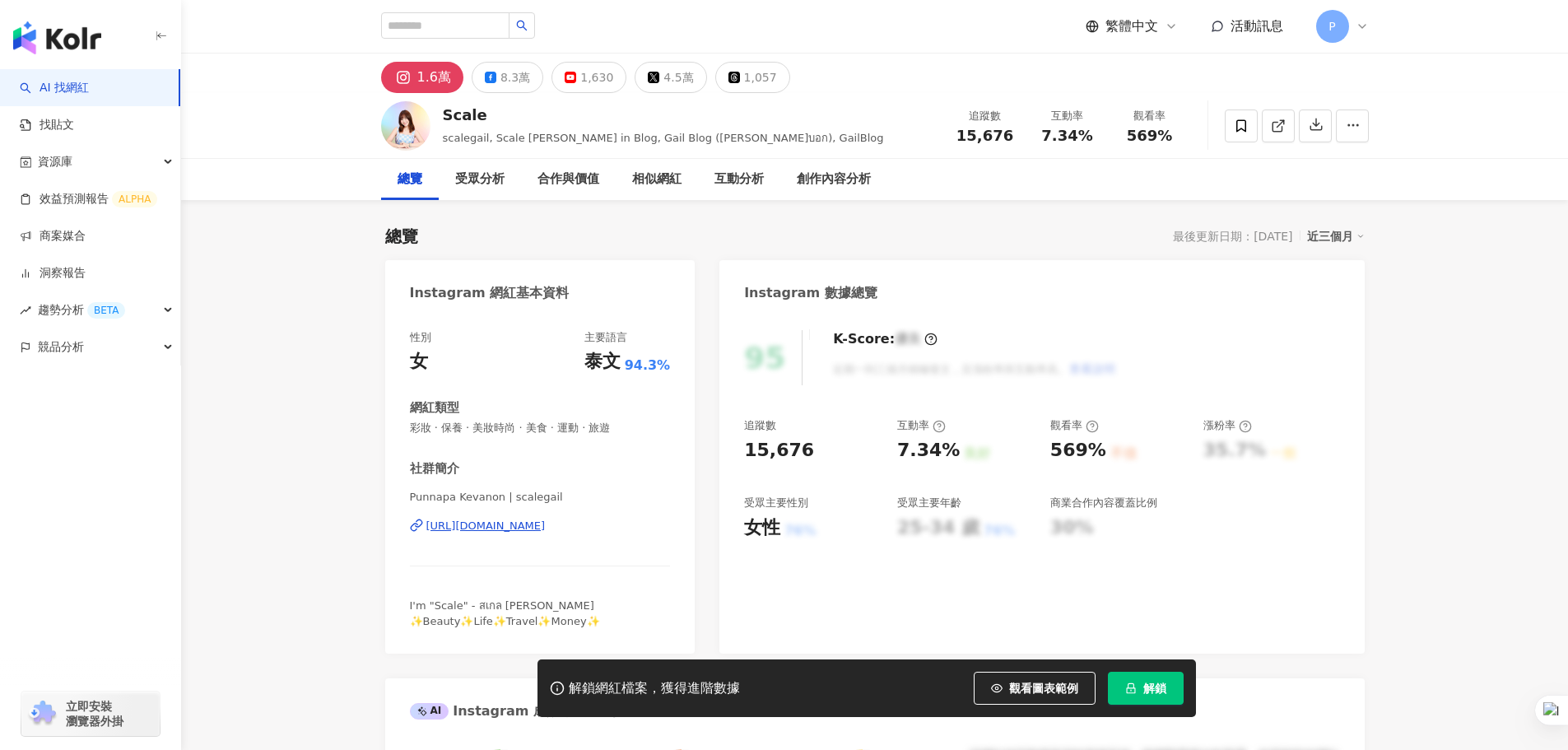
click at [528, 528] on div "https://www.instagram.com/scalegail/" at bounding box center [486, 525] width 120 height 15
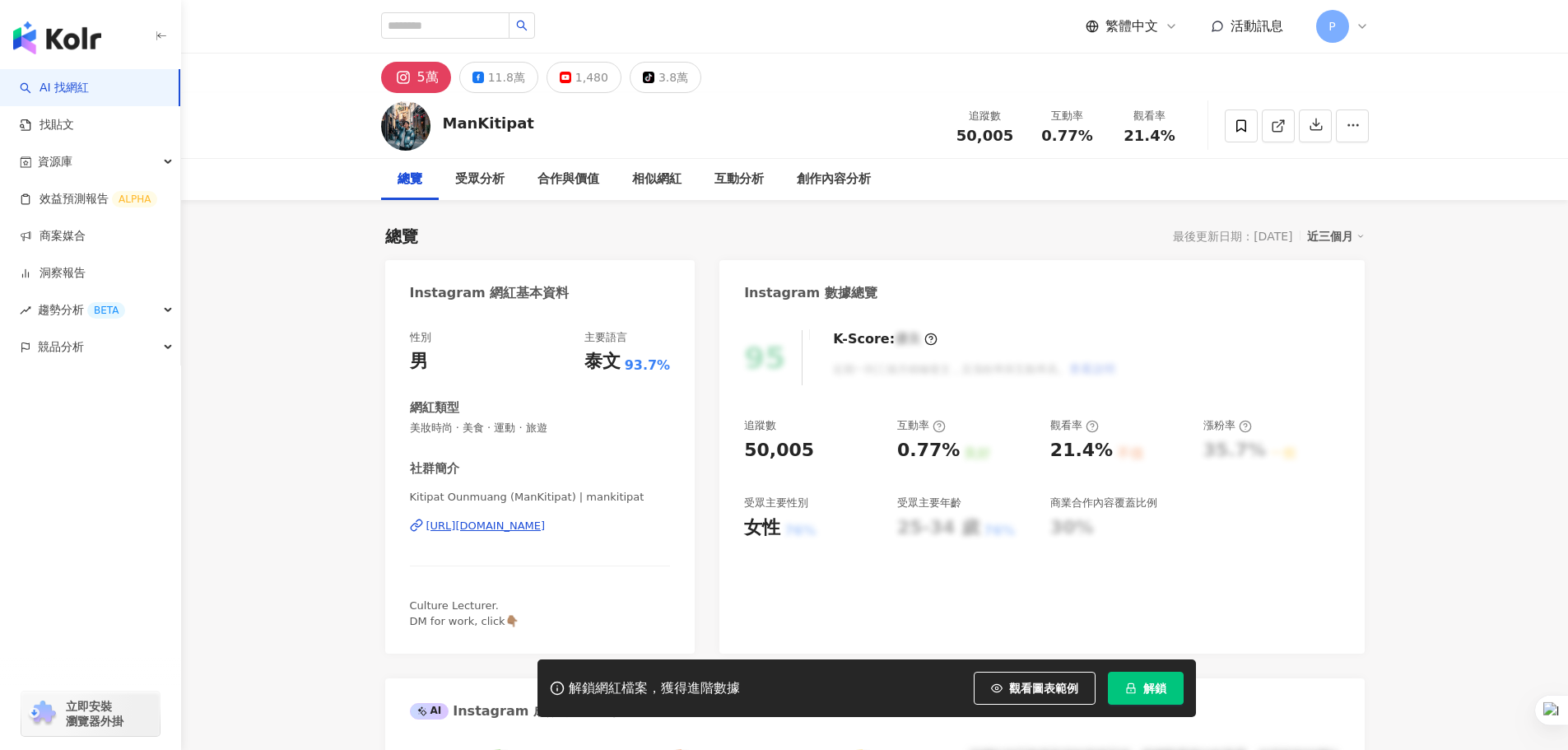
click at [465, 525] on div "https://www.instagram.com/mankitipat/" at bounding box center [486, 525] width 120 height 15
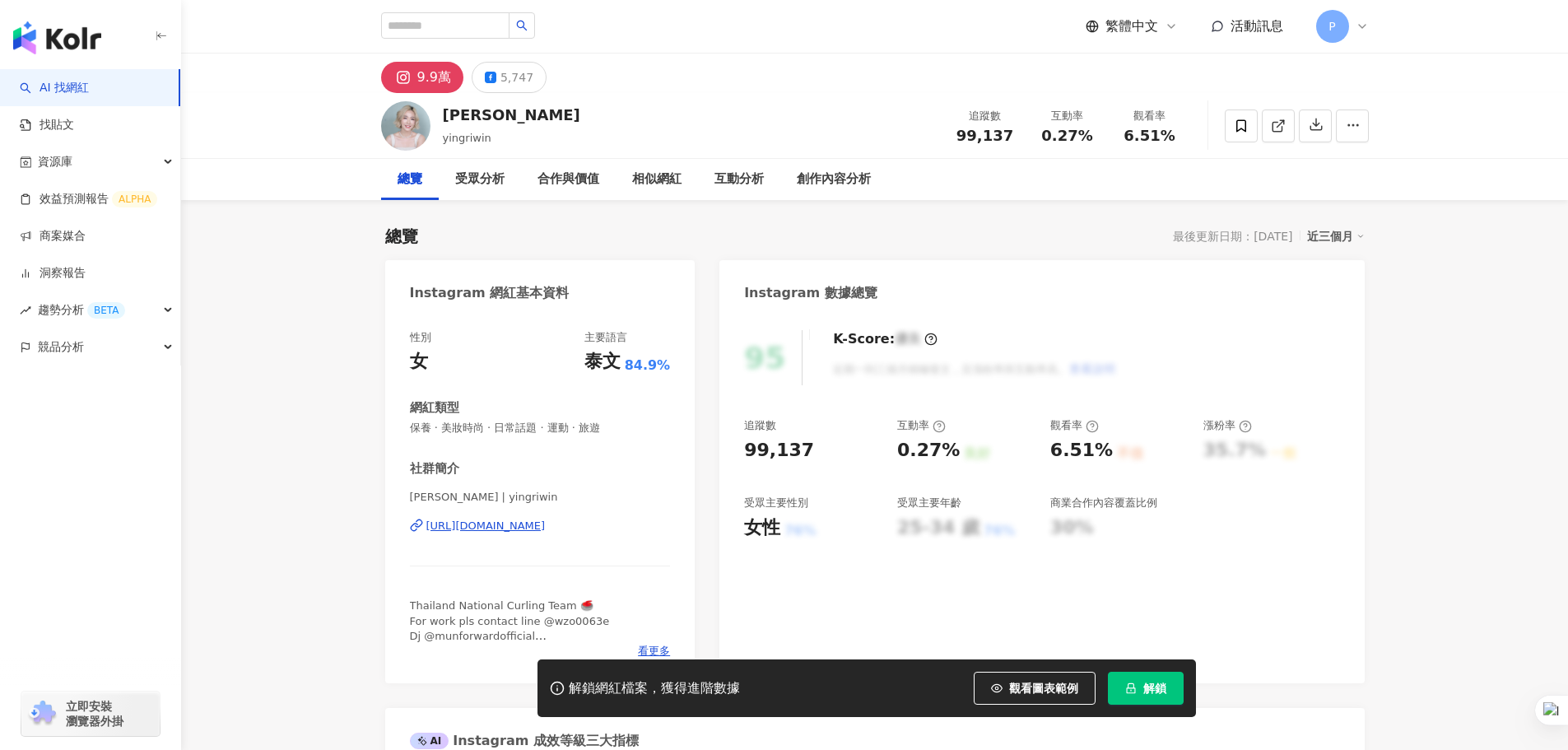
click at [545, 528] on div "[URL][DOMAIN_NAME]" at bounding box center [486, 525] width 120 height 15
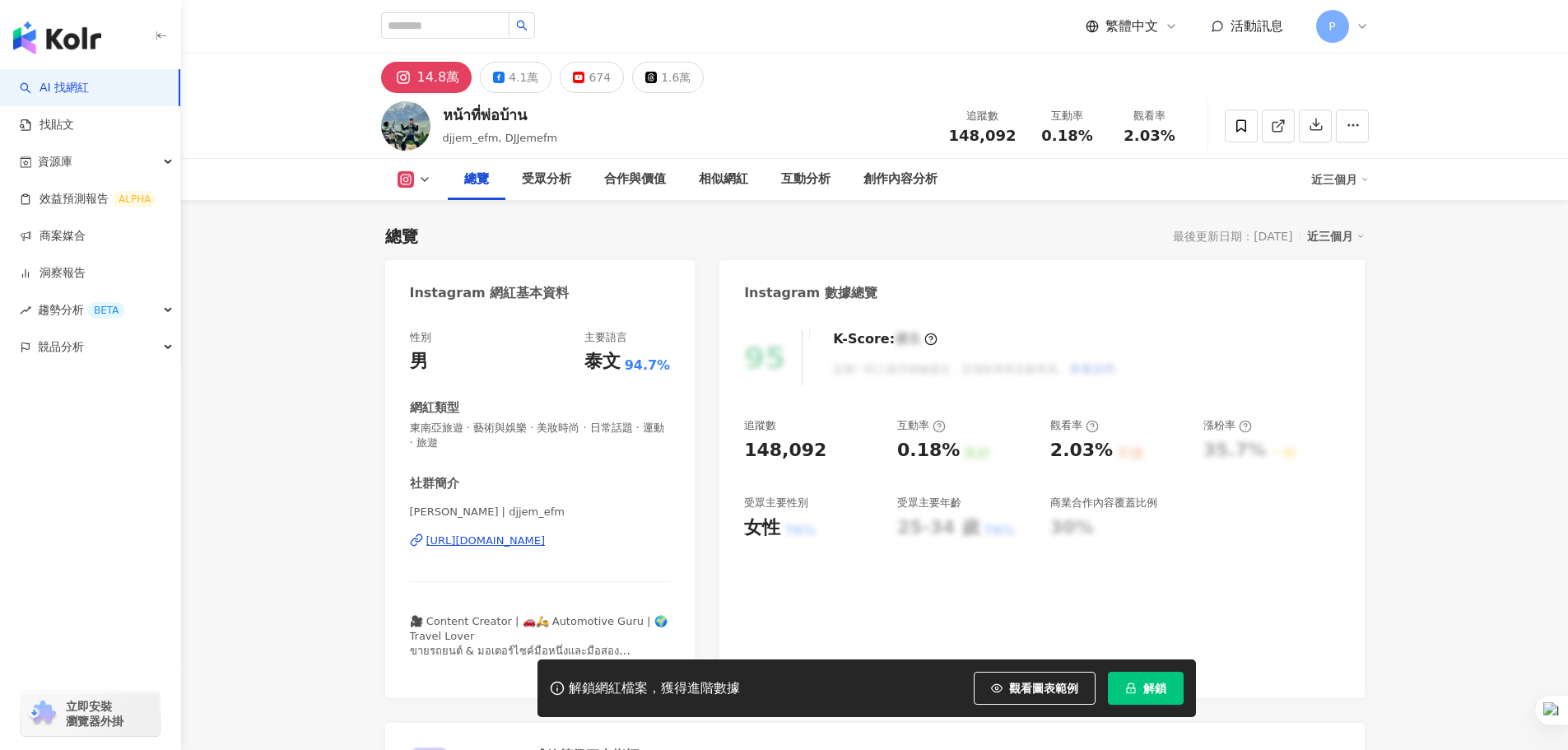
scroll to position [247, 0]
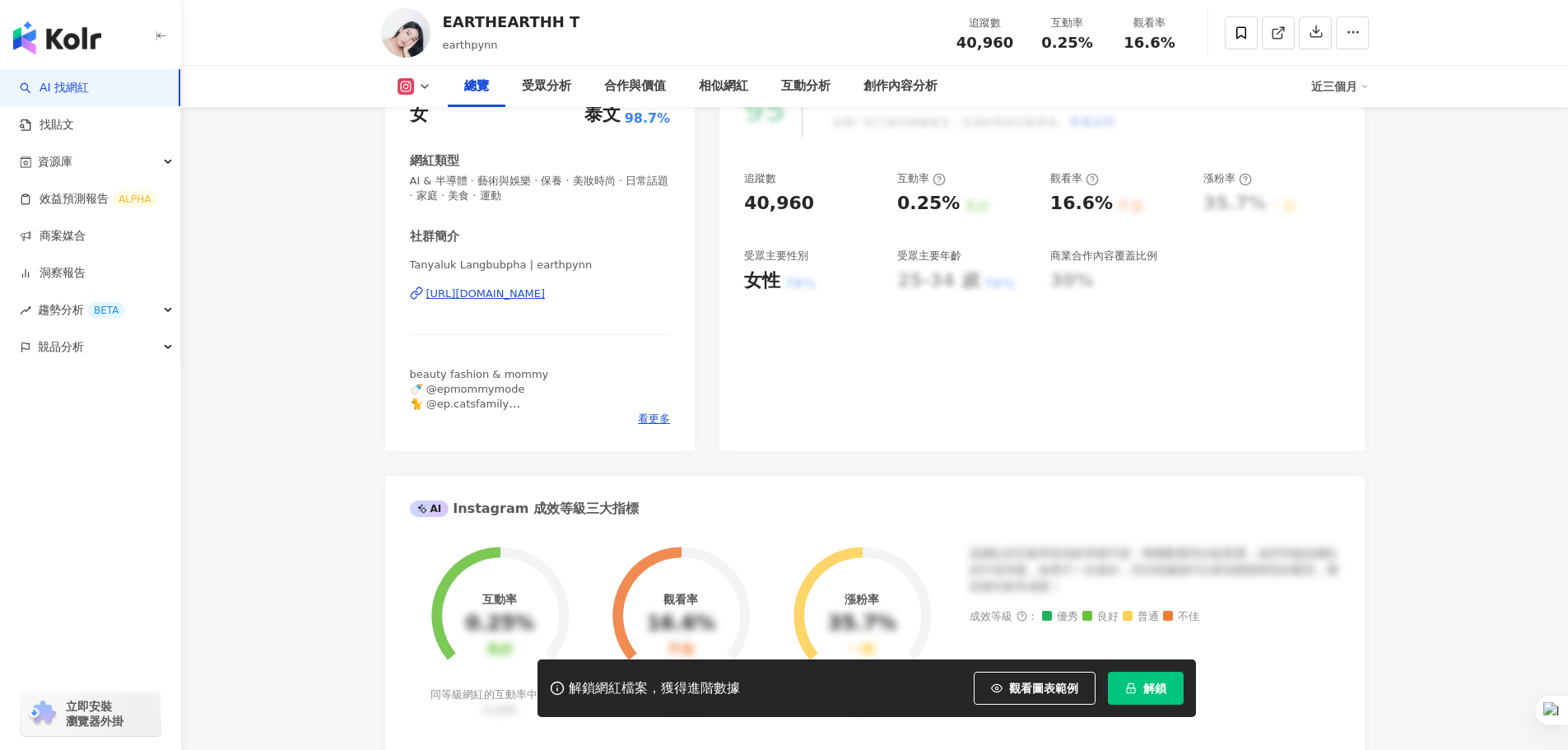
click at [526, 297] on div "https://www.instagram.com/earthpynn/" at bounding box center [486, 293] width 120 height 15
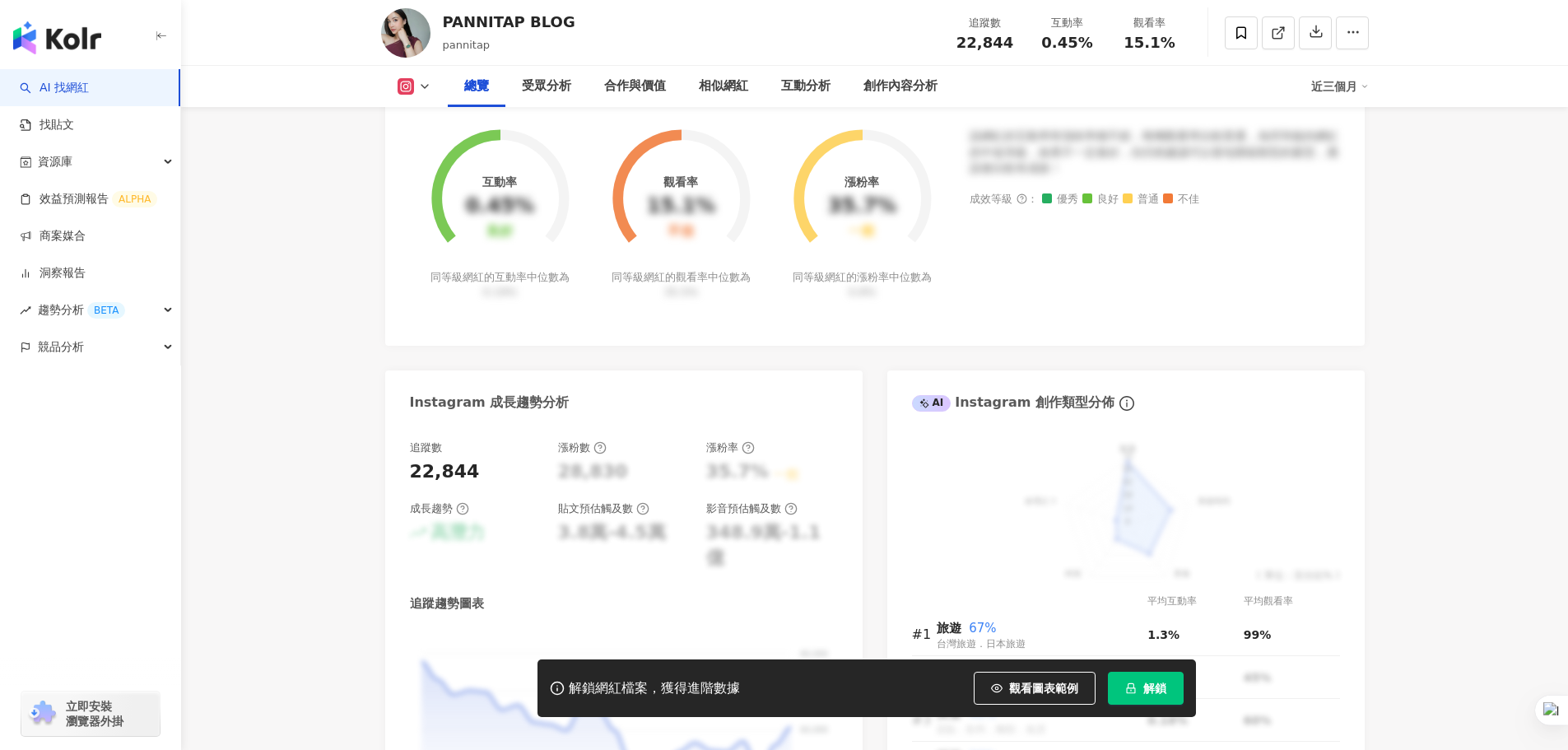
scroll to position [823, 0]
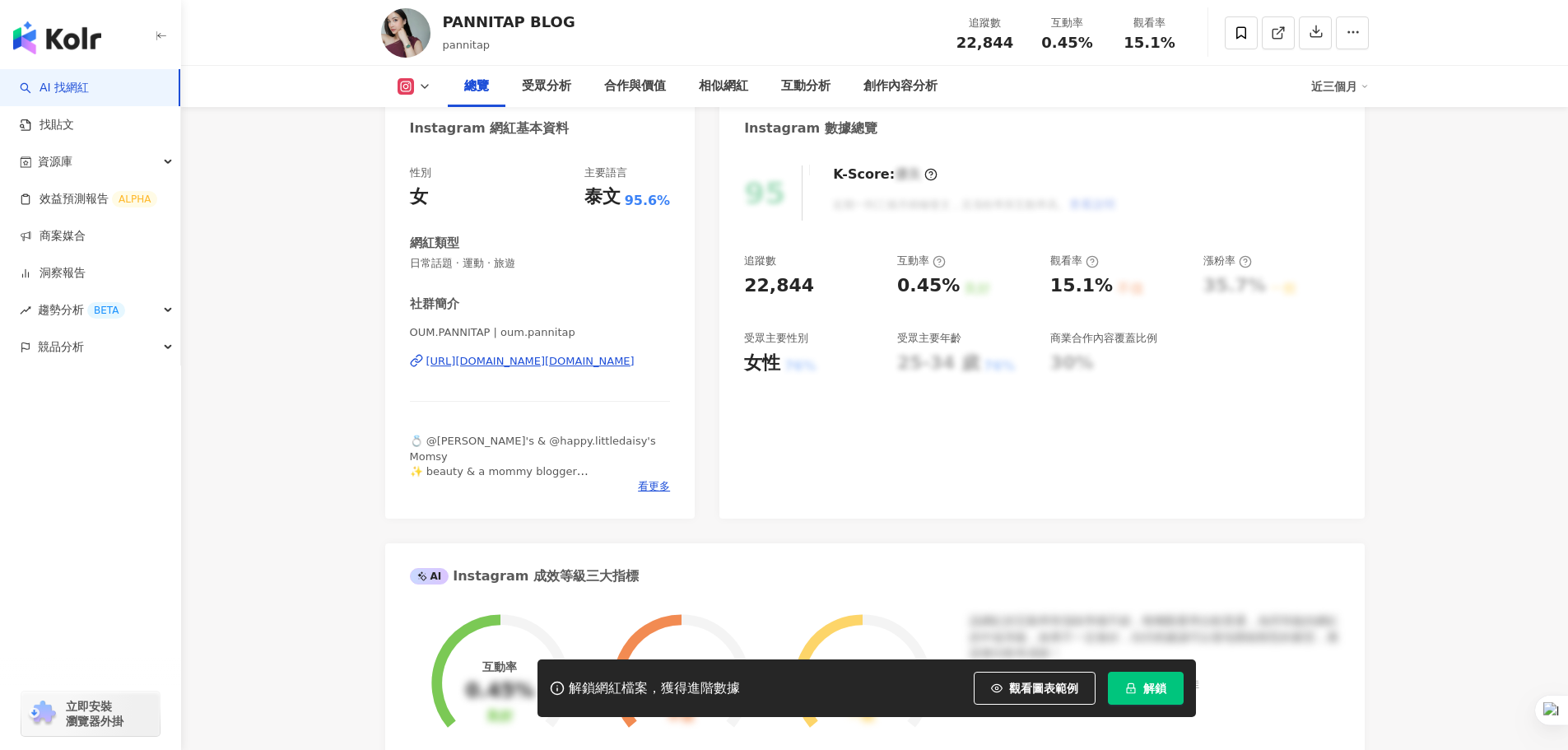
scroll to position [823, 0]
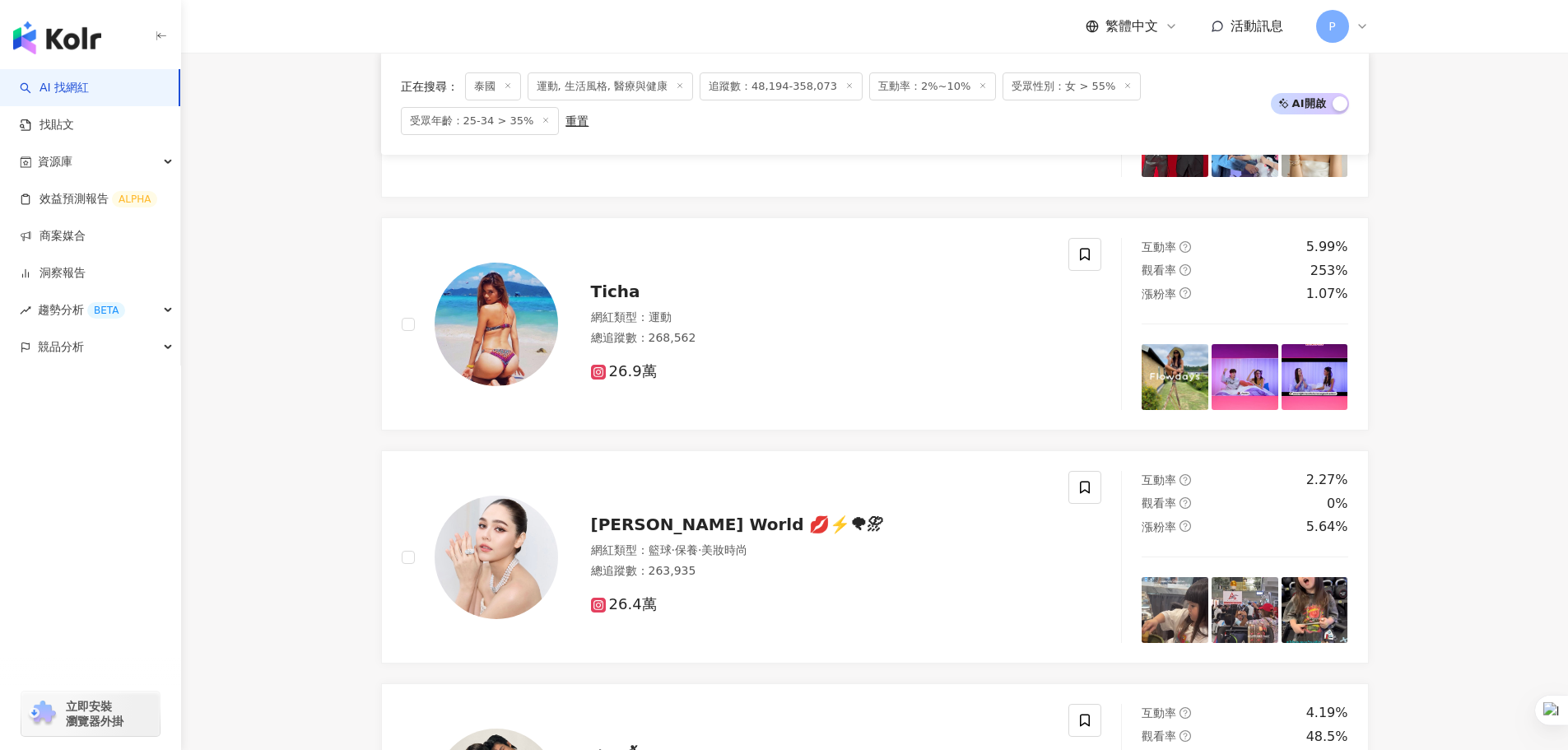
scroll to position [2304, 0]
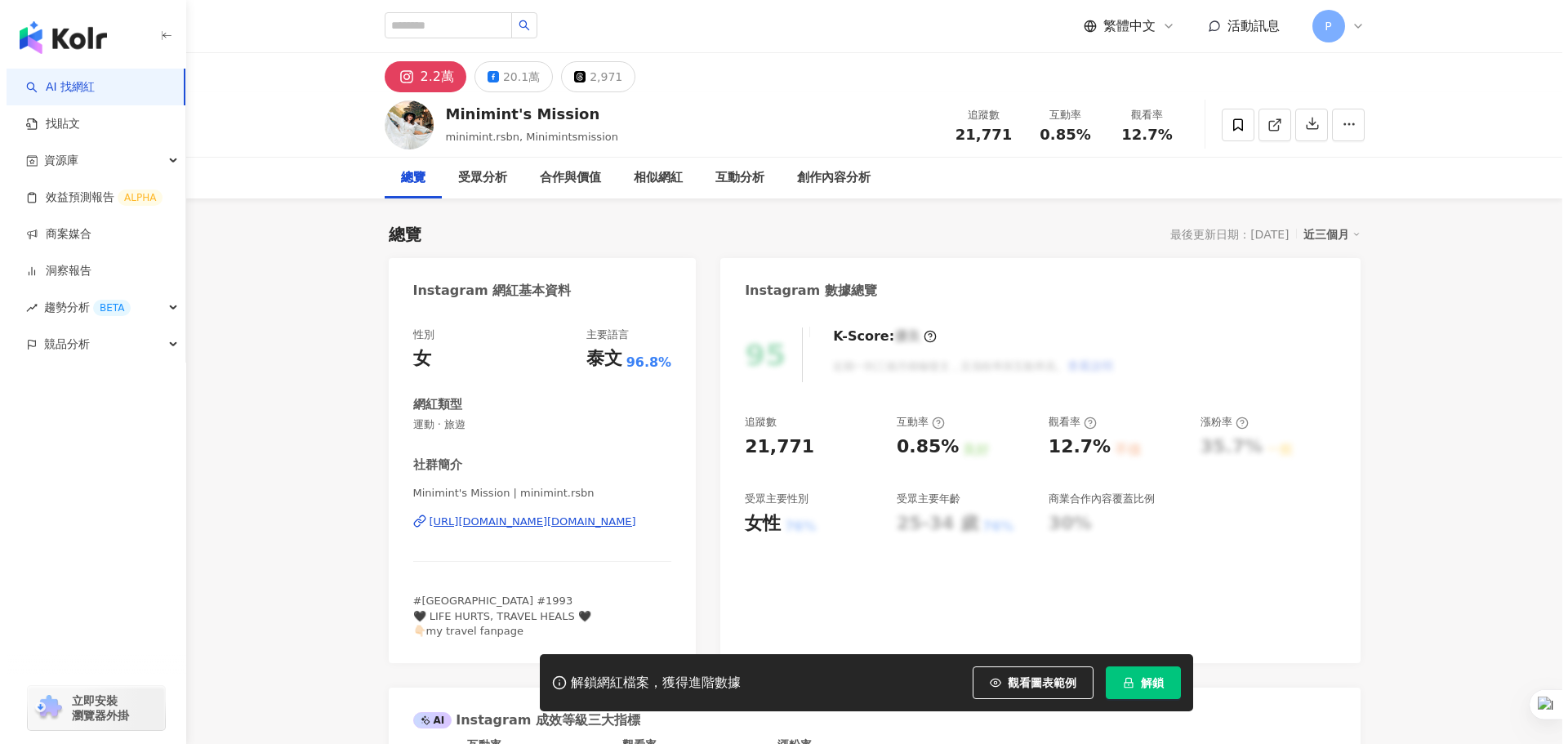
scroll to position [245, 0]
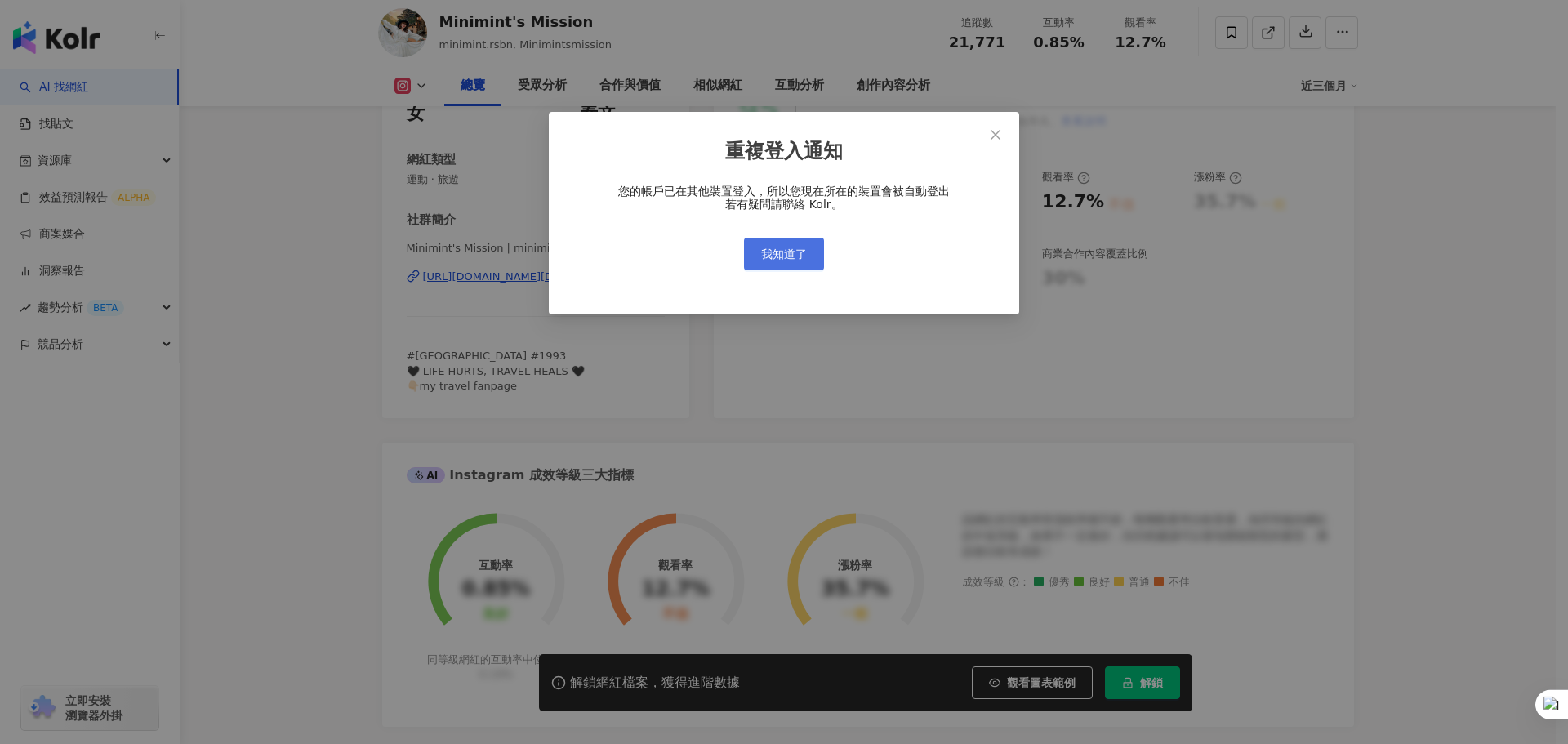
click at [807, 254] on button "我知道了" at bounding box center [784, 253] width 81 height 32
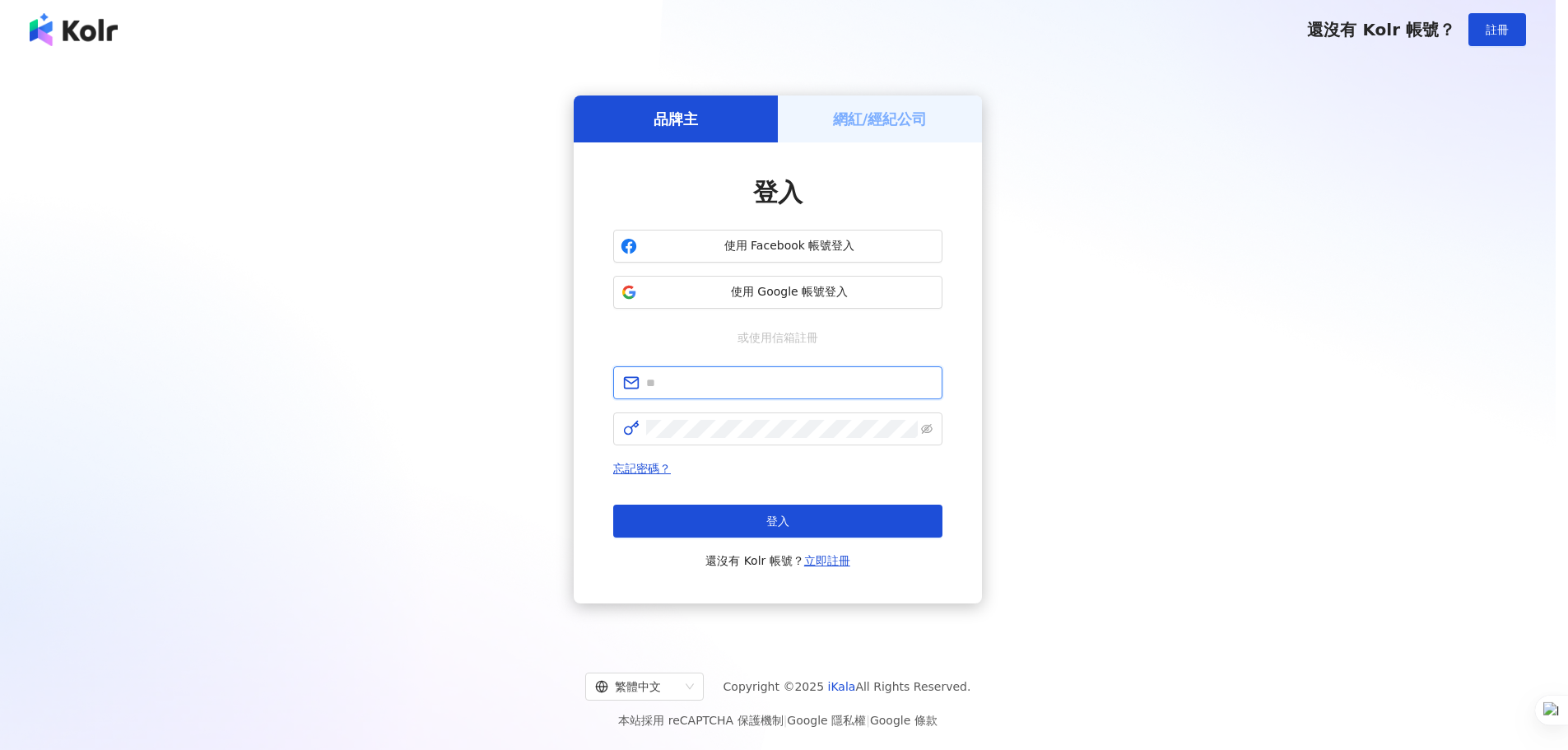
type input "**********"
